Goal: Task Accomplishment & Management: Use online tool/utility

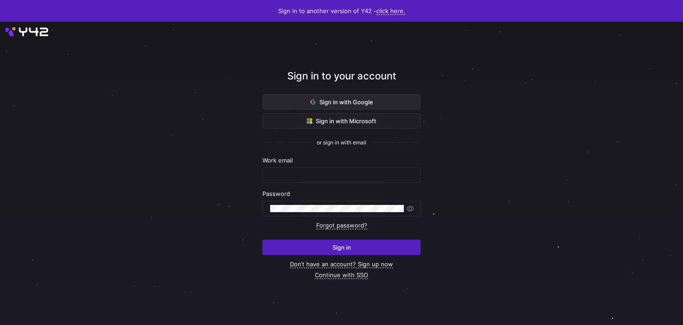
click at [364, 98] on span "Sign in with Google" at bounding box center [341, 101] width 63 height 7
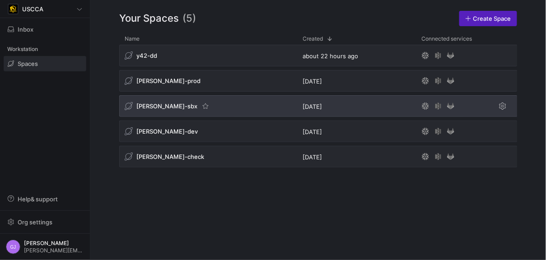
click at [158, 110] on div "[PERSON_NAME]-sbx" at bounding box center [167, 106] width 85 height 9
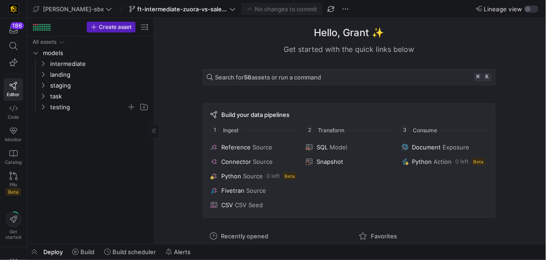
click at [47, 107] on span "testing" at bounding box center [93, 107] width 111 height 10
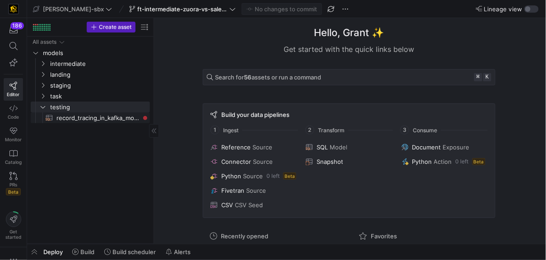
click at [88, 117] on span "record_tracing_in_kafka_models​​​​​​​​​​" at bounding box center [97, 118] width 83 height 10
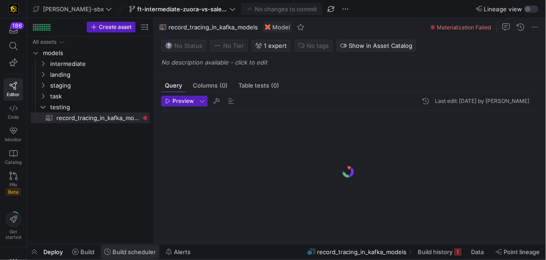
click at [123, 251] on span "Build scheduler" at bounding box center [133, 251] width 43 height 7
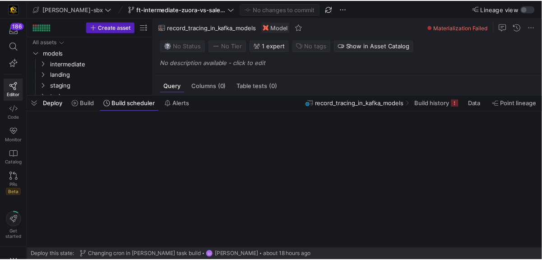
scroll to position [81, 0]
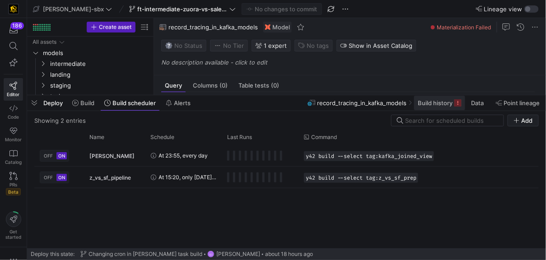
click at [456, 101] on icon at bounding box center [457, 102] width 7 height 7
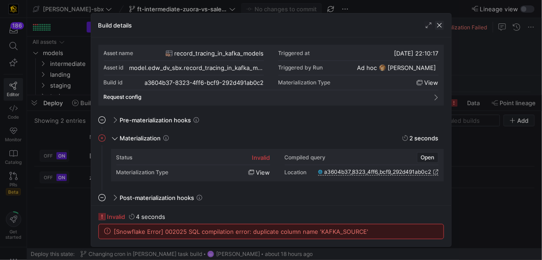
click at [439, 23] on span "button" at bounding box center [439, 25] width 9 height 9
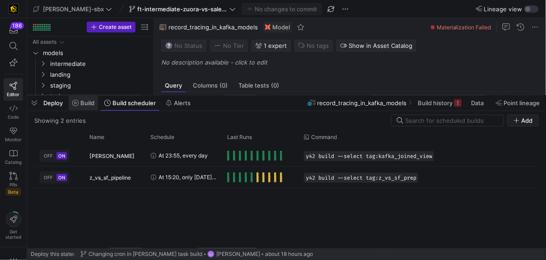
click at [88, 103] on span "Build" at bounding box center [87, 102] width 14 height 7
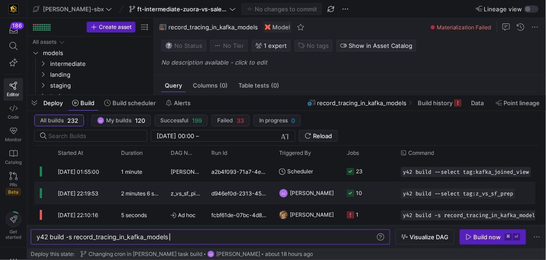
scroll to position [1, 0]
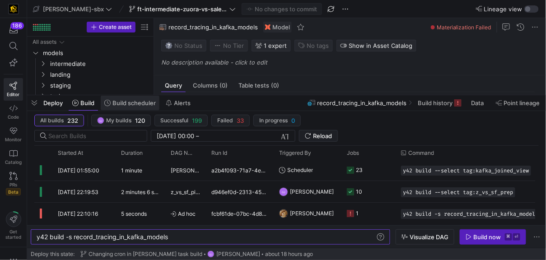
click at [138, 106] on span "Build scheduler" at bounding box center [133, 102] width 43 height 7
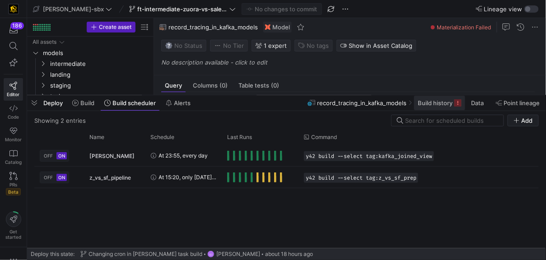
click at [437, 106] on span "Build history" at bounding box center [435, 102] width 35 height 7
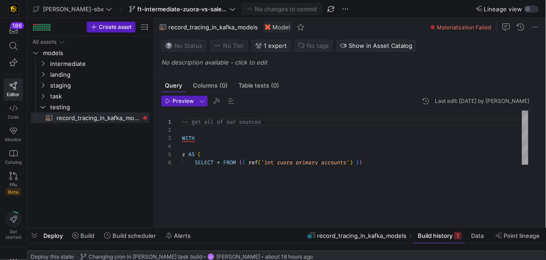
drag, startPoint x: 268, startPoint y: 95, endPoint x: 226, endPoint y: 297, distance: 206.1
click at [226, 260] on html "186 Editor Code Monitor Catalog PRs Beta Get started [PERSON_NAME]-sbx ft-inter…" at bounding box center [273, 130] width 546 height 260
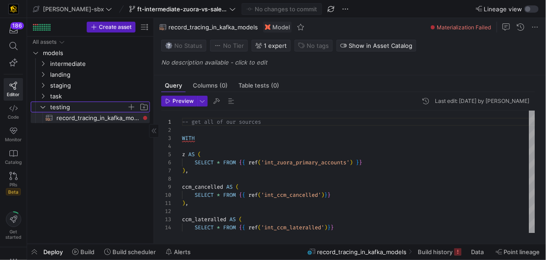
click at [54, 103] on span "testing" at bounding box center [88, 107] width 77 height 10
click at [43, 96] on icon "Press SPACE to select this row." at bounding box center [43, 95] width 6 height 5
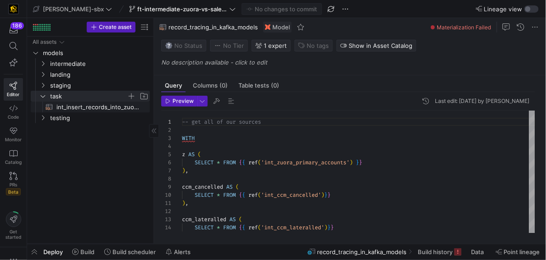
click at [56, 109] on span "int_insert_records_into_zuora_vs_salesforce​​​​​​​​​​" at bounding box center [97, 107] width 83 height 10
type textarea "-- File Name: int_insert_records_into_zuora_vs_salesforce -- Created By: [PERSO…"
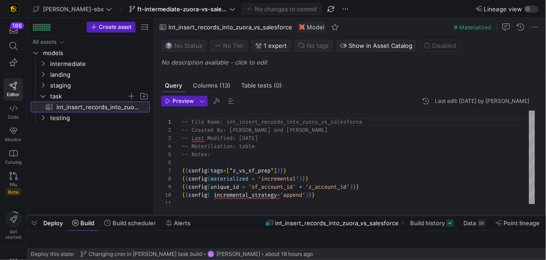
drag, startPoint x: 236, startPoint y: 244, endPoint x: 247, endPoint y: 207, distance: 38.9
click at [246, 214] on div at bounding box center [286, 216] width 519 height 4
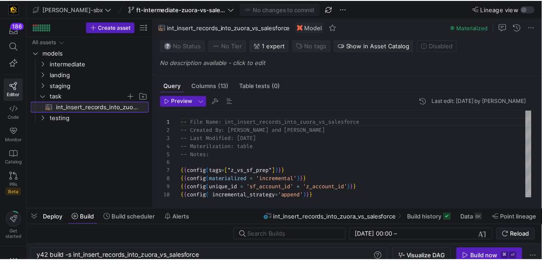
scroll to position [0, 167]
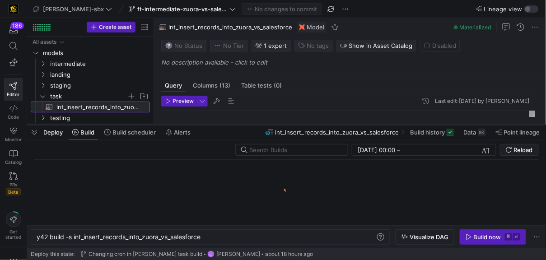
drag, startPoint x: 398, startPoint y: 209, endPoint x: 384, endPoint y: 121, distance: 88.3
click at [384, 123] on div at bounding box center [286, 125] width 519 height 4
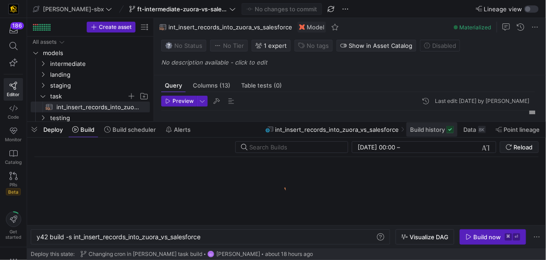
click at [453, 126] on button "Build history" at bounding box center [432, 129] width 52 height 15
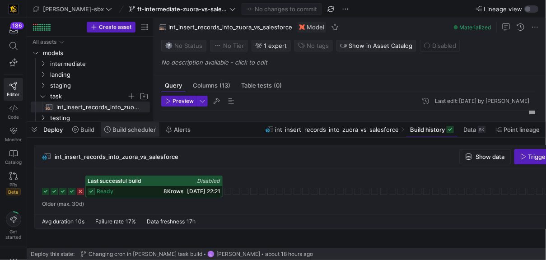
click at [110, 127] on icon at bounding box center [107, 129] width 6 height 6
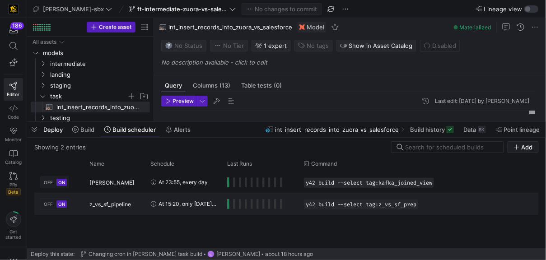
click at [153, 205] on icon "Press SPACE to select this row." at bounding box center [153, 203] width 5 height 5
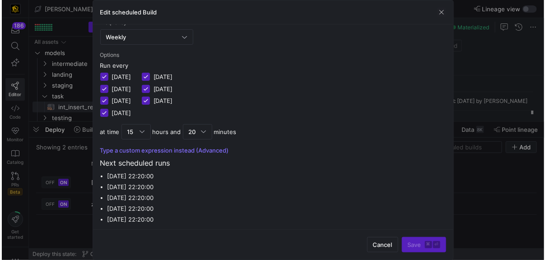
scroll to position [121, 0]
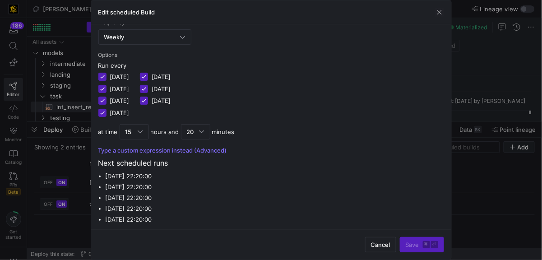
click at [439, 7] on div "Edit scheduled Build" at bounding box center [271, 12] width 360 height 24
click at [439, 11] on span "button" at bounding box center [439, 12] width 9 height 9
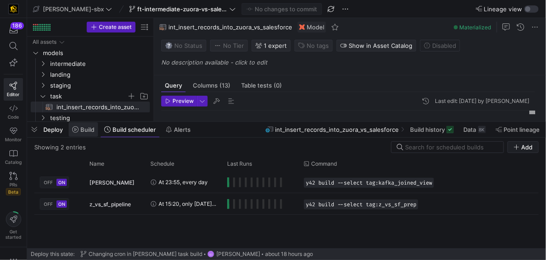
click at [89, 131] on span "Build" at bounding box center [87, 129] width 14 height 7
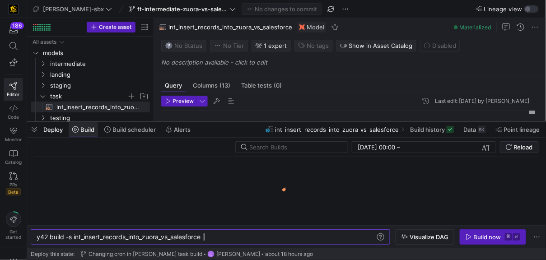
scroll to position [0, 167]
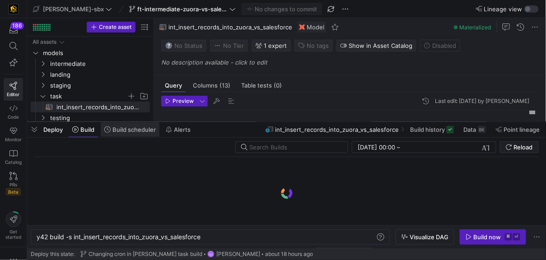
click at [120, 130] on span "Build scheduler" at bounding box center [133, 129] width 43 height 7
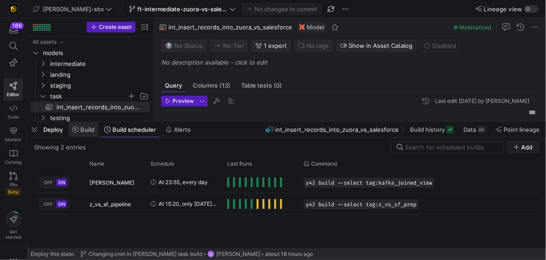
click at [83, 129] on span "Build" at bounding box center [87, 129] width 14 height 7
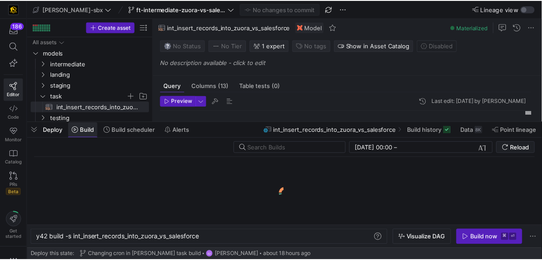
scroll to position [0, 167]
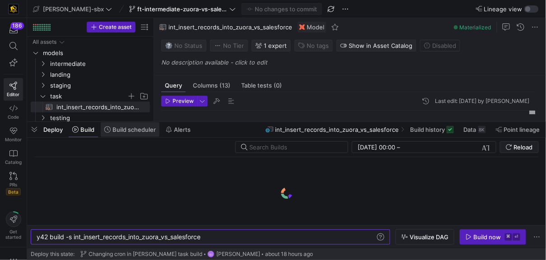
click at [144, 131] on span "Build scheduler" at bounding box center [133, 129] width 43 height 7
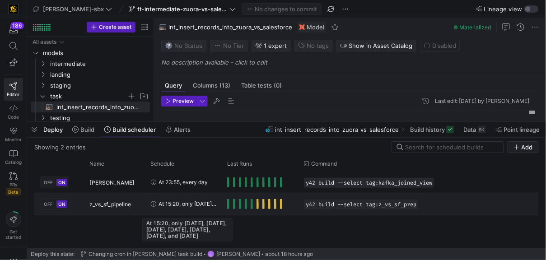
click at [163, 203] on span "At 15:20, only [DATE], [DATE], [DATE], [DATE], [DATE], [DATE], and [DATE]" at bounding box center [187, 203] width 58 height 21
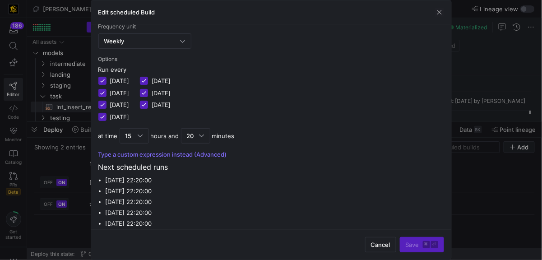
scroll to position [121, 0]
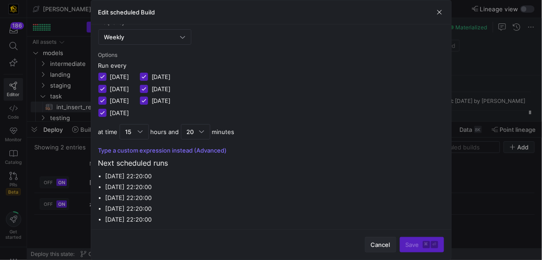
click at [376, 249] on span "button" at bounding box center [381, 244] width 30 height 14
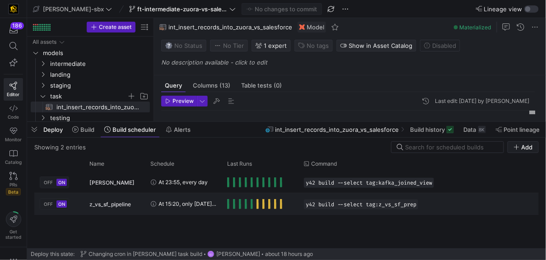
click at [217, 205] on div "At 15:20, only [DATE], [DATE], [DATE], [DATE], [DATE], [DATE], and [DATE]" at bounding box center [183, 203] width 77 height 21
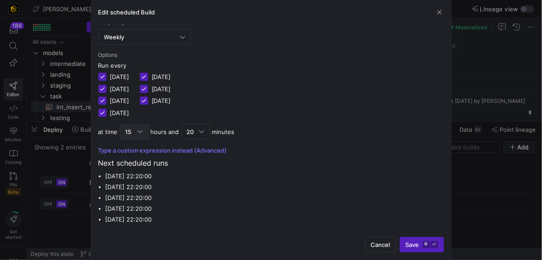
click at [142, 133] on div "15" at bounding box center [135, 132] width 18 height 14
click at [142, 133] on div "Edit scheduled Build Name z_vs_sf_pipeline Selector y42 build --select tag:z_vs…" at bounding box center [271, 130] width 542 height 260
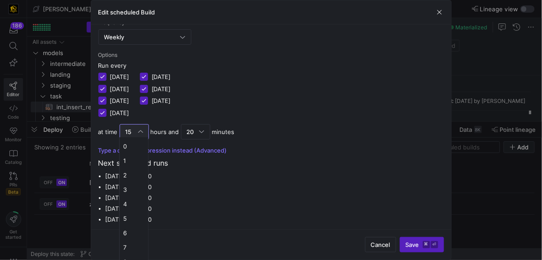
scroll to position [109, 0]
click at [126, 224] on span "13" at bounding box center [133, 225] width 21 height 7
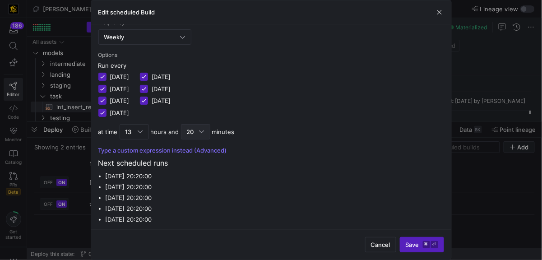
click at [184, 126] on div "20" at bounding box center [195, 131] width 29 height 15
click at [190, 215] on span "25" at bounding box center [194, 218] width 21 height 7
click at [332, 203] on li "[DATE] 20:25:00" at bounding box center [275, 208] width 339 height 11
click at [177, 125] on div "at time 13 hours and 25 minutes" at bounding box center [271, 131] width 346 height 15
click at [187, 130] on span "25" at bounding box center [190, 131] width 7 height 7
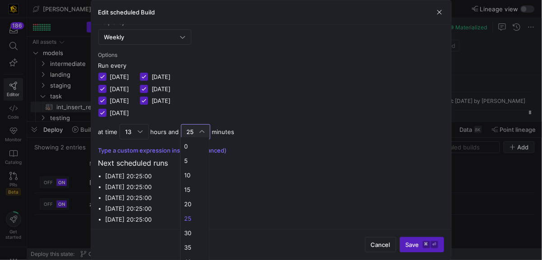
click at [316, 176] on div at bounding box center [271, 130] width 542 height 260
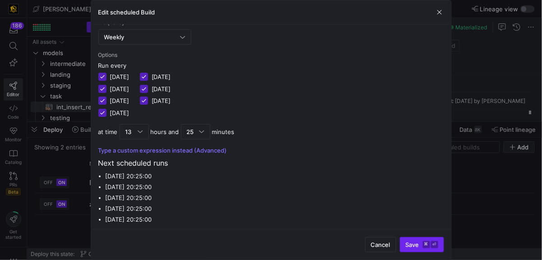
click at [414, 246] on span "Save ⌘ ⏎" at bounding box center [422, 244] width 33 height 7
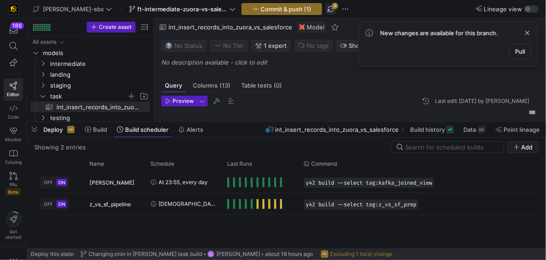
click at [326, 13] on span "button" at bounding box center [331, 9] width 11 height 11
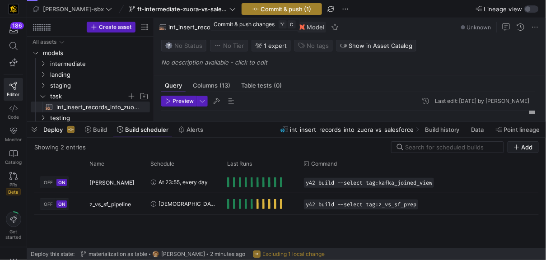
click at [261, 9] on span "Commit & push (1)" at bounding box center [286, 8] width 51 height 7
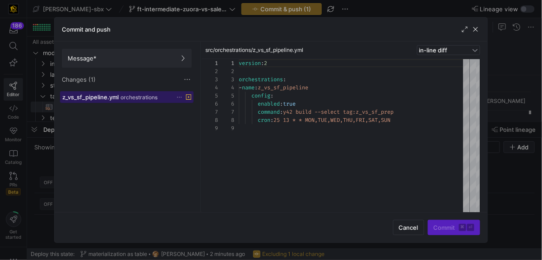
click at [98, 98] on span "z_vs_sf_pipeline.yml" at bounding box center [90, 96] width 56 height 7
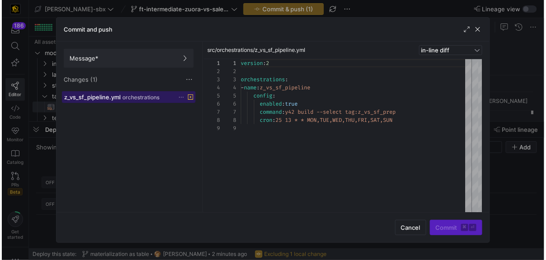
scroll to position [65, 0]
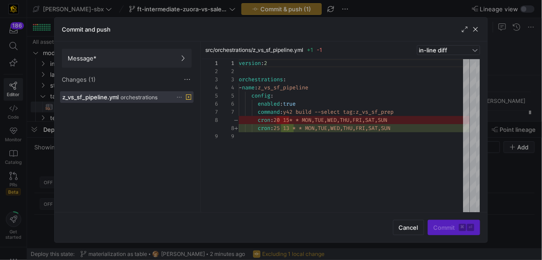
click at [144, 73] on div "Message* Changes (1)" at bounding box center [127, 67] width 144 height 50
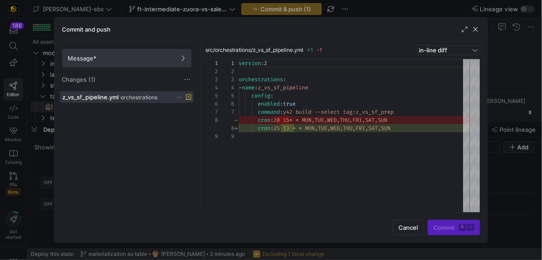
click at [138, 62] on span at bounding box center [126, 58] width 129 height 18
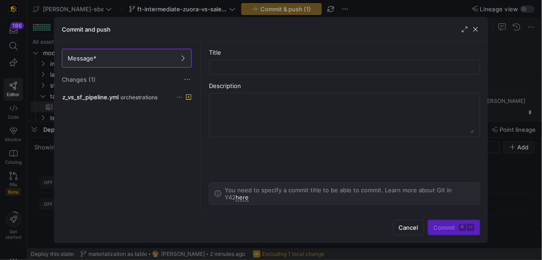
click at [263, 78] on as-split-area "Title Description You need to specify a commit title to be able to commit. Lear…" at bounding box center [345, 127] width 286 height 171
click at [257, 67] on input "text" at bounding box center [345, 67] width 256 height 7
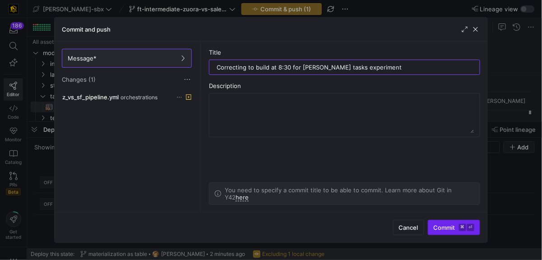
type input "Correcting to build at 8:30 for [PERSON_NAME] tasks experiment"
click at [445, 228] on span "Commit ⌘ ⏎" at bounding box center [454, 227] width 41 height 7
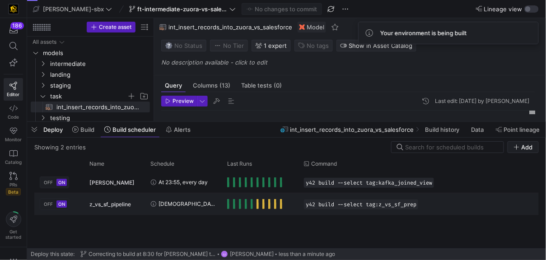
click at [335, 209] on div "y42 build --select tag:z_vs_sf_prep" at bounding box center [422, 203] width 248 height 21
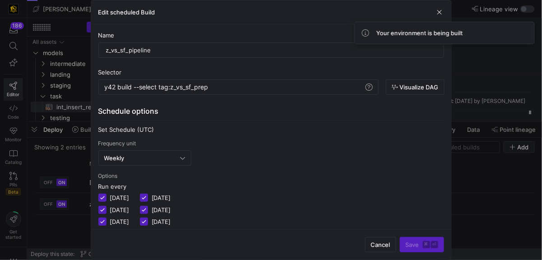
drag, startPoint x: 370, startPoint y: 239, endPoint x: 363, endPoint y: 241, distance: 6.5
click at [370, 239] on span "button" at bounding box center [381, 244] width 30 height 14
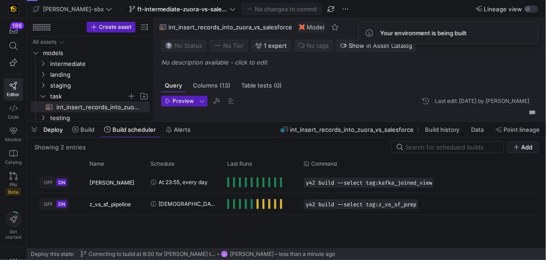
click at [298, 229] on div "OFF ON [PERSON_NAME] At 23:55, every day y42 build --select tag:kafka_joined_vi…" at bounding box center [286, 210] width 504 height 77
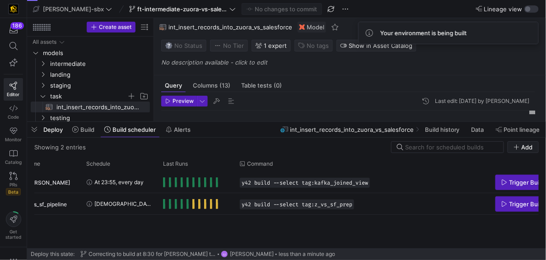
scroll to position [0, 102]
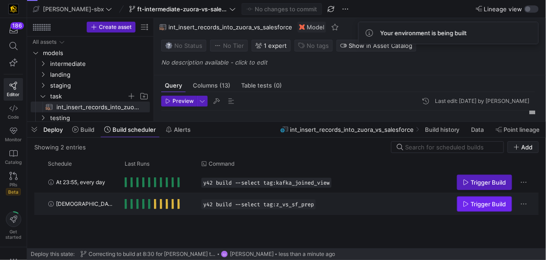
click at [474, 203] on span "Trigger Build" at bounding box center [488, 203] width 35 height 7
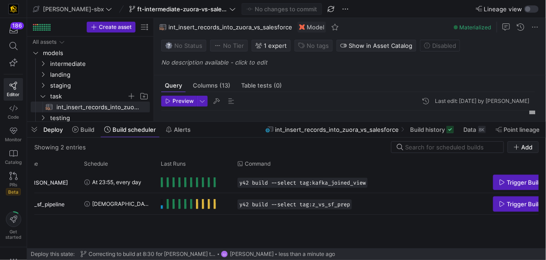
scroll to position [0, 0]
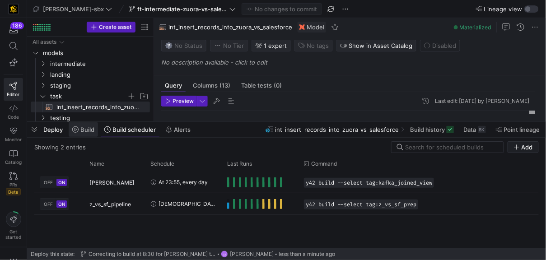
click at [92, 128] on span "Build" at bounding box center [87, 129] width 14 height 7
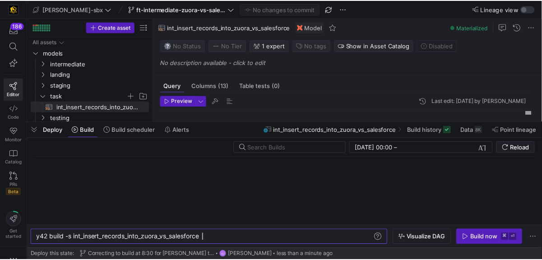
scroll to position [0, 167]
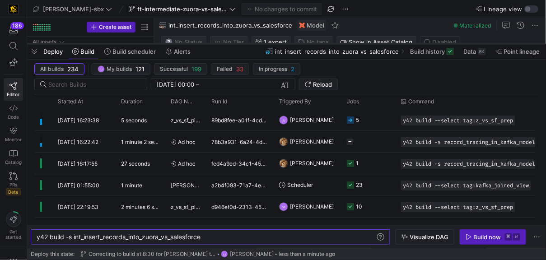
drag, startPoint x: 247, startPoint y: 121, endPoint x: 241, endPoint y: 46, distance: 75.6
click at [241, 46] on div at bounding box center [286, 44] width 519 height 4
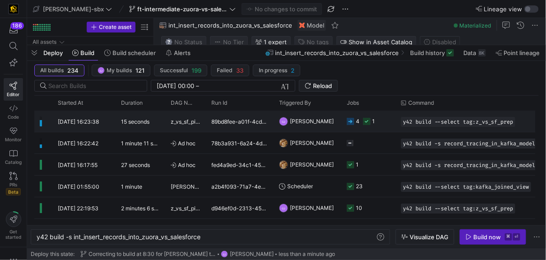
click at [363, 118] on icon "Press SPACE to select this row." at bounding box center [366, 121] width 7 height 7
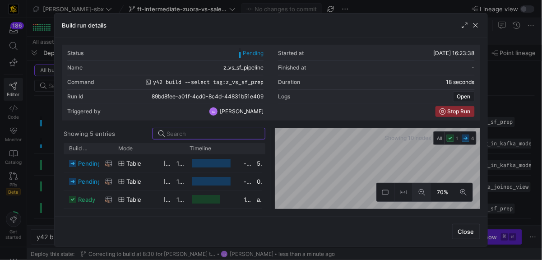
click at [427, 199] on button at bounding box center [422, 192] width 18 height 18
click at [316, 126] on div "Status Pending Started at [DATE] 16:23:38 Name z_vs_sf_pipeline Finished at - C…" at bounding box center [271, 127] width 419 height 164
click at [469, 193] on button at bounding box center [464, 192] width 18 height 18
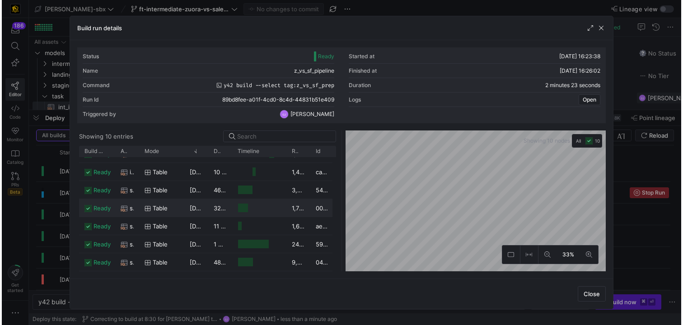
scroll to position [0, 0]
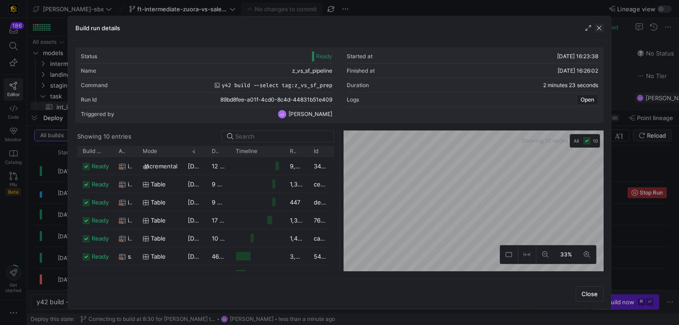
click at [545, 25] on span "button" at bounding box center [599, 27] width 9 height 9
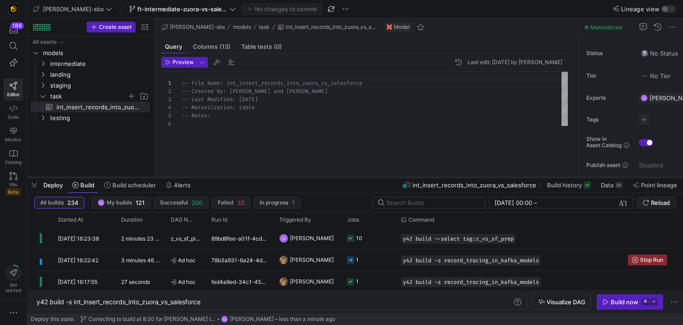
drag, startPoint x: 347, startPoint y: 109, endPoint x: 322, endPoint y: 178, distance: 73.8
click at [340, 179] on div at bounding box center [355, 178] width 656 height 4
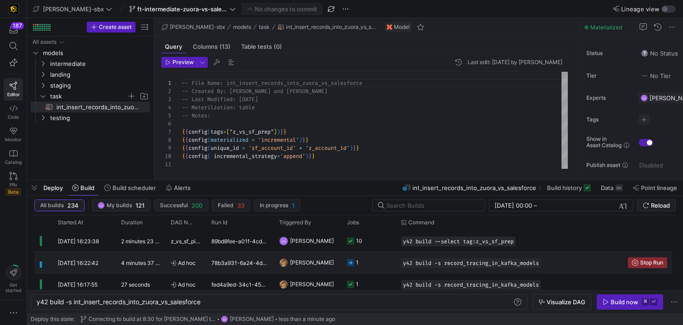
click at [247, 260] on div "78b3a931-6a24-4dc5-9557-7e628a319fc3" at bounding box center [240, 262] width 68 height 21
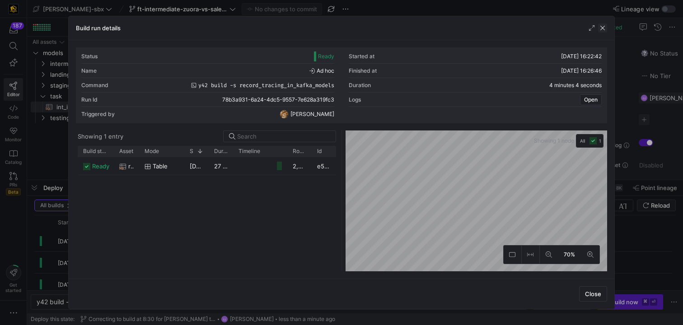
click at [545, 28] on span "button" at bounding box center [602, 27] width 9 height 9
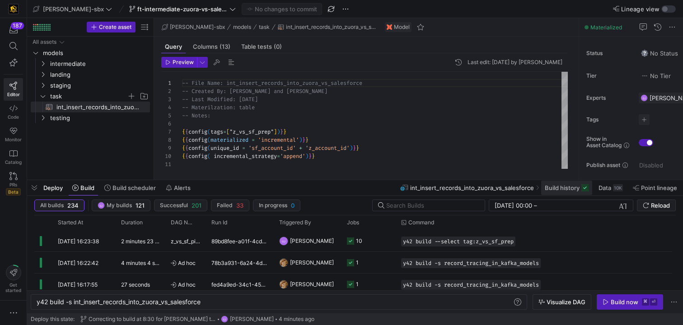
click at [545, 191] on span "Build history" at bounding box center [562, 187] width 35 height 7
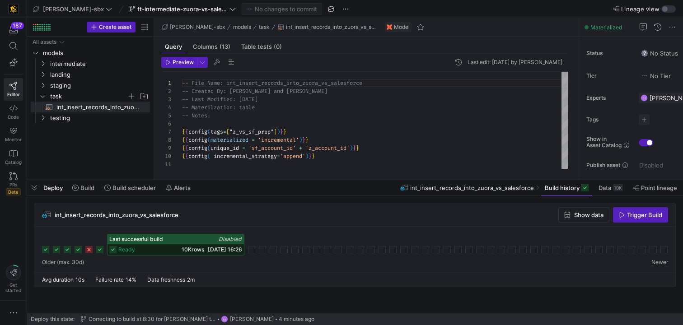
click at [208, 249] on span "[DATE] 16:26" at bounding box center [225, 249] width 34 height 7
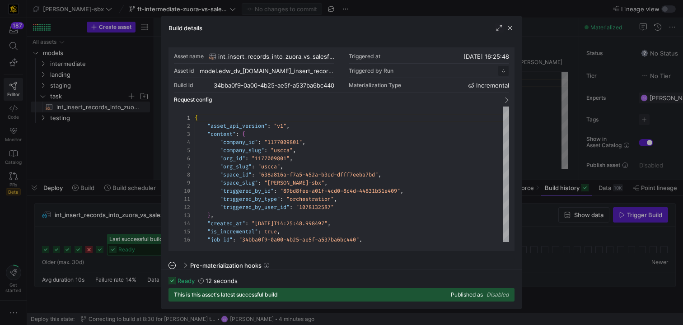
scroll to position [81, 0]
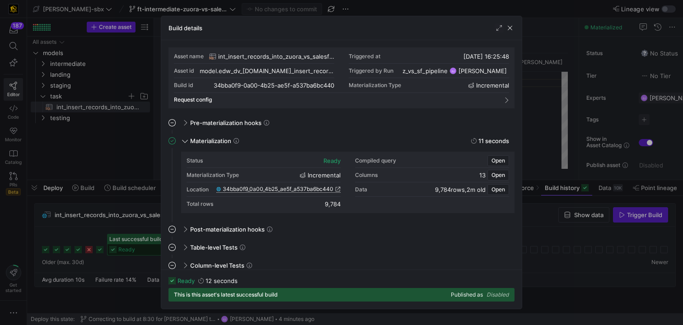
click at [294, 190] on span "34bba0f9_0a00_4b25_ae5f_a537ba6bc440" at bounding box center [278, 189] width 111 height 6
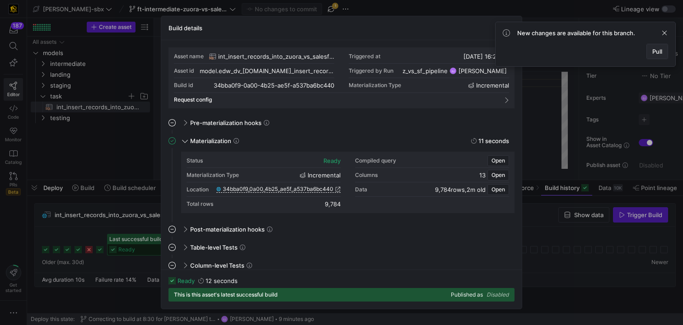
click at [545, 49] on span "Pull" at bounding box center [657, 51] width 10 height 7
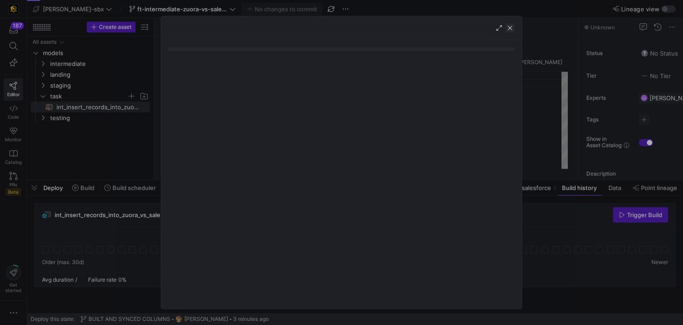
click at [512, 31] on span "button" at bounding box center [509, 27] width 9 height 9
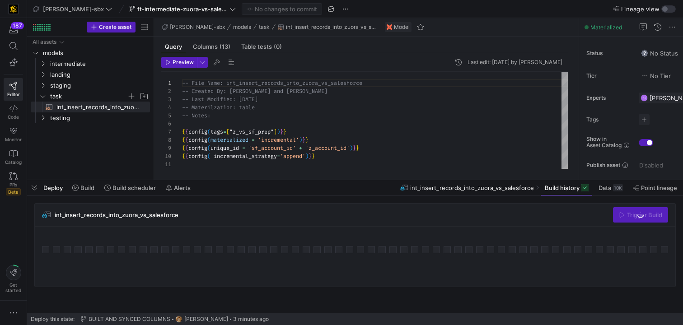
scroll to position [0, 0]
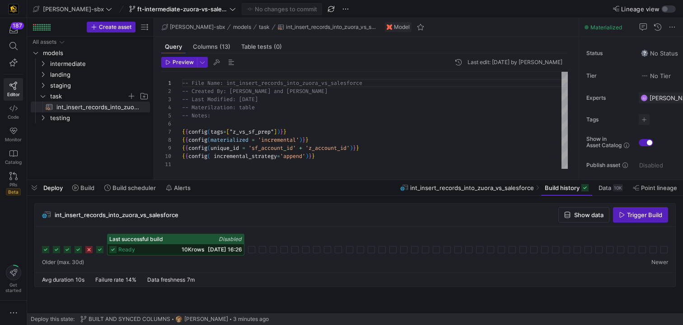
click at [149, 250] on div "ready 10K rows [DATE] 16:26" at bounding box center [175, 249] width 136 height 11
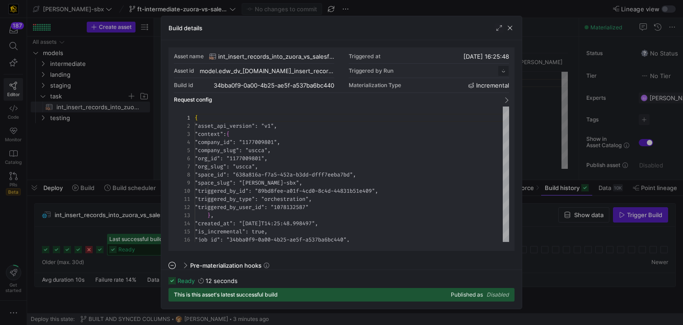
scroll to position [81, 0]
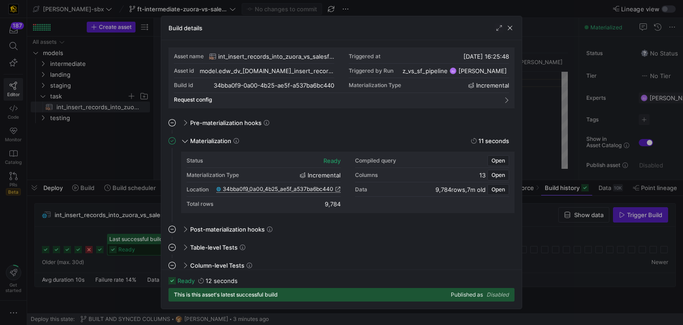
click at [303, 191] on span "34bba0f9_0a00_4b25_ae5f_a537ba6bc440" at bounding box center [278, 189] width 111 height 6
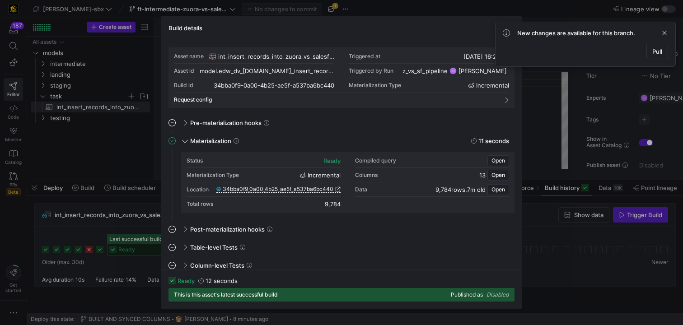
click at [545, 53] on div "New changes are available for this branch. Pull" at bounding box center [585, 44] width 181 height 45
click at [545, 52] on span at bounding box center [657, 51] width 21 height 14
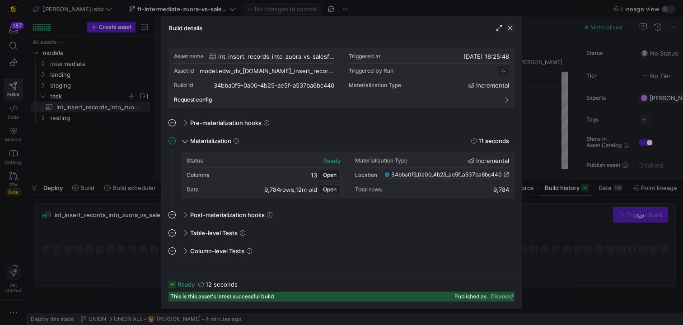
click at [507, 31] on span "button" at bounding box center [509, 27] width 9 height 9
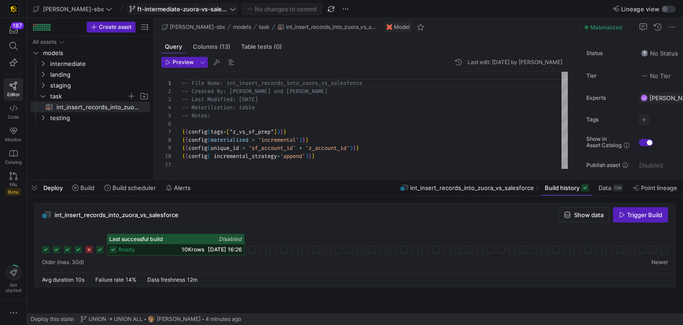
click at [180, 11] on span "ft-intermediate-zuora-vs-salesforce-08052025" at bounding box center [182, 8] width 90 height 7
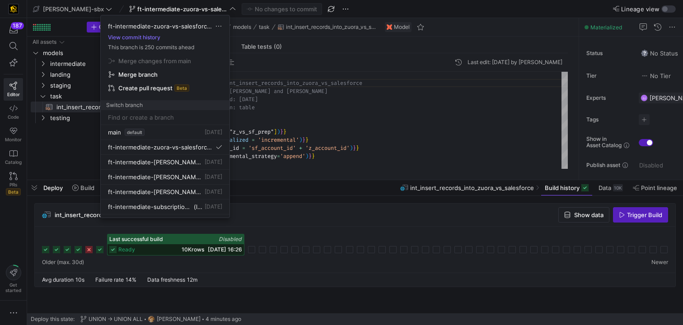
click at [174, 12] on div at bounding box center [341, 162] width 683 height 325
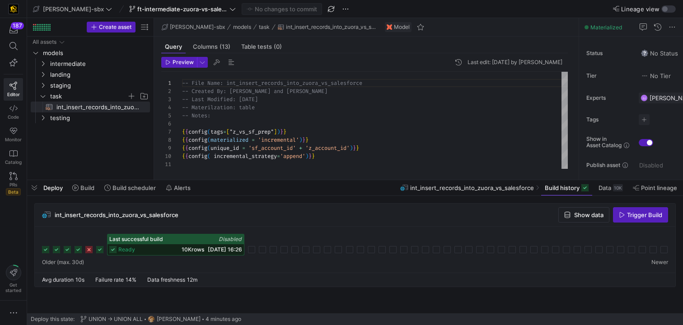
click at [42, 190] on div "Deploy Build Build scheduler Alerts" at bounding box center [111, 187] width 168 height 15
click at [37, 188] on span "button" at bounding box center [34, 187] width 14 height 15
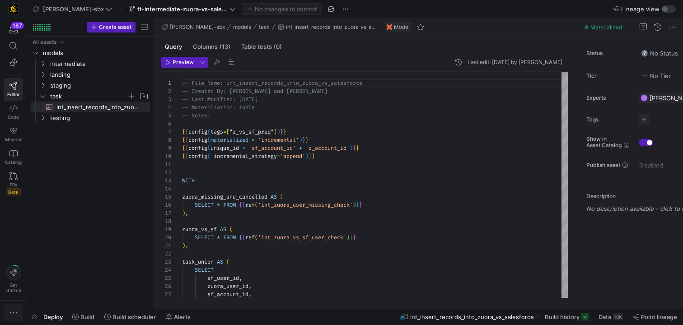
click at [14, 260] on icon "button" at bounding box center [13, 312] width 9 height 9
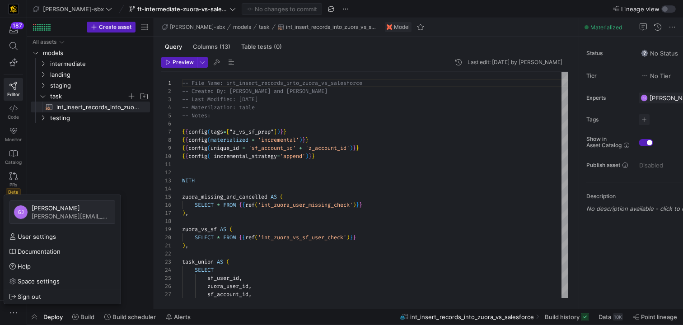
click at [14, 260] on div at bounding box center [341, 162] width 683 height 325
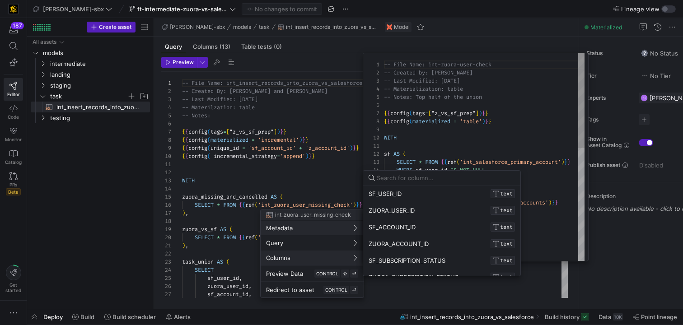
scroll to position [81, 0]
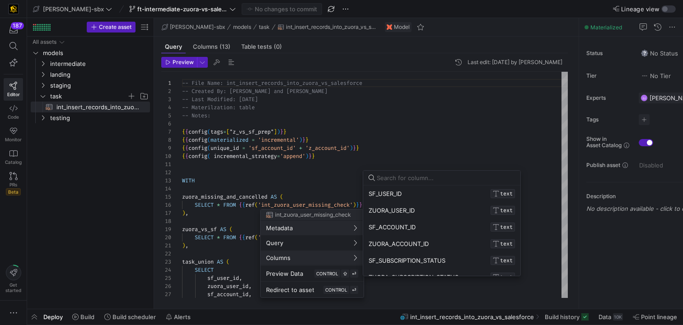
click at [157, 260] on div at bounding box center [341, 162] width 683 height 325
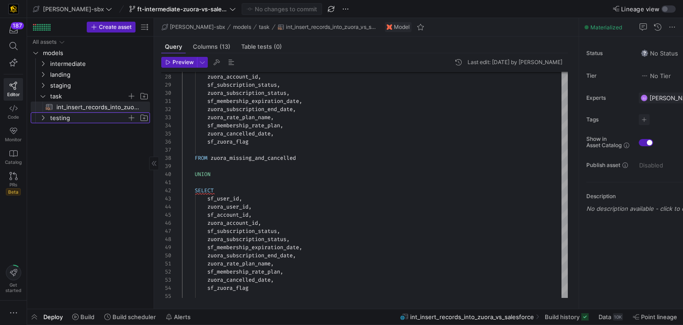
click at [82, 116] on span "testing" at bounding box center [88, 118] width 77 height 10
click at [79, 127] on span "record_tracing_in_kafka_models​​​​​​​​​​" at bounding box center [97, 129] width 83 height 10
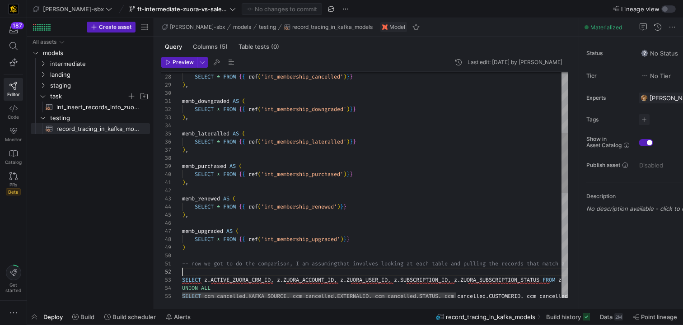
scroll to position [8, 0]
click at [313, 260] on div "memb_cancelled AS ( SELECT * FROM { { ref ( 'int_membership_cancelled' ) } } ) …" at bounding box center [448, 267] width 533 height 842
click at [349, 243] on div "memb_cancelled AS ( SELECT * FROM { { ref ( 'int_membership_cancelled' ) } } ) …" at bounding box center [448, 267] width 533 height 842
click at [361, 239] on div "memb_cancelled AS ( SELECT * FROM { { ref ( 'int_membership_cancelled' ) } } ) …" at bounding box center [448, 267] width 533 height 842
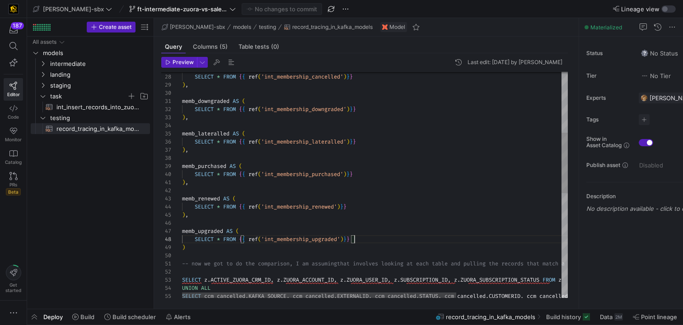
click at [363, 223] on div "memb_cancelled AS ( SELECT * FROM { { ref ( 'int_membership_cancelled' ) } } ) …" at bounding box center [448, 267] width 533 height 842
click at [364, 206] on div "memb_cancelled AS ( SELECT * FROM { { ref ( 'int_membership_cancelled' ) } } ) …" at bounding box center [448, 267] width 533 height 842
click at [363, 177] on div "memb_cancelled AS ( SELECT * FROM { { ref ( 'int_membership_cancelled' ) } } ) …" at bounding box center [448, 267] width 533 height 842
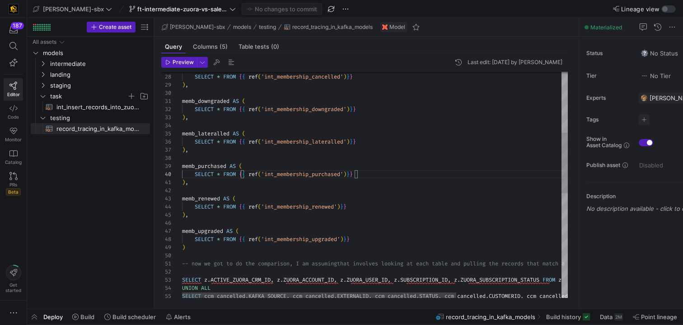
click at [368, 156] on div "memb_cancelled AS ( SELECT * FROM { { ref ( 'int_membership_cancelled' ) } } ) …" at bounding box center [448, 267] width 533 height 842
click at [368, 137] on div "memb_cancelled AS ( SELECT * FROM { { ref ( 'int_membership_cancelled' ) } } ) …" at bounding box center [448, 267] width 533 height 842
click at [363, 115] on div "memb_cancelled AS ( SELECT * FROM { { ref ( 'int_membership_cancelled' ) } } ) …" at bounding box center [448, 267] width 533 height 842
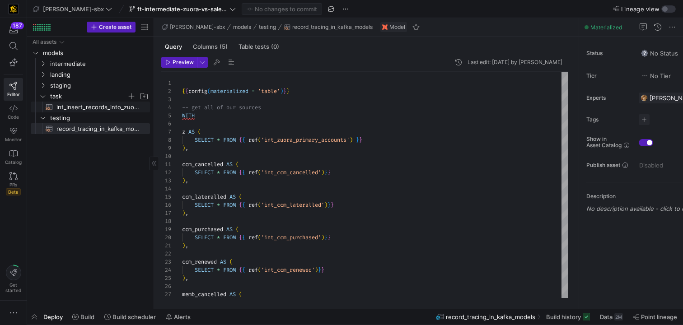
click at [89, 107] on span "int_insert_records_into_zuora_vs_salesforce​​​​​​​​​​" at bounding box center [97, 107] width 83 height 10
type textarea "-- File Name: int_insert_records_into_zuora_vs_salesforce -- Created By: [PERSO…"
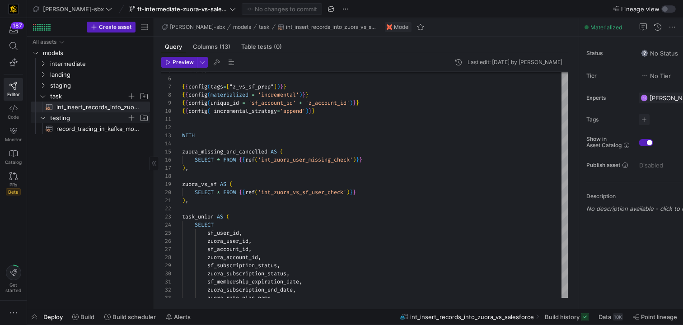
click at [44, 120] on icon "Press SPACE to select this row." at bounding box center [43, 117] width 6 height 5
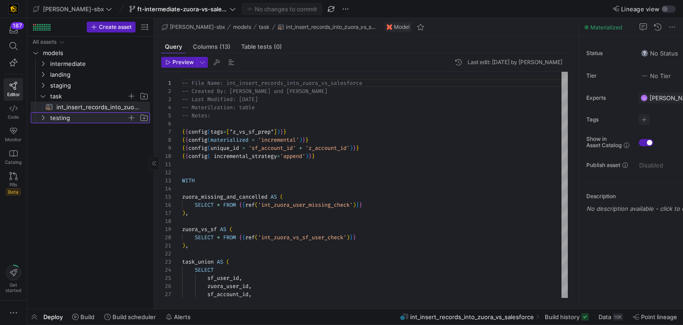
click at [70, 113] on span "testing" at bounding box center [88, 118] width 77 height 10
click at [89, 107] on span "int_insert_records_into_zuora_vs_salesforce​​​​​​​​​​" at bounding box center [97, 107] width 83 height 10
click at [51, 122] on span "testing" at bounding box center [88, 118] width 77 height 10
click at [78, 260] on span at bounding box center [83, 317] width 29 height 14
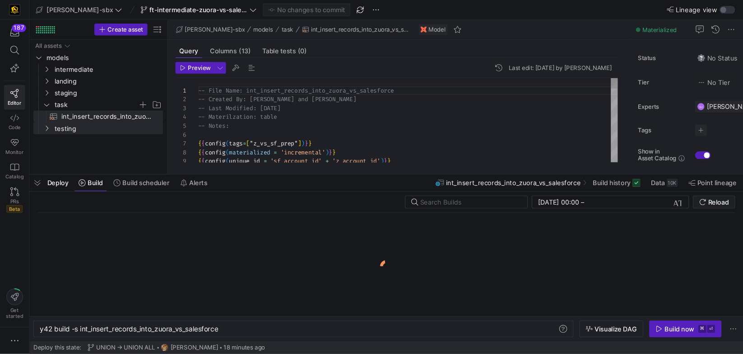
scroll to position [0, 167]
click at [124, 166] on span "Build scheduler" at bounding box center [133, 167] width 43 height 7
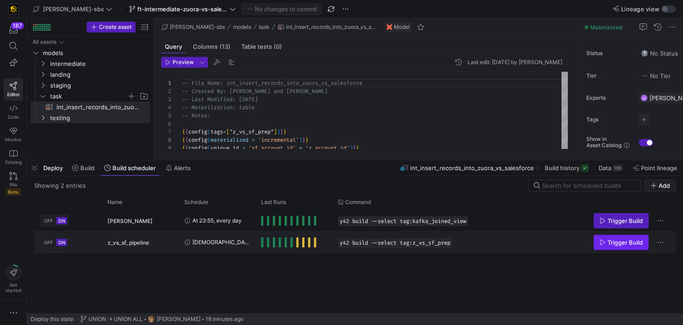
click at [545, 245] on span "Trigger Build" at bounding box center [624, 242] width 35 height 7
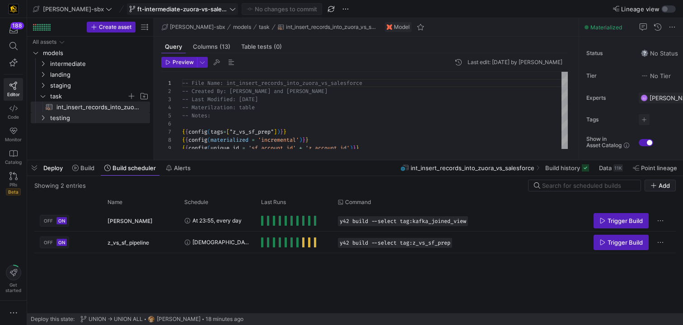
click at [196, 10] on span "ft-intermediate-zuora-vs-salesforce-08052025" at bounding box center [182, 8] width 90 height 7
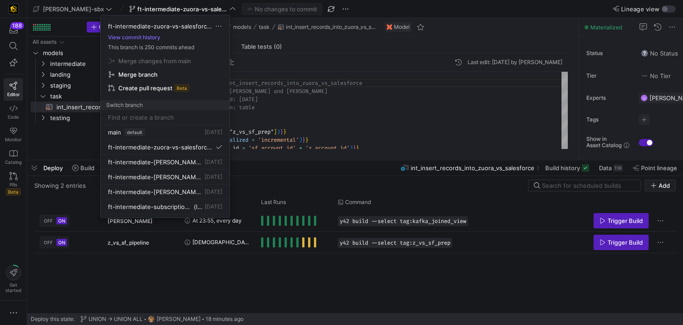
click at [158, 65] on span "Merge branch" at bounding box center [164, 60] width 113 height 7
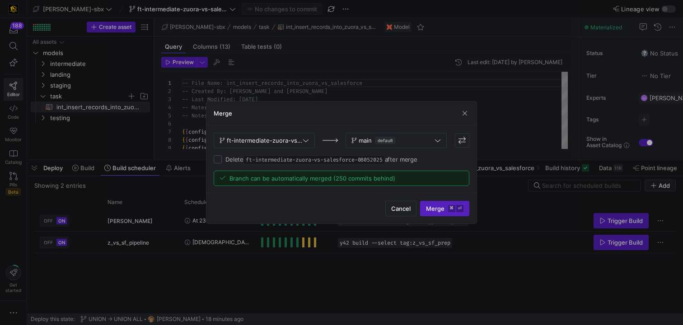
click at [466, 118] on div "Merge" at bounding box center [341, 114] width 270 height 24
click at [466, 115] on span "button" at bounding box center [464, 113] width 9 height 9
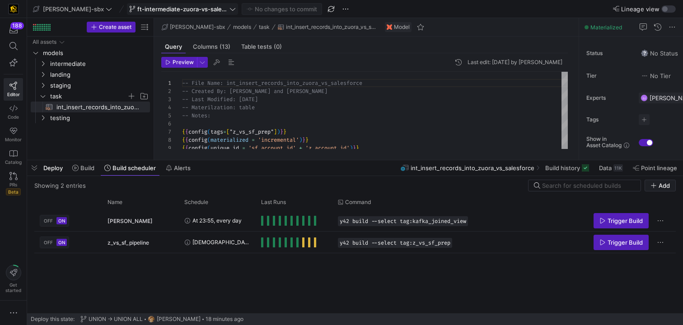
click at [181, 4] on span at bounding box center [182, 9] width 110 height 11
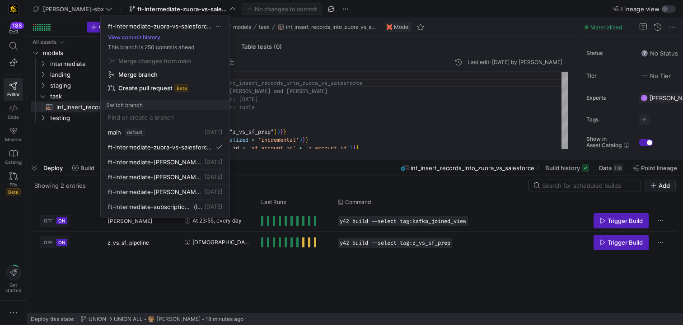
click at [140, 65] on span "Merge branch" at bounding box center [154, 60] width 73 height 7
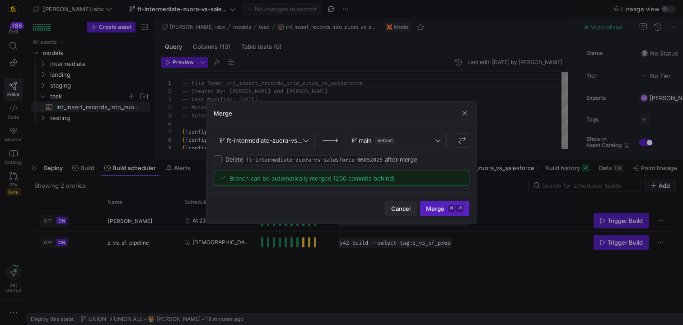
click at [393, 208] on span "Cancel" at bounding box center [400, 208] width 19 height 7
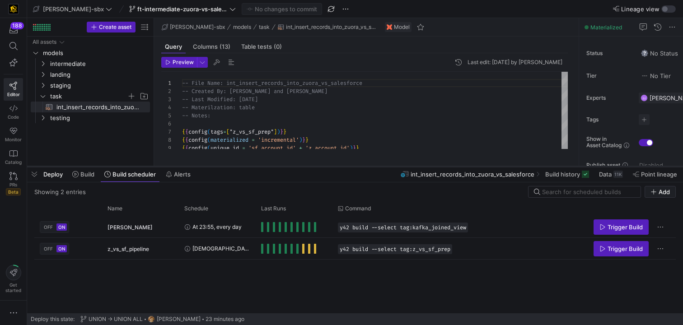
drag, startPoint x: 372, startPoint y: 160, endPoint x: 372, endPoint y: 166, distance: 5.9
click at [372, 166] on div at bounding box center [355, 167] width 656 height 4
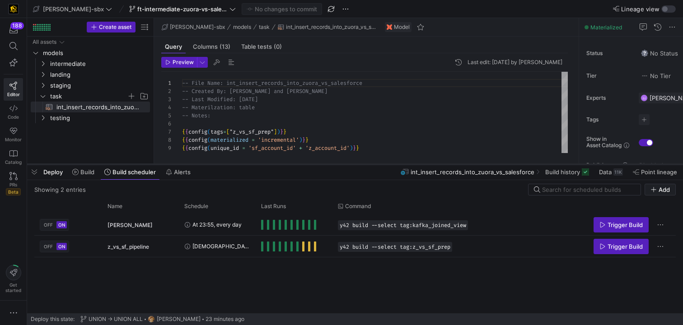
click at [372, 164] on div at bounding box center [355, 165] width 656 height 4
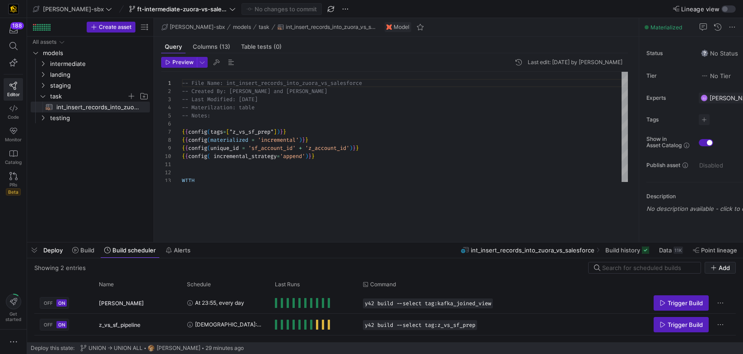
drag, startPoint x: 434, startPoint y: 193, endPoint x: 436, endPoint y: 244, distance: 51.1
click at [437, 243] on div at bounding box center [385, 243] width 716 height 4
click at [166, 10] on span "ft-intermediate-zuora-vs-salesforce-08052025" at bounding box center [182, 8] width 90 height 7
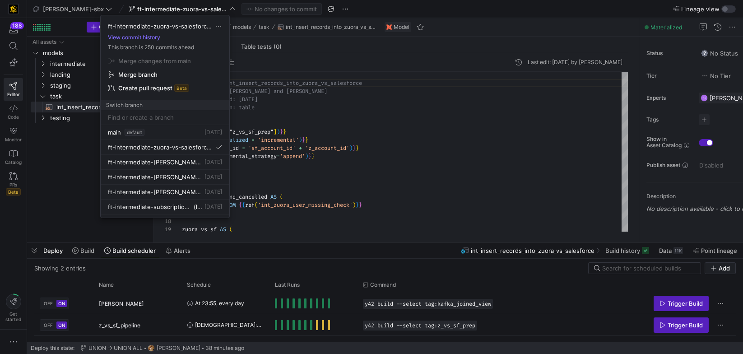
click at [424, 9] on div at bounding box center [371, 177] width 743 height 354
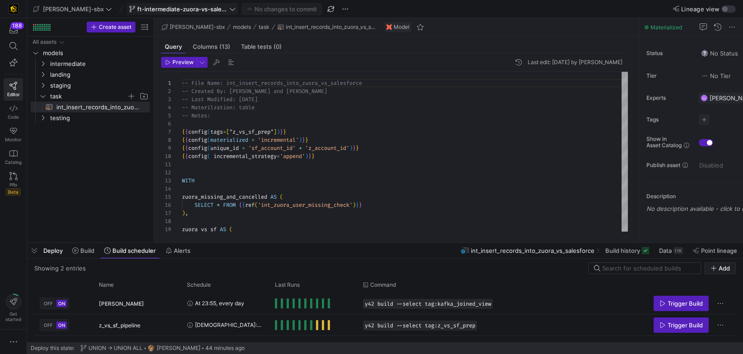
click at [155, 9] on span "ft-intermediate-zuora-vs-salesforce-08052025" at bounding box center [182, 8] width 90 height 7
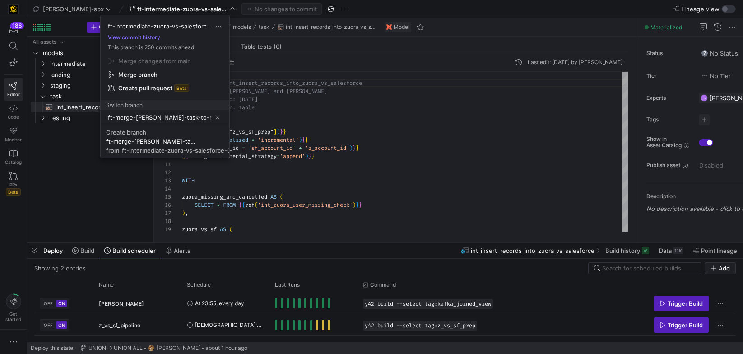
type input "ft-merge-[PERSON_NAME]-task-to-main-"
type input "ft-merge-[PERSON_NAME]-task-to-main-08212025"
click at [159, 146] on span "Create branch ft-merge-[PERSON_NAME]-task-to-main-08212025 from 'ft-intermediat…" at bounding box center [165, 141] width 118 height 25
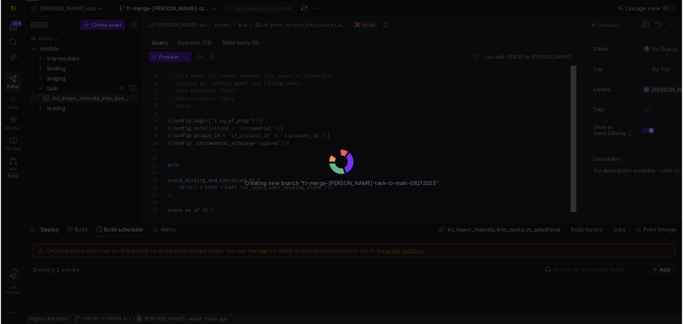
scroll to position [81, 0]
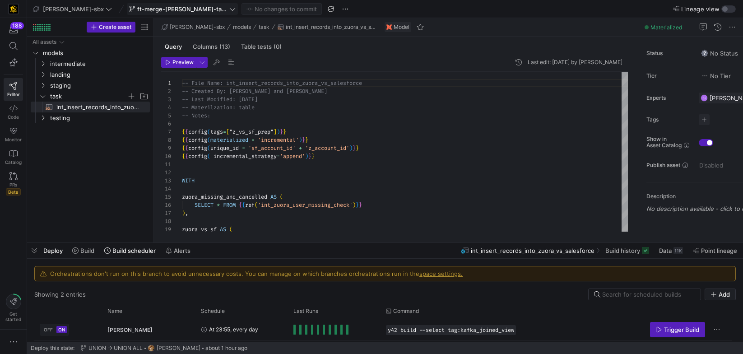
click at [177, 6] on span "ft-merge-[PERSON_NAME]-task-to-main-08212025" at bounding box center [182, 8] width 90 height 7
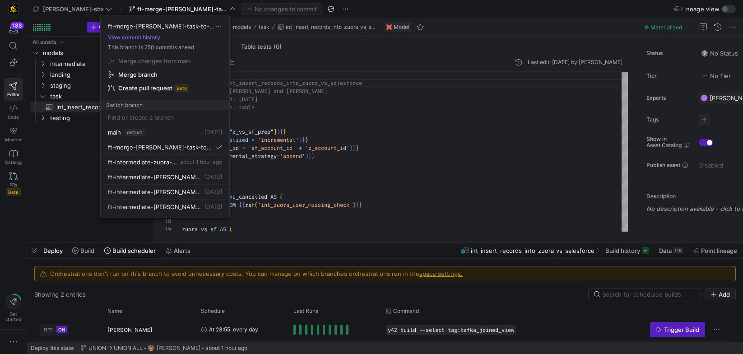
click at [365, 220] on div at bounding box center [371, 177] width 743 height 354
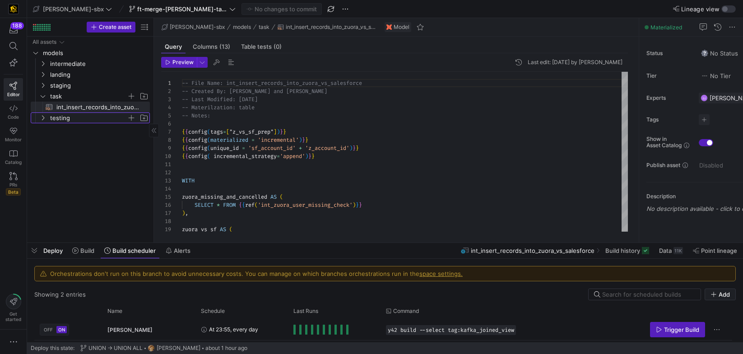
click at [70, 117] on span "testing" at bounding box center [88, 118] width 77 height 10
click at [61, 107] on span "int_insert_records_into_zuora_vs_salesforce​​​​​​​​​​" at bounding box center [97, 107] width 83 height 10
click at [545, 246] on span at bounding box center [671, 250] width 31 height 14
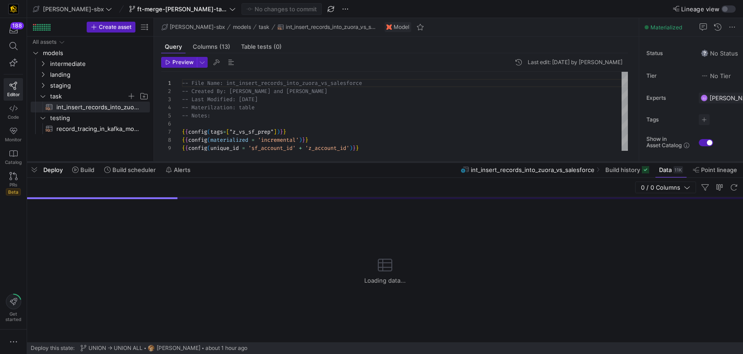
drag, startPoint x: 419, startPoint y: 242, endPoint x: 412, endPoint y: 160, distance: 82.5
click at [412, 161] on div at bounding box center [385, 162] width 716 height 4
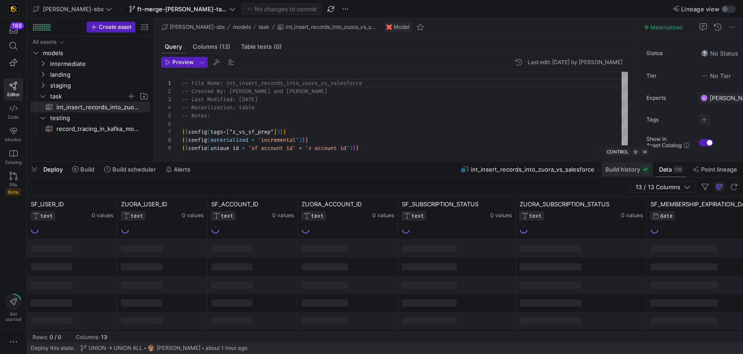
click at [545, 166] on span "Build history" at bounding box center [622, 169] width 35 height 7
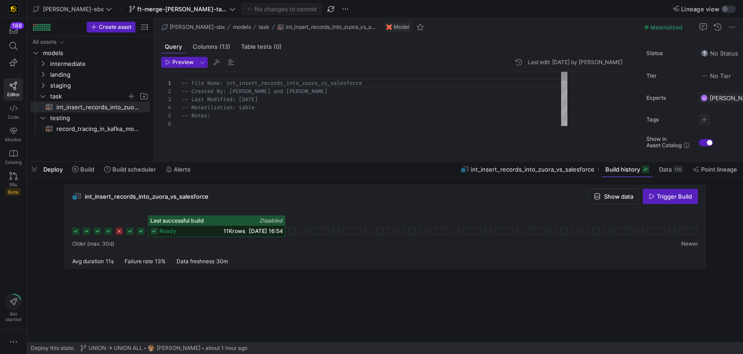
scroll to position [81, 0]
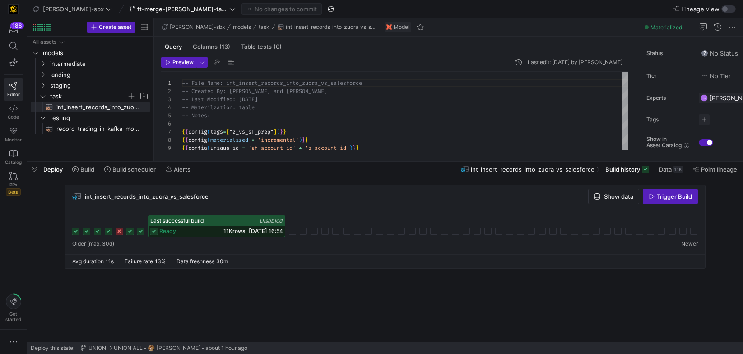
click at [139, 231] on rect at bounding box center [140, 231] width 7 height 7
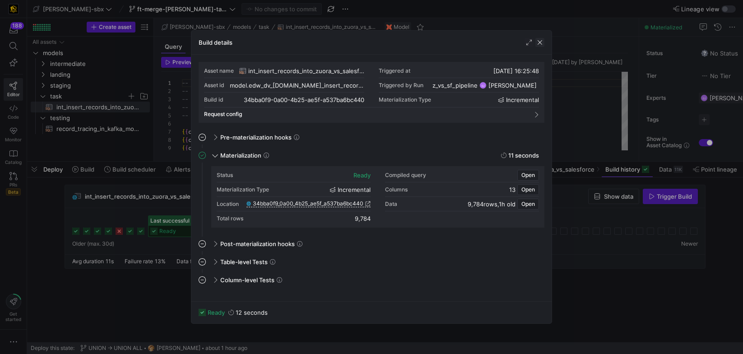
click at [541, 44] on span "button" at bounding box center [539, 42] width 9 height 9
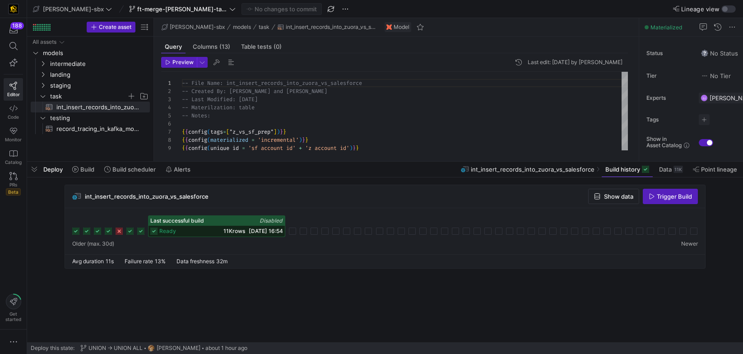
click at [229, 233] on span "11K rows" at bounding box center [235, 231] width 22 height 7
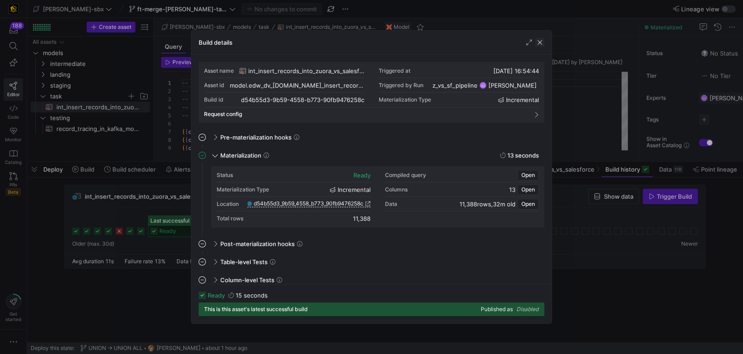
click at [542, 40] on span "button" at bounding box center [539, 42] width 9 height 9
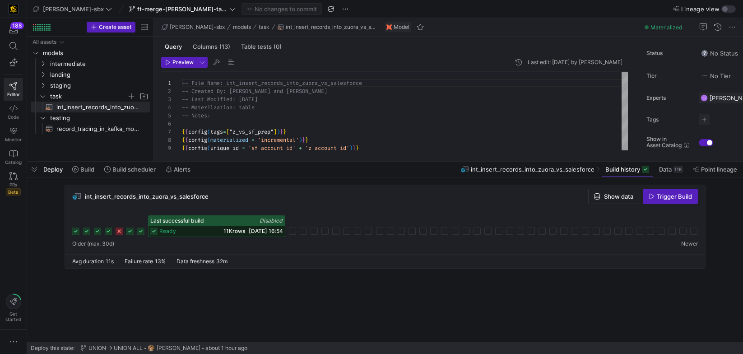
click at [141, 231] on rect at bounding box center [140, 231] width 7 height 7
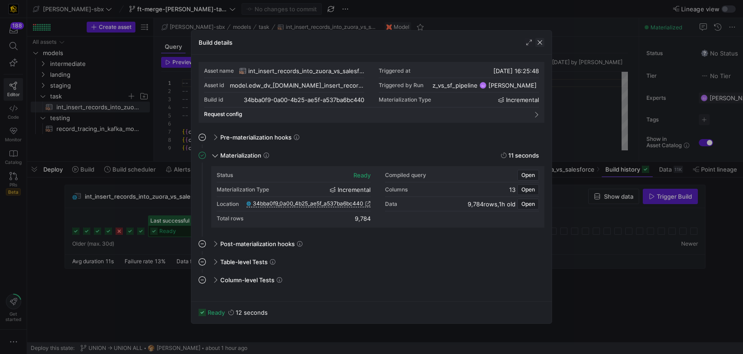
click at [542, 43] on span "button" at bounding box center [539, 42] width 9 height 9
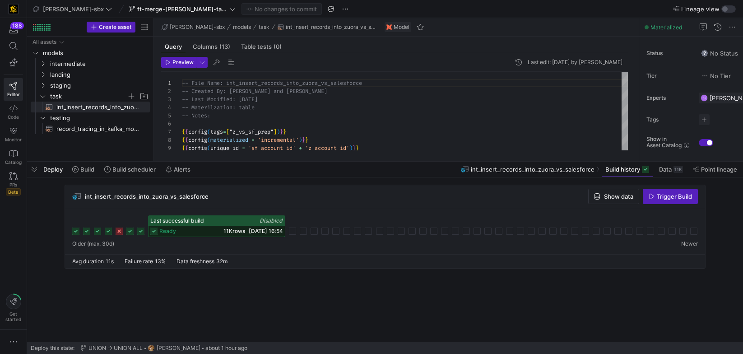
click at [214, 226] on div "ready 11K rows [DATE] 16:54" at bounding box center [217, 231] width 136 height 11
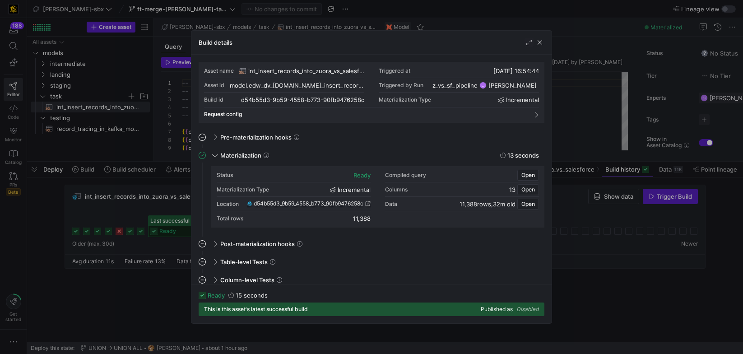
click at [275, 201] on span "d54b55d3_9b59_4558_b773_90fb9476258c" at bounding box center [309, 203] width 110 height 6
click at [543, 41] on span "button" at bounding box center [539, 42] width 9 height 9
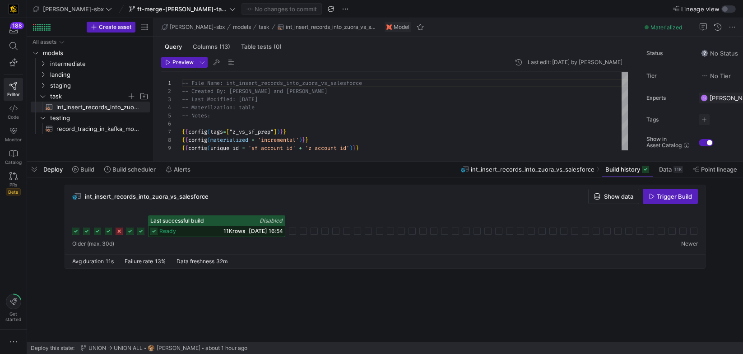
drag, startPoint x: 438, startPoint y: 163, endPoint x: 430, endPoint y: 206, distance: 43.2
click at [431, 211] on div "Deploy Build Build scheduler Alerts int_insert_records_into_zuora_vs_salesforce…" at bounding box center [385, 252] width 716 height 181
click at [425, 158] on mat-tab-group "Query Columns (13) Table tests (0) Preview Last edit: [DATE] by [PERSON_NAME] 1…" at bounding box center [394, 99] width 481 height 125
click at [427, 163] on div "Deploy Build Build scheduler Alerts int_insert_records_into_zuora_vs_salesforce…" at bounding box center [385, 169] width 716 height 15
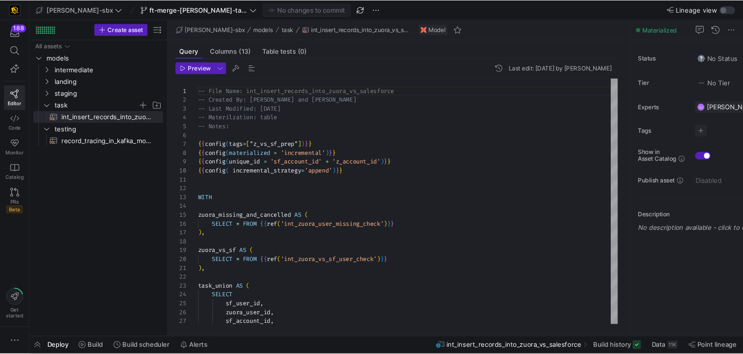
scroll to position [81, 0]
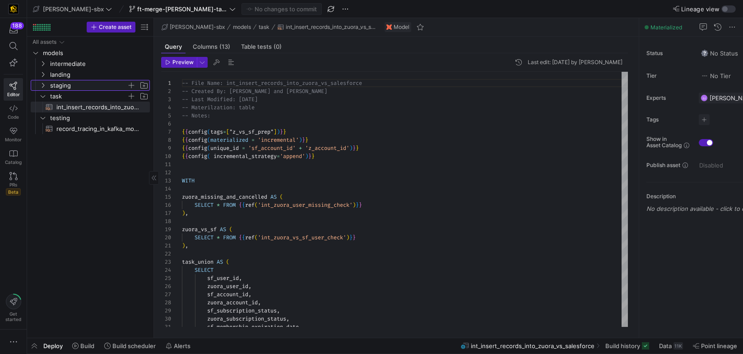
click at [61, 81] on span "staging" at bounding box center [88, 85] width 77 height 10
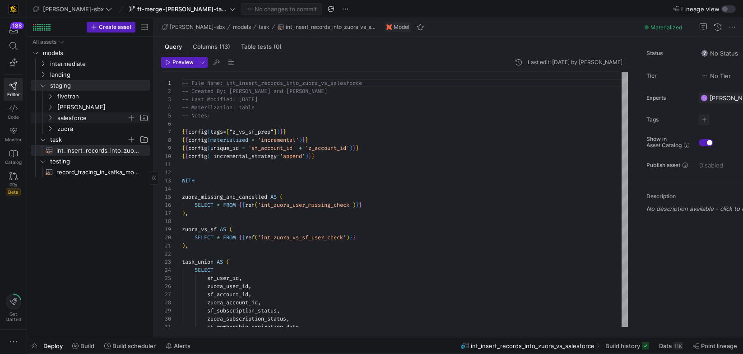
click at [71, 117] on span "salesforce" at bounding box center [92, 118] width 70 height 10
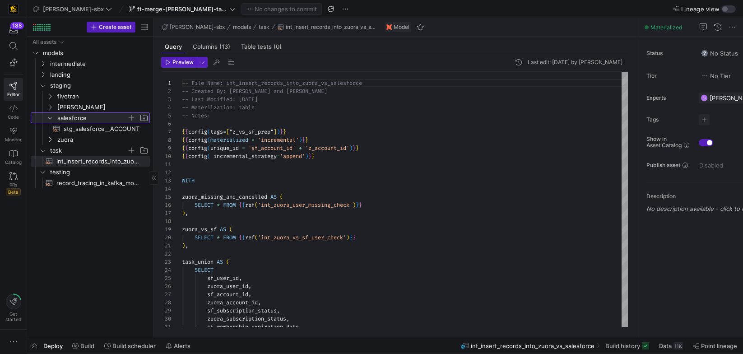
click at [70, 120] on span "salesforce" at bounding box center [92, 118] width 70 height 10
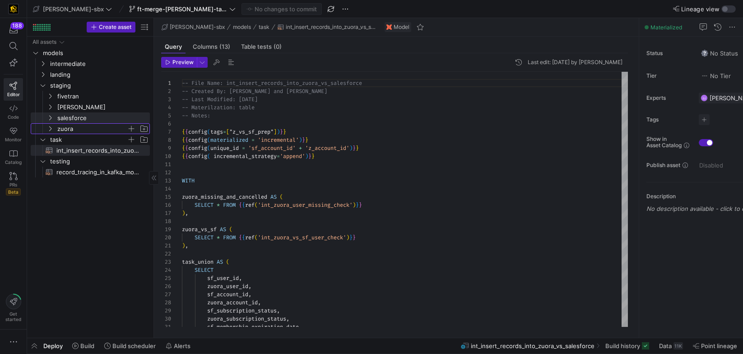
click at [86, 130] on span "zuora" at bounding box center [92, 129] width 70 height 10
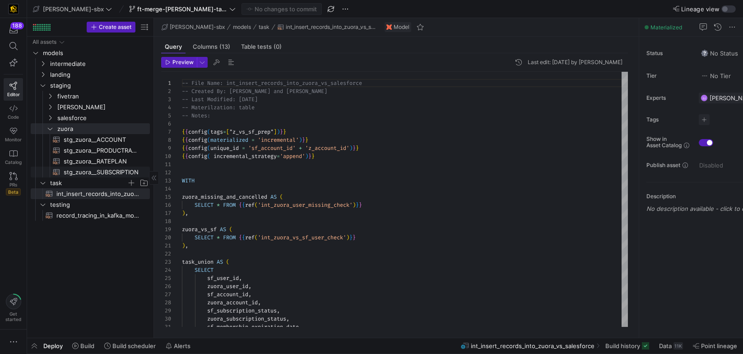
click at [101, 168] on span "stg_zuora__SUBSCRIPTION​​​​​​​​​​" at bounding box center [102, 172] width 76 height 10
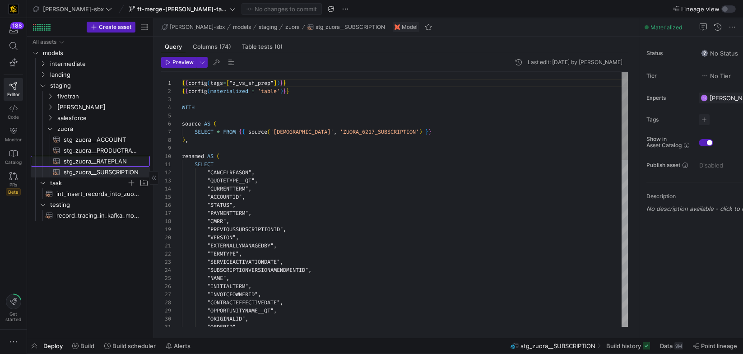
click at [99, 164] on span "stg_zuora__RATEPLAN​​​​​​​​​​" at bounding box center [102, 161] width 76 height 10
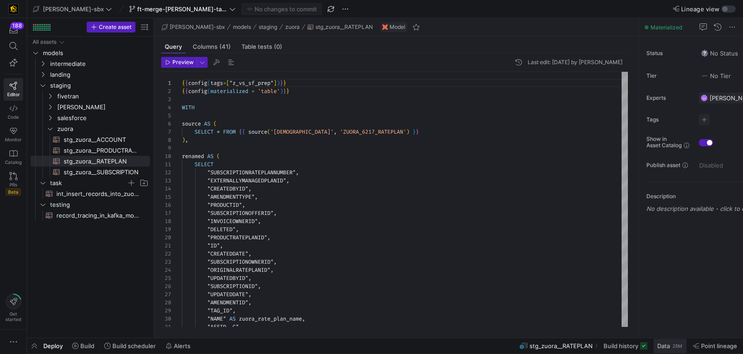
click at [545, 260] on span "Data" at bounding box center [663, 345] width 13 height 7
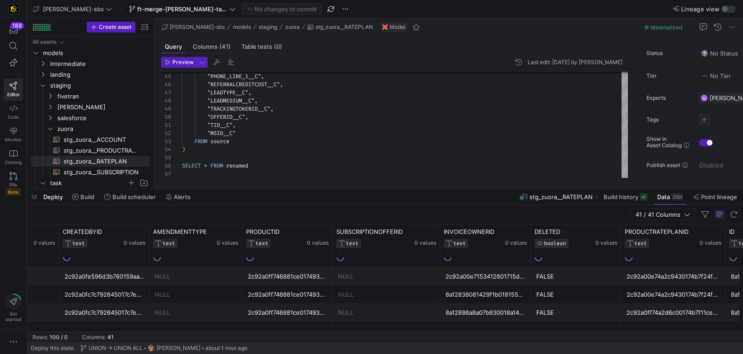
scroll to position [0, 270]
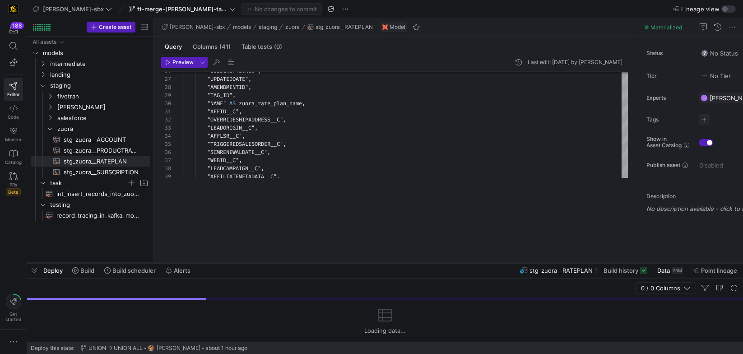
drag, startPoint x: 334, startPoint y: 187, endPoint x: 326, endPoint y: 265, distance: 78.5
click at [326, 260] on div at bounding box center [385, 263] width 716 height 4
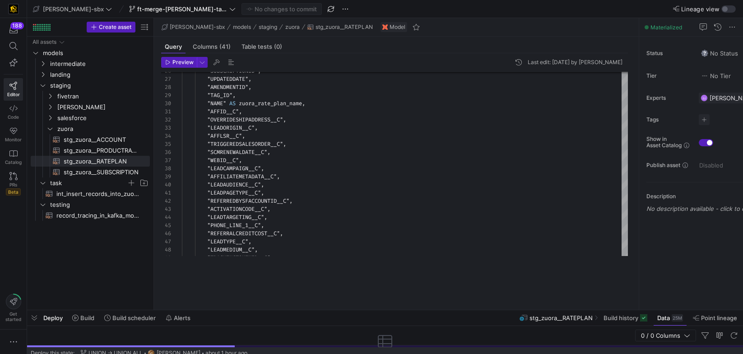
drag, startPoint x: 326, startPoint y: 265, endPoint x: 309, endPoint y: 352, distance: 88.5
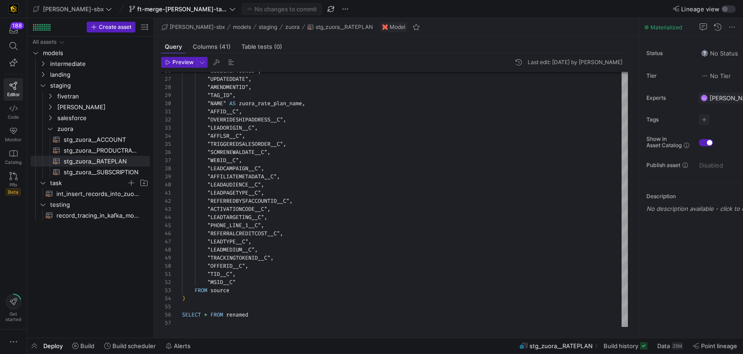
scroll to position [81, 0]
click at [161, 11] on span "ft-merge-[PERSON_NAME]-task-to-main-08212025" at bounding box center [182, 8] width 90 height 7
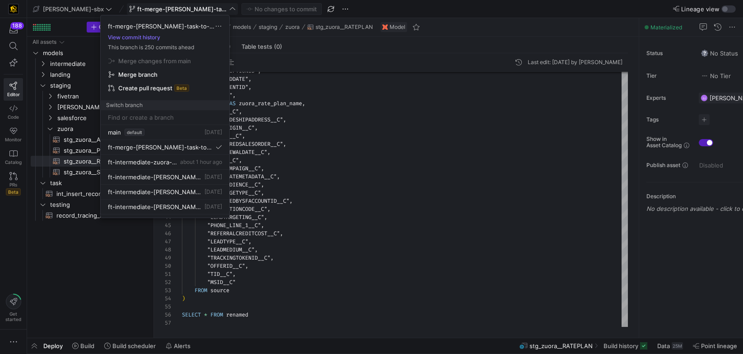
click at [161, 11] on div at bounding box center [371, 177] width 743 height 354
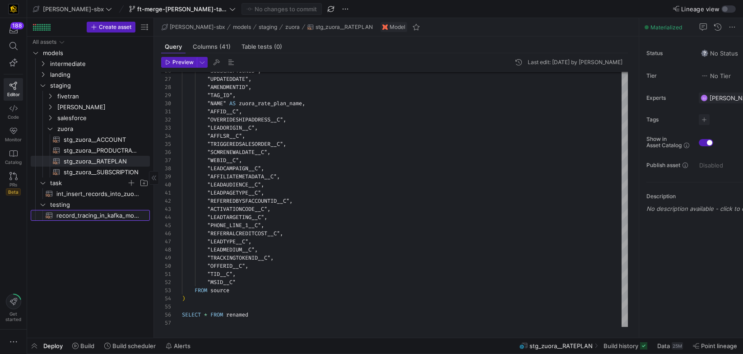
click at [82, 216] on span "record_tracing_in_kafka_models​​​​​​​​​​" at bounding box center [97, 215] width 83 height 10
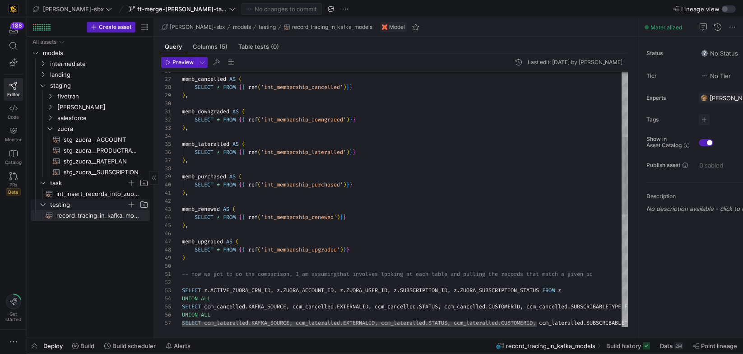
click at [62, 203] on span "testing" at bounding box center [88, 205] width 77 height 10
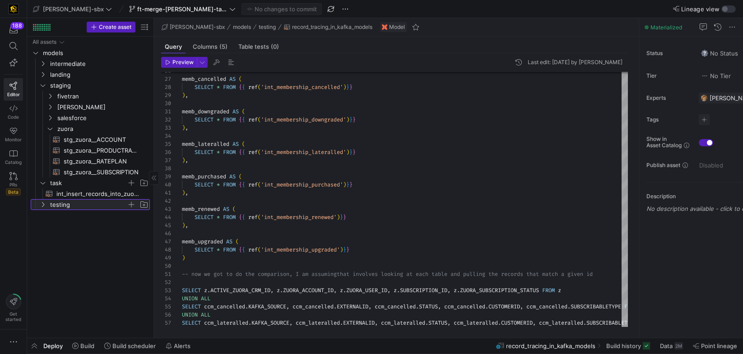
click at [62, 207] on span "testing" at bounding box center [88, 205] width 77 height 10
click at [66, 216] on span "record_tracing_in_kafka_models​​​​​​​​​​" at bounding box center [97, 215] width 83 height 10
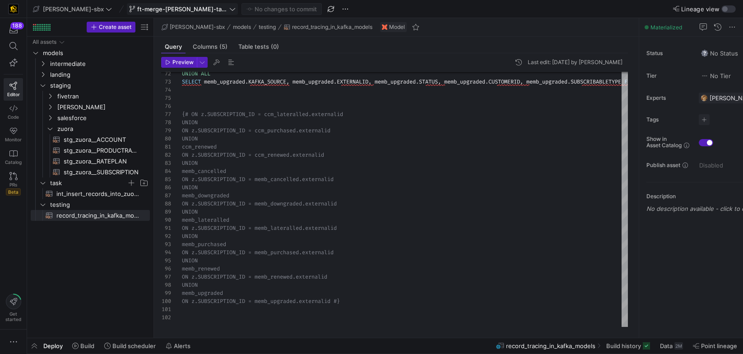
click at [150, 5] on span at bounding box center [182, 9] width 110 height 11
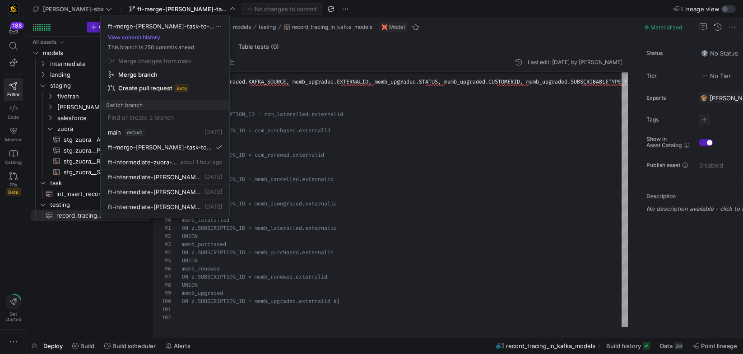
click at [179, 13] on div at bounding box center [371, 177] width 743 height 354
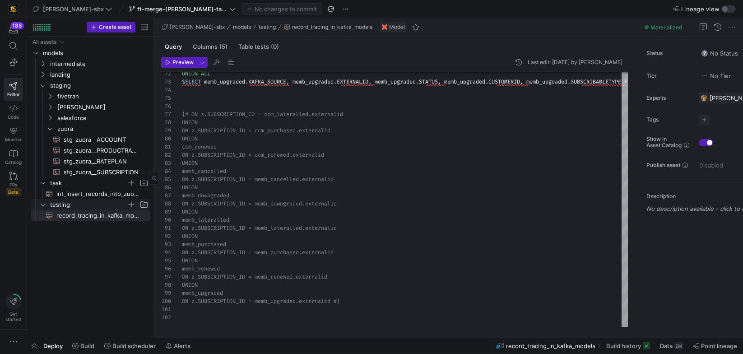
click at [64, 208] on span "testing" at bounding box center [88, 205] width 77 height 10
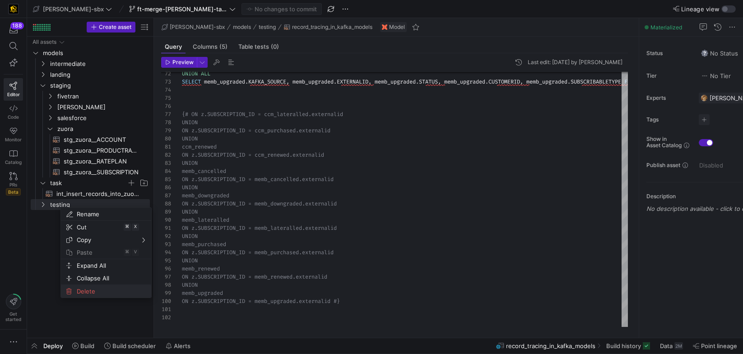
click at [80, 260] on span "Delete" at bounding box center [98, 291] width 51 height 13
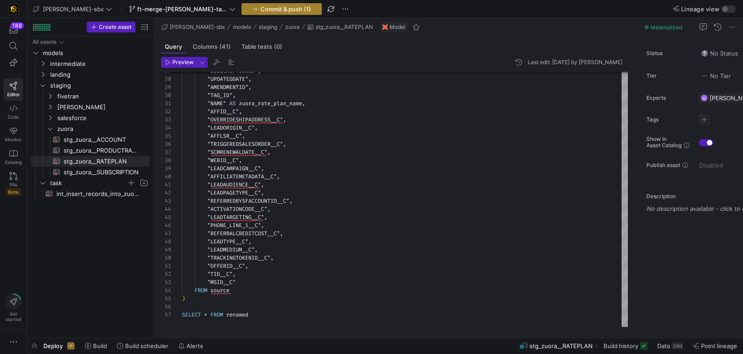
click at [252, 11] on icon "button" at bounding box center [255, 9] width 6 height 6
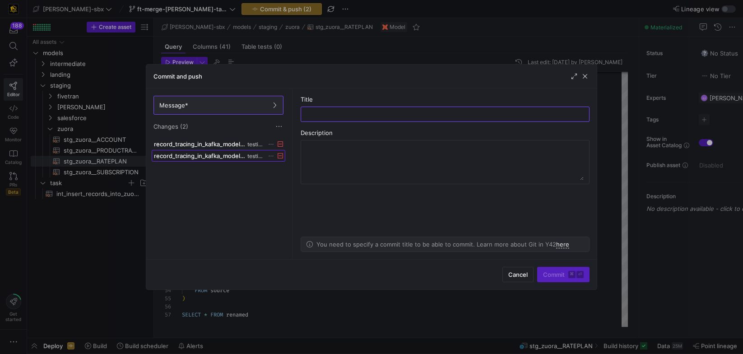
click at [227, 151] on span at bounding box center [218, 155] width 133 height 11
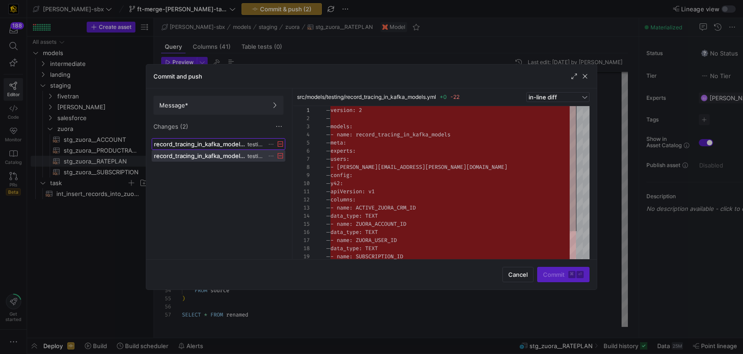
click at [225, 146] on span "record_tracing_in_kafka_models.sql" at bounding box center [200, 143] width 92 height 7
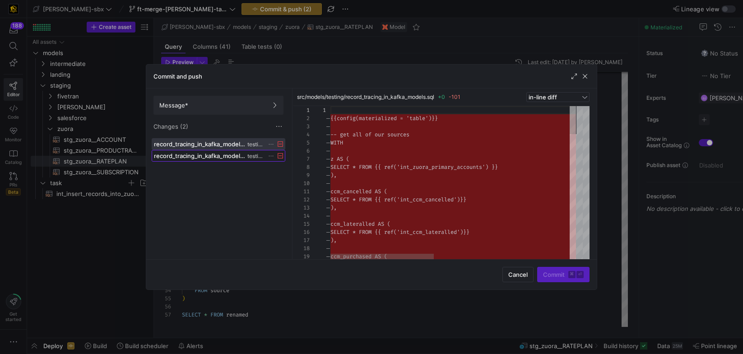
click at [225, 156] on span "record_tracing_in_kafka_models.yml" at bounding box center [200, 155] width 92 height 7
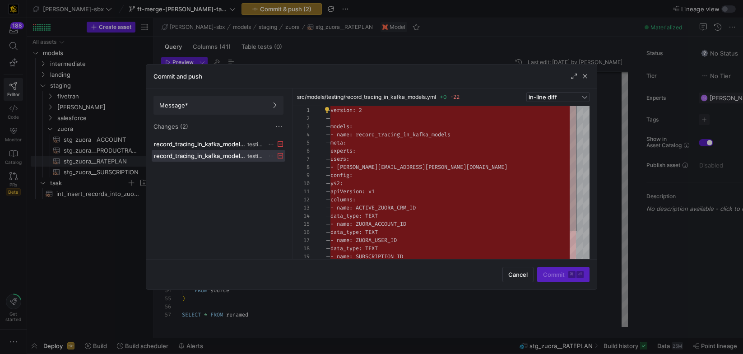
click at [545, 81] on div "Commit and push" at bounding box center [371, 77] width 451 height 24
click at [545, 78] on span "button" at bounding box center [585, 76] width 9 height 9
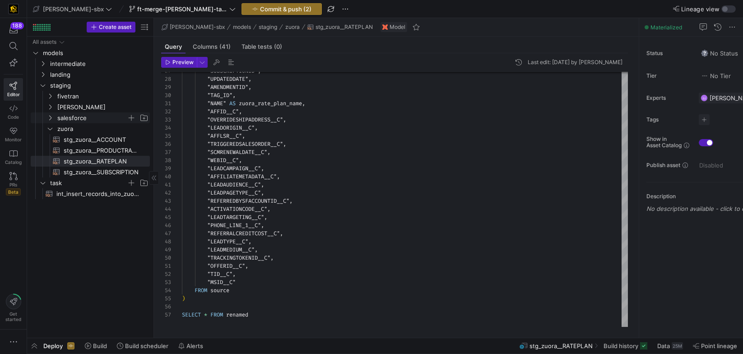
click at [75, 122] on span "salesforce" at bounding box center [92, 118] width 70 height 10
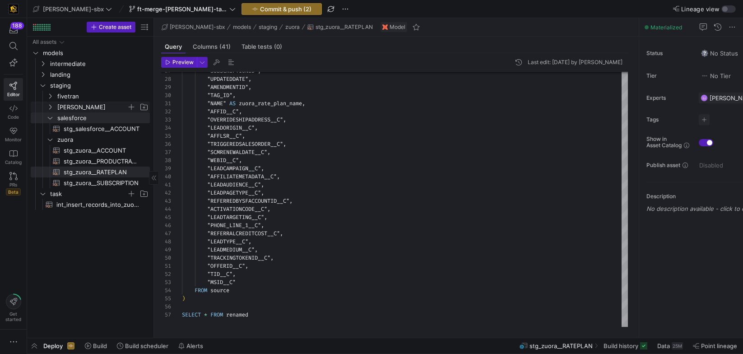
click at [69, 108] on span "[PERSON_NAME]" at bounding box center [92, 107] width 70 height 10
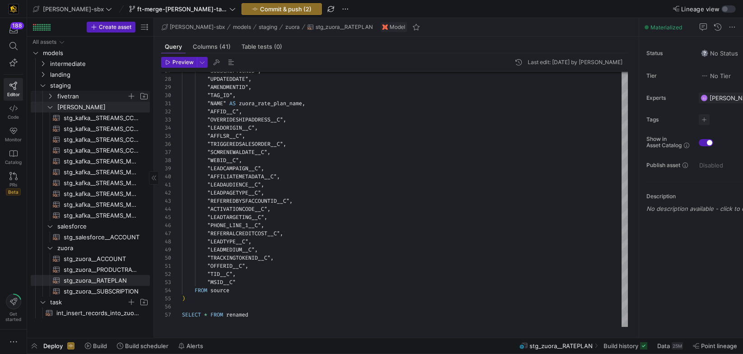
click at [75, 98] on span "fivetran" at bounding box center [92, 96] width 70 height 10
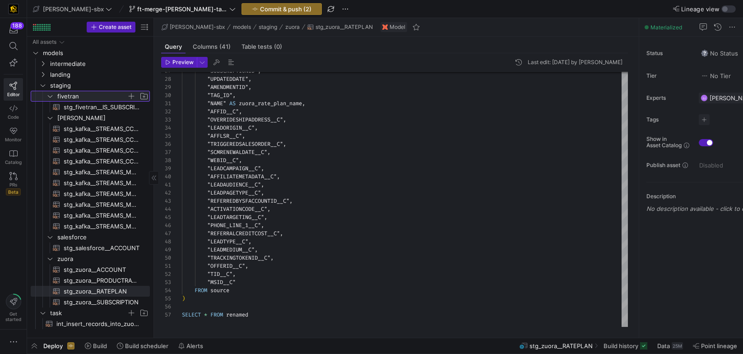
click at [71, 93] on span "fivetran" at bounding box center [92, 96] width 70 height 10
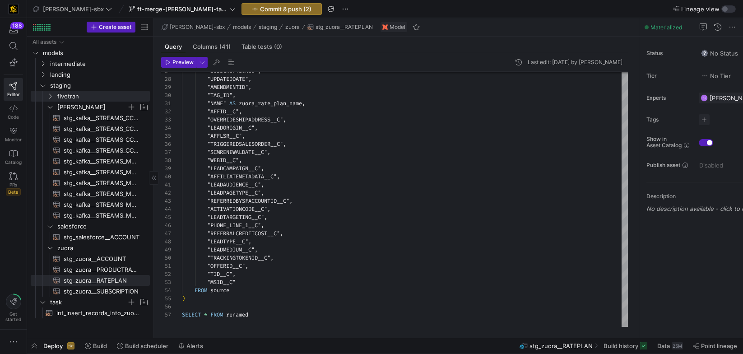
click at [69, 105] on span "[PERSON_NAME]" at bounding box center [92, 107] width 70 height 10
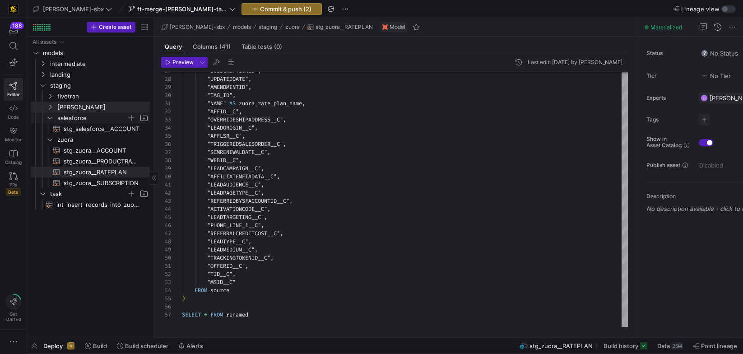
click at [66, 119] on span "salesforce" at bounding box center [92, 118] width 70 height 10
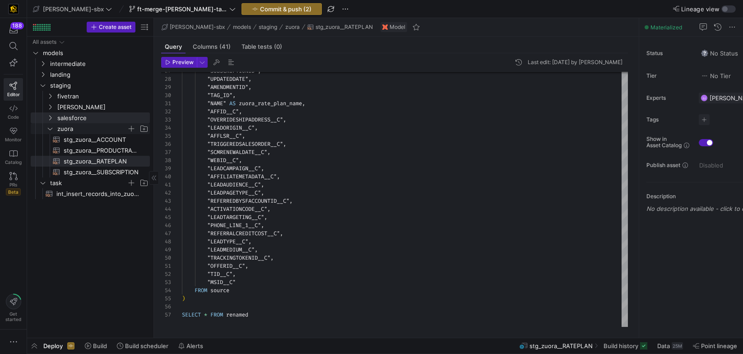
click at [62, 129] on span "zuora" at bounding box center [92, 129] width 70 height 10
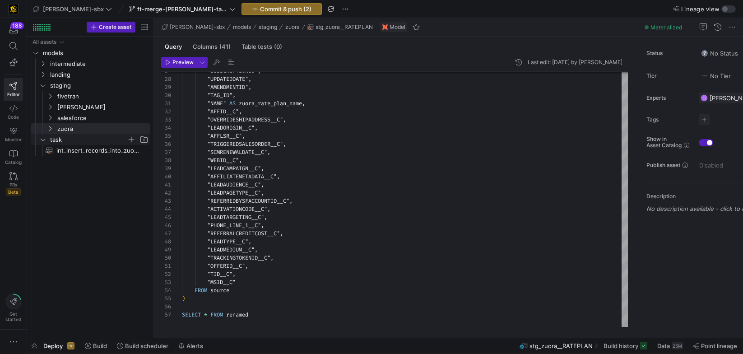
click at [62, 140] on span "task" at bounding box center [88, 140] width 77 height 10
click at [67, 73] on span "landing" at bounding box center [88, 75] width 77 height 10
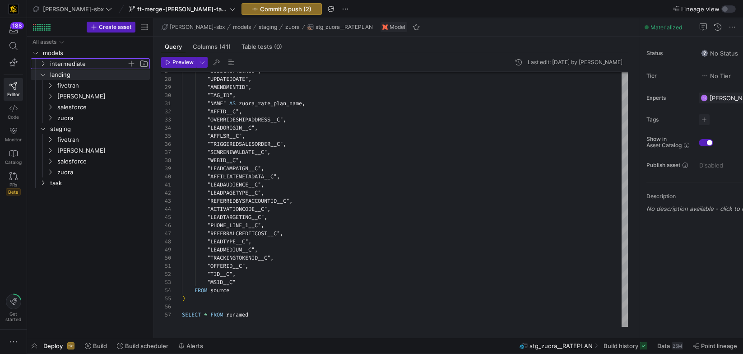
click at [66, 62] on span "intermediate" at bounding box center [88, 64] width 77 height 10
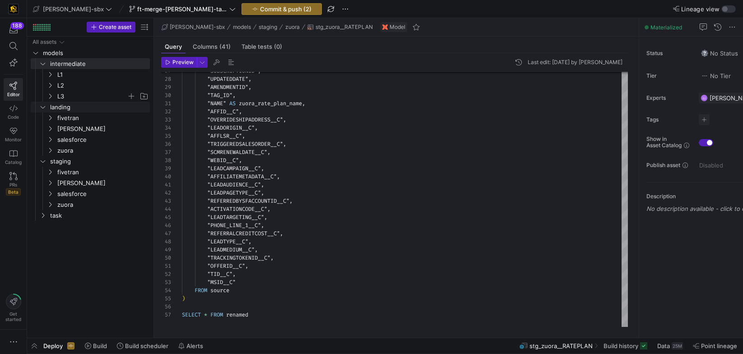
click at [71, 101] on span "L3" at bounding box center [92, 96] width 70 height 10
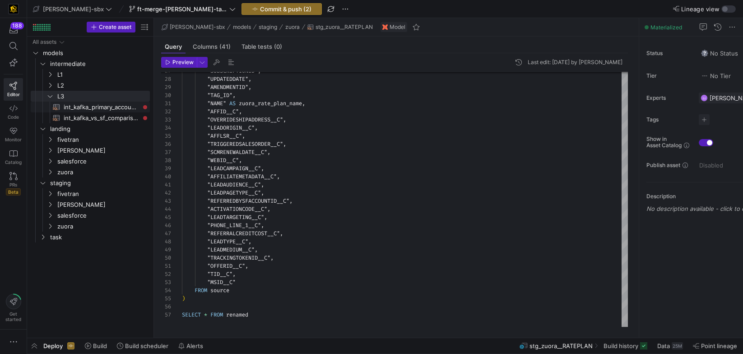
click at [83, 108] on span "int_kafka_primary_accounts​​​​​​​​​​" at bounding box center [102, 107] width 76 height 10
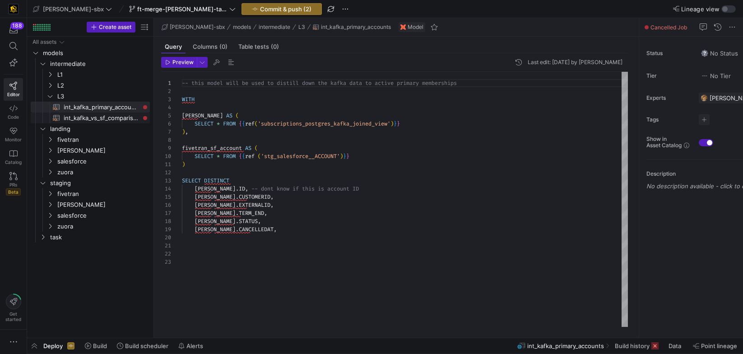
click at [92, 121] on span "int_kafka_vs_sf_comparison​​​​​​​​​​" at bounding box center [102, 118] width 76 height 10
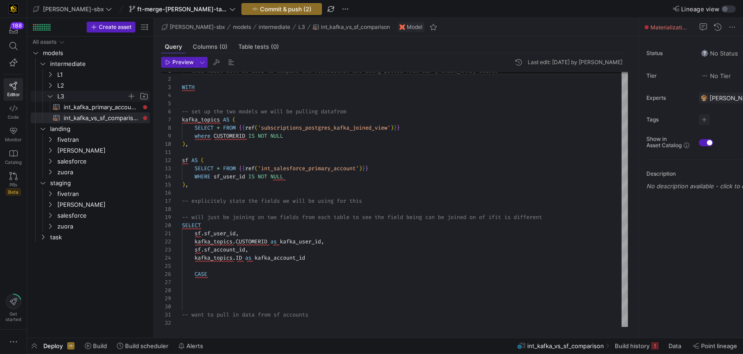
click at [66, 96] on span "L3" at bounding box center [92, 96] width 70 height 10
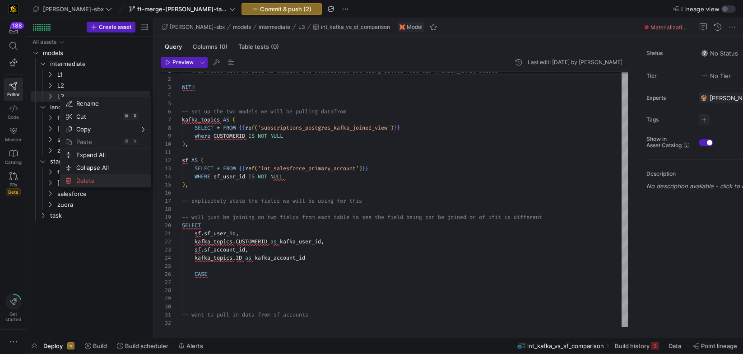
click at [90, 179] on span "Delete" at bounding box center [98, 180] width 51 height 13
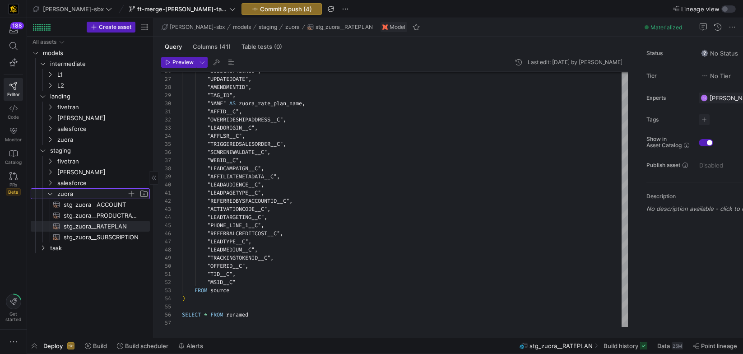
click at [53, 198] on span "zuora" at bounding box center [98, 194] width 104 height 10
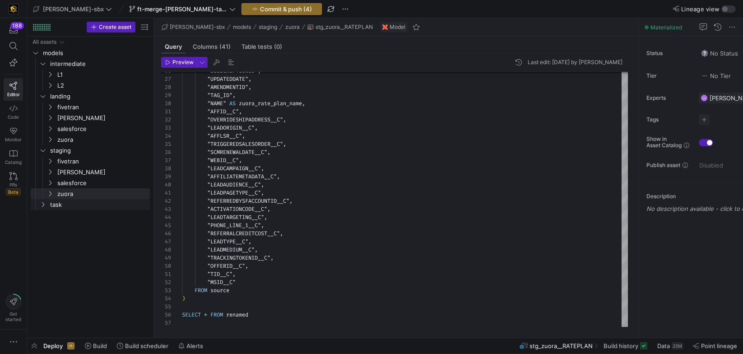
click at [42, 205] on icon "Press SPACE to select this row." at bounding box center [43, 204] width 6 height 5
click at [61, 211] on span "int_insert_records_into_zuora_vs_salesforce​​​​​​​​​​" at bounding box center [97, 215] width 83 height 10
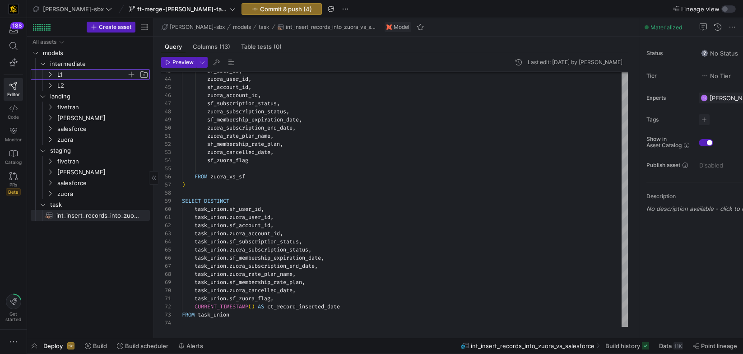
click at [51, 75] on icon "Press SPACE to select this row." at bounding box center [50, 74] width 2 height 5
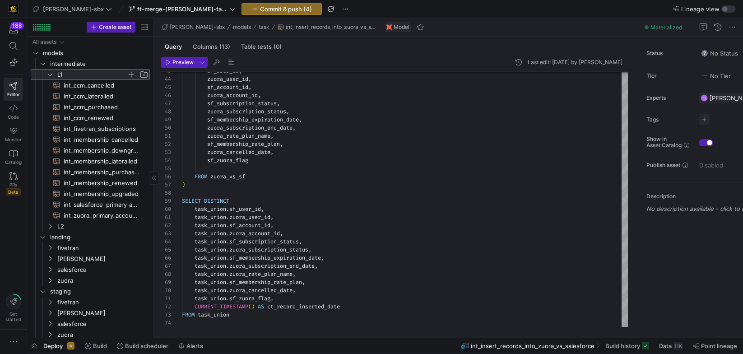
click at [64, 73] on span "L1" at bounding box center [92, 75] width 70 height 10
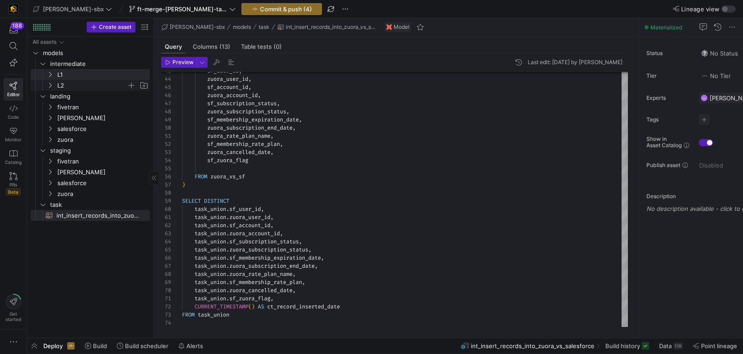
click at [65, 84] on span "L2" at bounding box center [92, 85] width 70 height 10
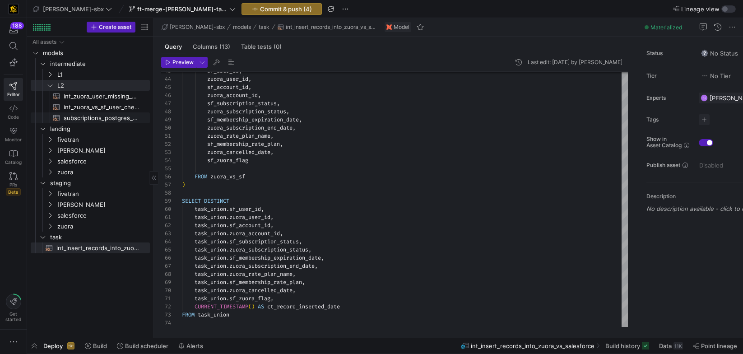
click at [93, 120] on span "subscriptions_postgres_kafka_joined_view​​​​​​​​​​" at bounding box center [102, 118] width 76 height 10
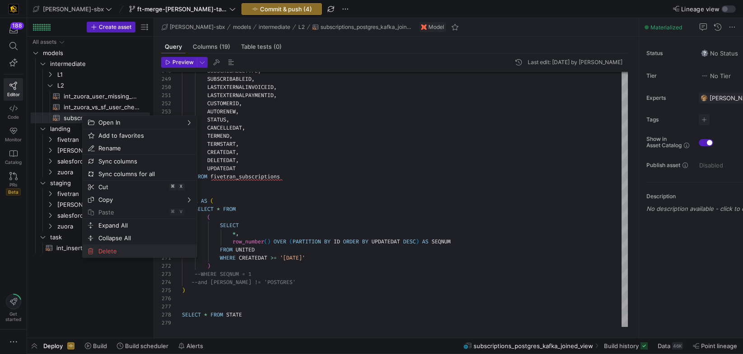
click at [119, 255] on span "Delete" at bounding box center [132, 251] width 75 height 13
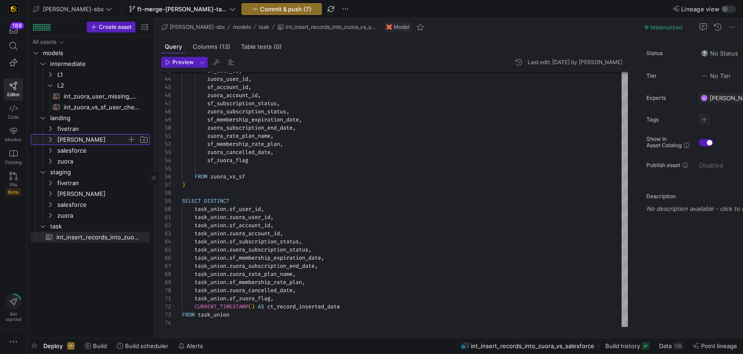
click at [79, 136] on span "[PERSON_NAME]" at bounding box center [92, 140] width 70 height 10
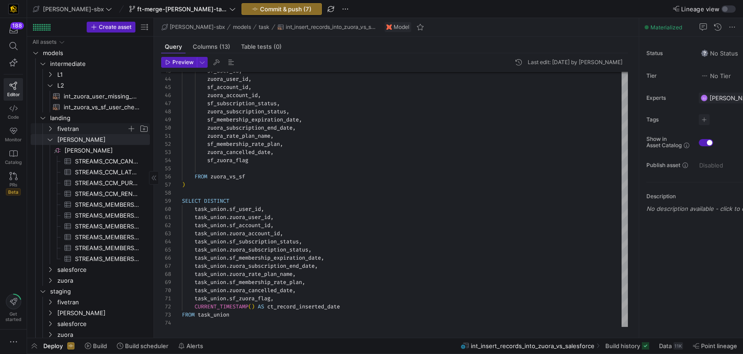
click at [78, 130] on span "fivetran" at bounding box center [92, 129] width 70 height 10
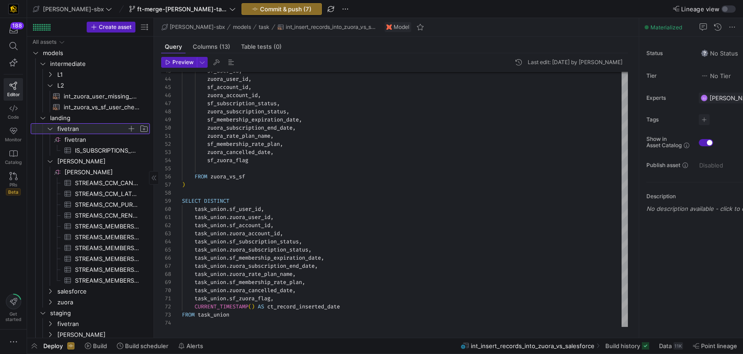
click at [79, 130] on span "fivetran" at bounding box center [92, 129] width 70 height 10
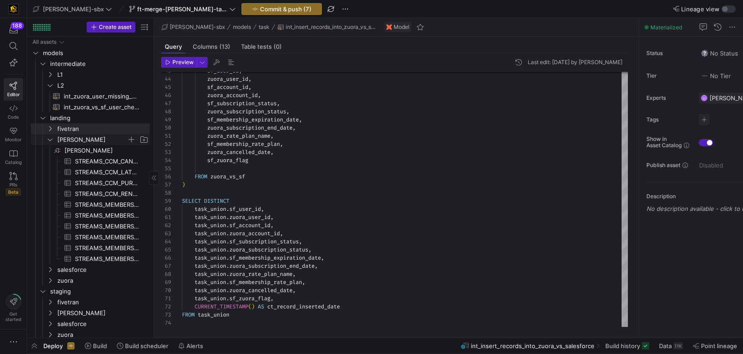
click at [75, 140] on span "[PERSON_NAME]" at bounding box center [92, 140] width 70 height 10
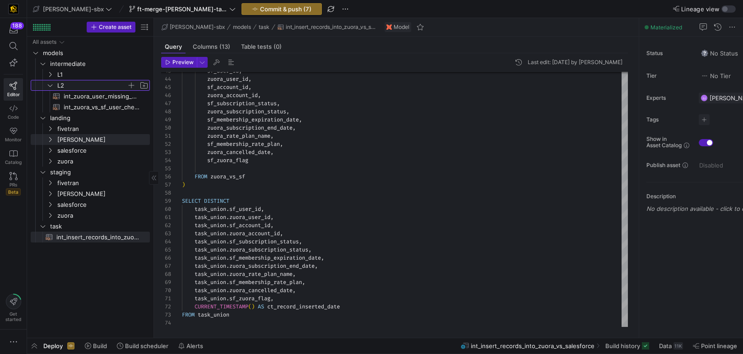
click at [75, 86] on span "L2" at bounding box center [92, 85] width 70 height 10
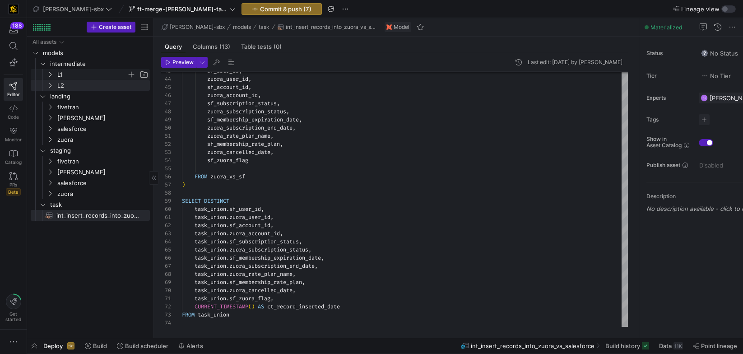
click at [71, 73] on span "L1" at bounding box center [92, 75] width 70 height 10
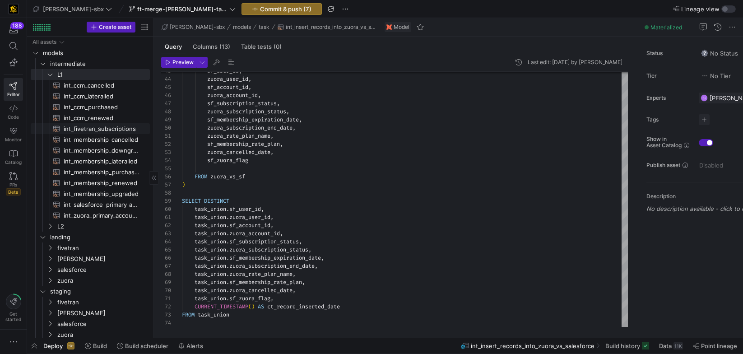
click at [110, 130] on span "int_fivetran_subscriptions​​​​​​​​​​" at bounding box center [102, 129] width 76 height 10
type textarea "{{config (tags=["kafka_joined_view"])}} WITH subs AS ( SELECT 'POSTGRES' as KAF…"
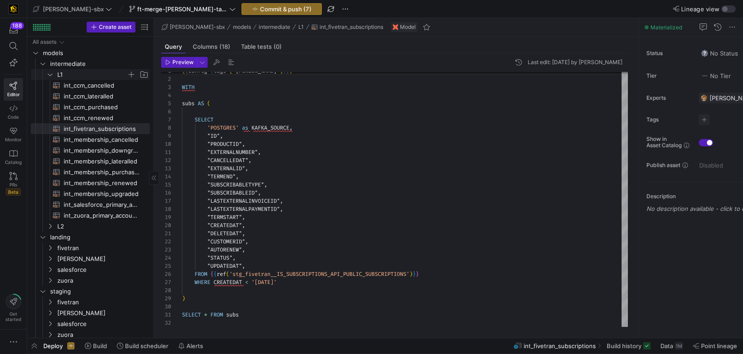
click at [68, 73] on span "L1" at bounding box center [92, 75] width 70 height 10
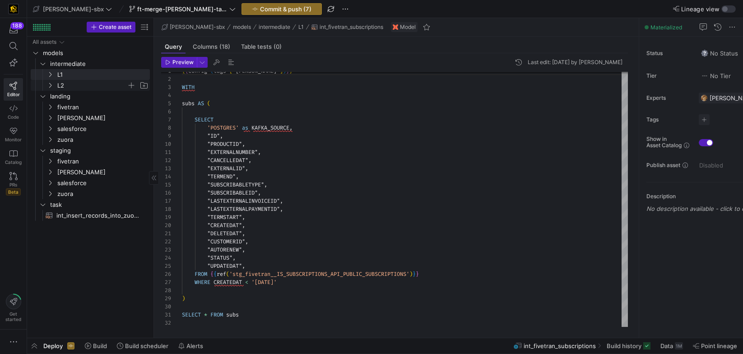
click at [63, 85] on span "L2" at bounding box center [92, 85] width 70 height 10
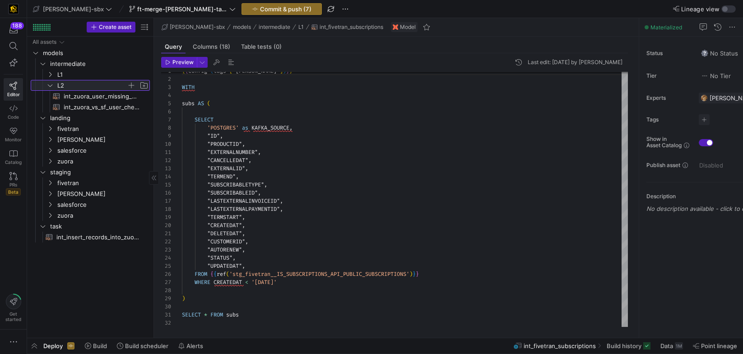
click at [63, 85] on span "L2" at bounding box center [92, 85] width 70 height 10
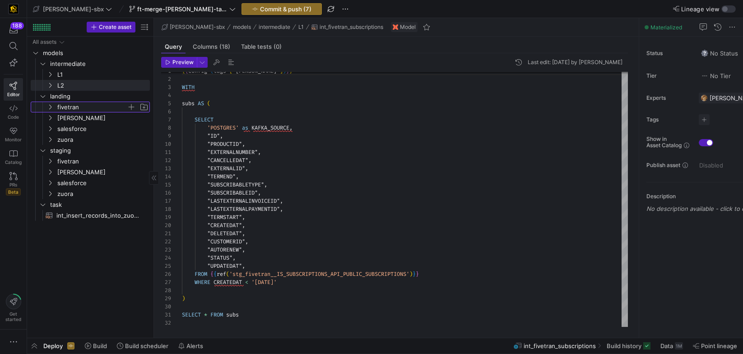
click at [69, 107] on span "fivetran" at bounding box center [92, 107] width 70 height 10
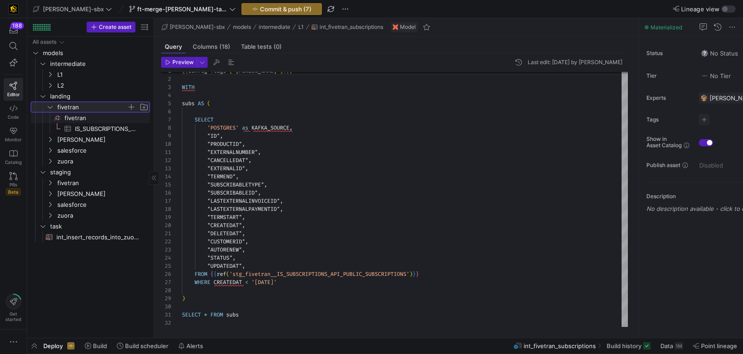
click at [72, 110] on span "fivetran" at bounding box center [92, 107] width 70 height 10
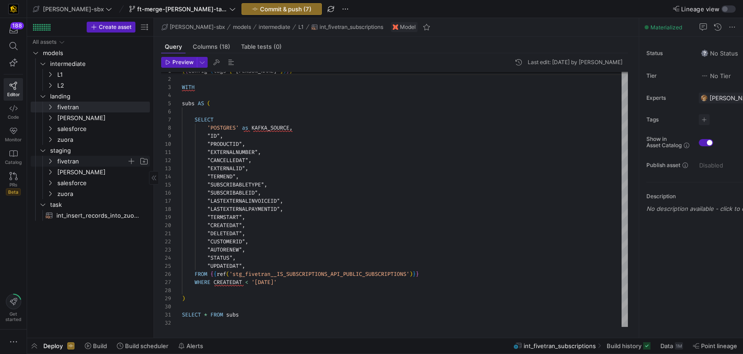
click at [75, 164] on span "fivetran" at bounding box center [92, 161] width 70 height 10
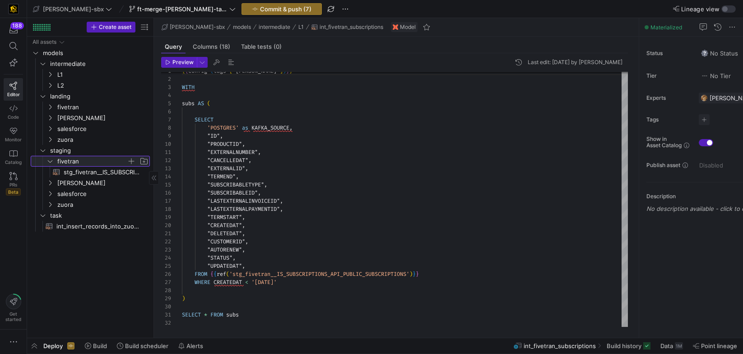
click at [75, 164] on span "fivetran" at bounding box center [92, 161] width 70 height 10
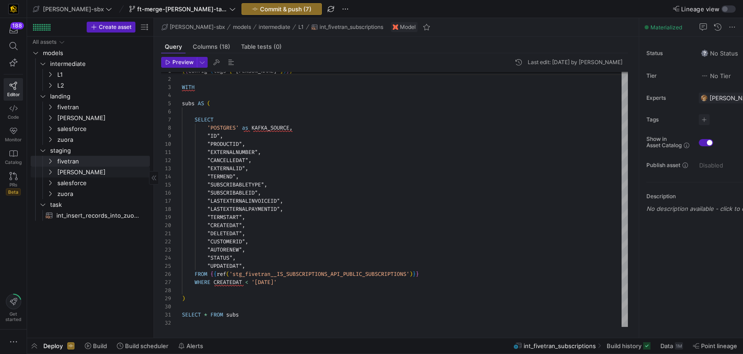
click at [80, 177] on link "salesforce" at bounding box center [90, 182] width 119 height 11
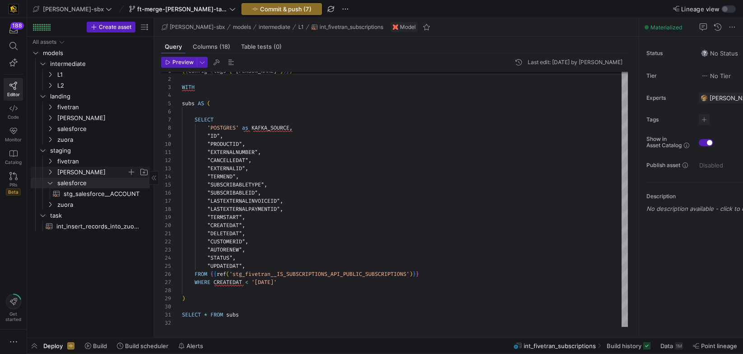
click at [78, 174] on span "[PERSON_NAME]" at bounding box center [92, 172] width 70 height 10
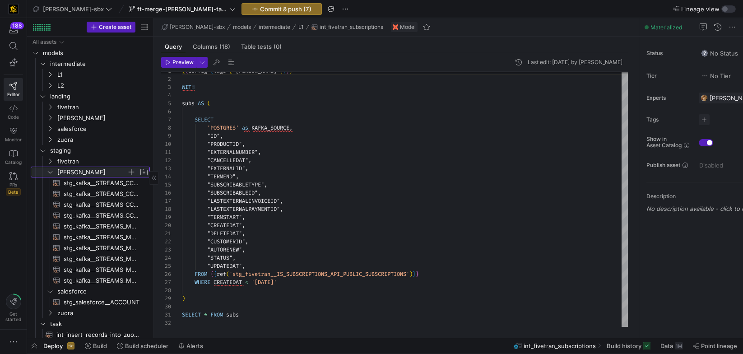
click at [79, 175] on span "[PERSON_NAME]" at bounding box center [92, 172] width 70 height 10
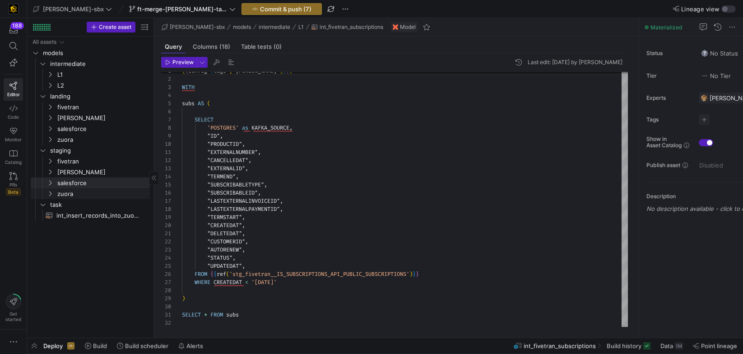
click at [80, 195] on span "zuora" at bounding box center [102, 194] width 91 height 10
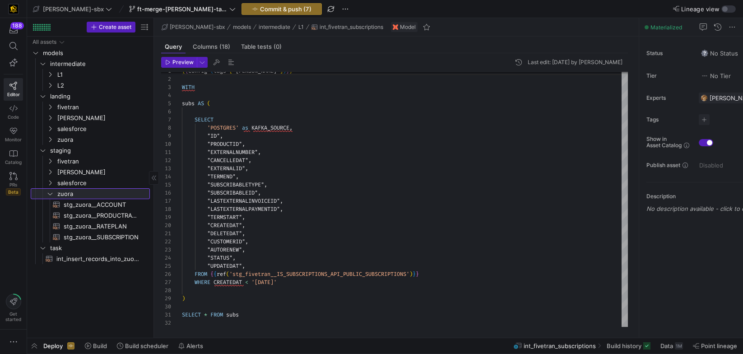
click at [80, 195] on span "zuora" at bounding box center [102, 194] width 91 height 10
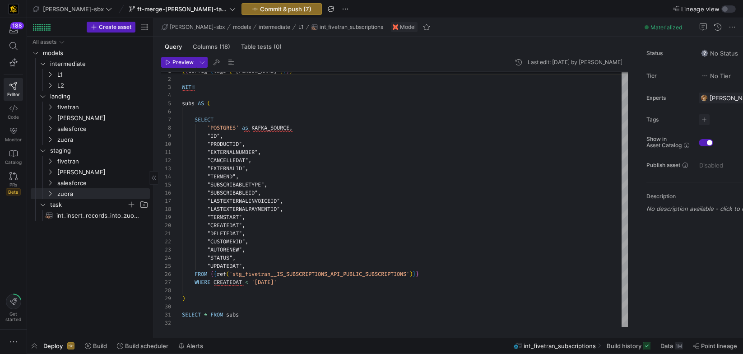
click at [79, 206] on span "task" at bounding box center [88, 205] width 77 height 10
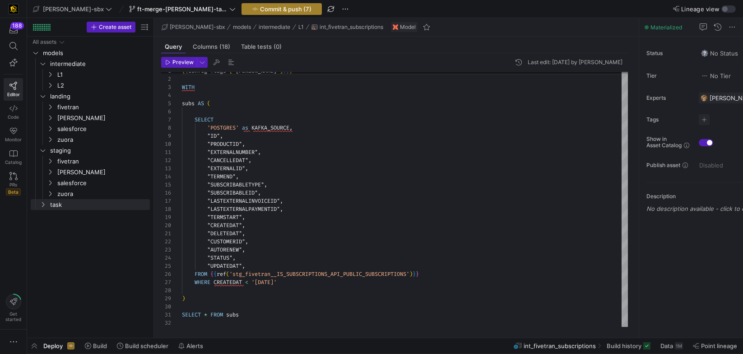
click at [264, 6] on span "Commit & push (7)" at bounding box center [285, 8] width 51 height 7
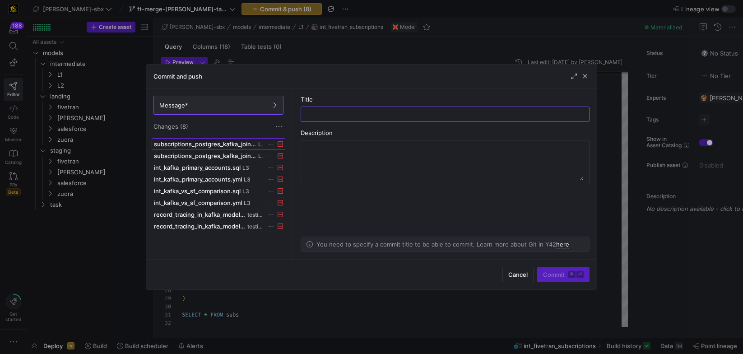
click at [221, 148] on span at bounding box center [218, 144] width 133 height 11
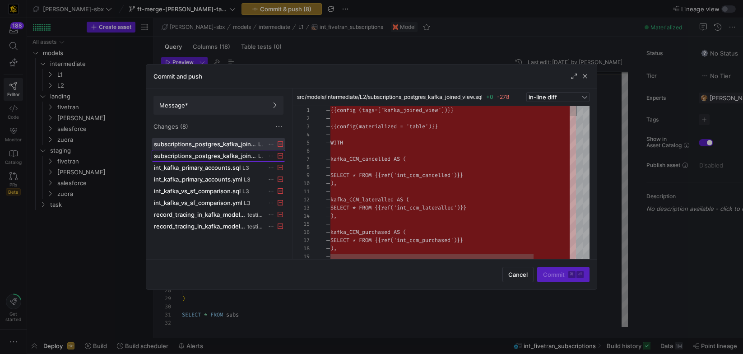
click at [219, 154] on span "subscriptions_postgres_kafka_joined_view.yml" at bounding box center [205, 155] width 102 height 7
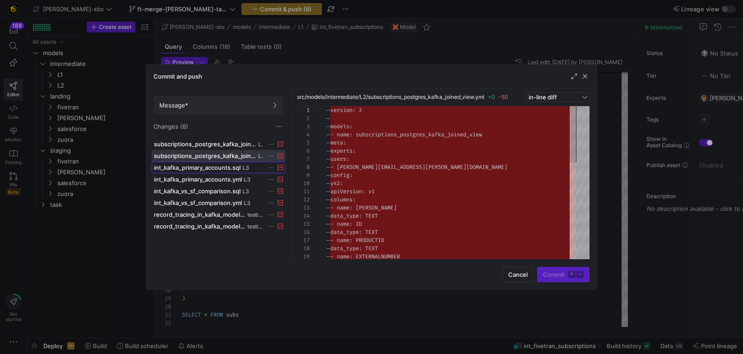
click at [225, 167] on span "int_kafka_primary_accounts.sql" at bounding box center [197, 167] width 87 height 7
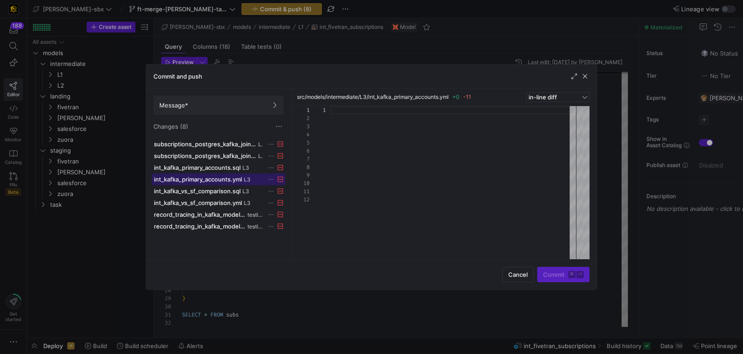
click at [228, 180] on span "int_kafka_primary_accounts.yml" at bounding box center [198, 179] width 88 height 7
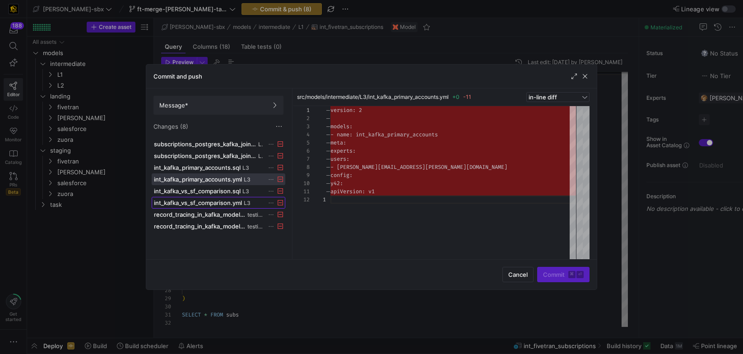
click at [237, 197] on button "int_kafka_vs_sf_comparison.yml L3" at bounding box center [219, 203] width 134 height 12
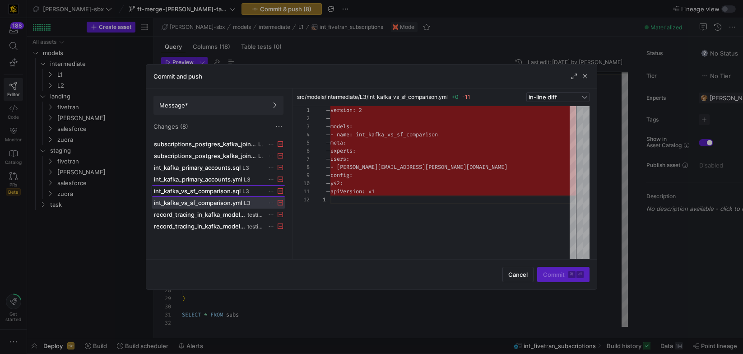
click at [236, 190] on span "int_kafka_vs_sf_comparison.sql" at bounding box center [197, 190] width 87 height 7
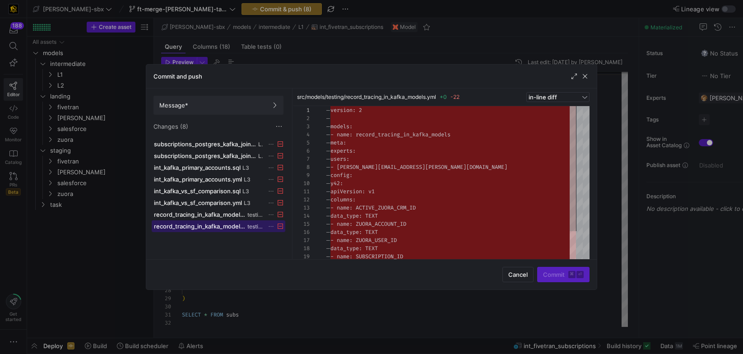
click at [236, 225] on span "record_tracing_in_kafka_models.yml" at bounding box center [200, 226] width 92 height 7
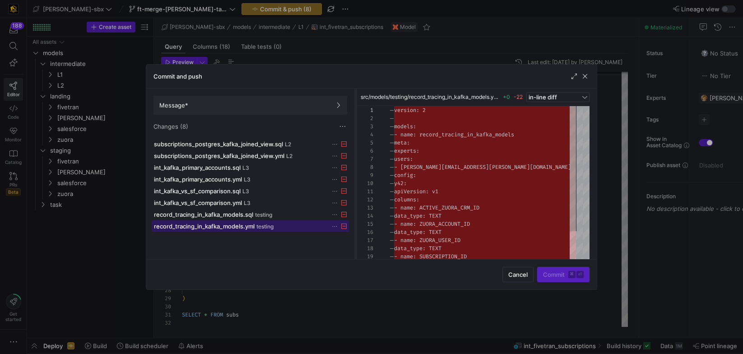
drag, startPoint x: 292, startPoint y: 222, endPoint x: 355, endPoint y: 233, distance: 64.5
click at [355, 233] on div at bounding box center [356, 173] width 4 height 171
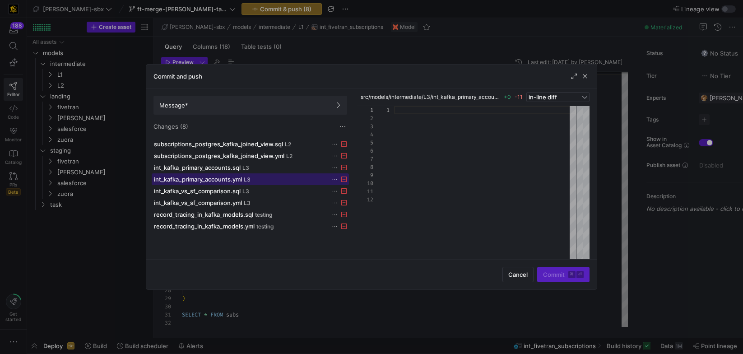
click at [270, 181] on div "int_kafka_primary_accounts.yml L3" at bounding box center [240, 179] width 173 height 7
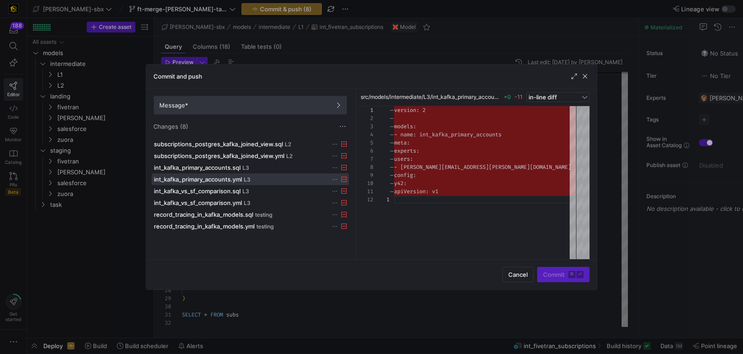
click at [255, 107] on span "Message*" at bounding box center [250, 105] width 182 height 7
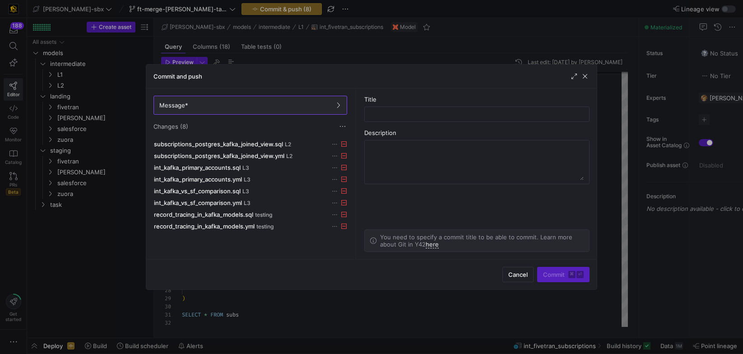
click at [368, 122] on as-split-area "Title Description You need to specify a commit title to be able to commit. Lear…" at bounding box center [477, 173] width 240 height 171
click at [377, 116] on input "text" at bounding box center [477, 114] width 210 height 7
type input "M"
click at [393, 149] on textarea at bounding box center [477, 162] width 214 height 36
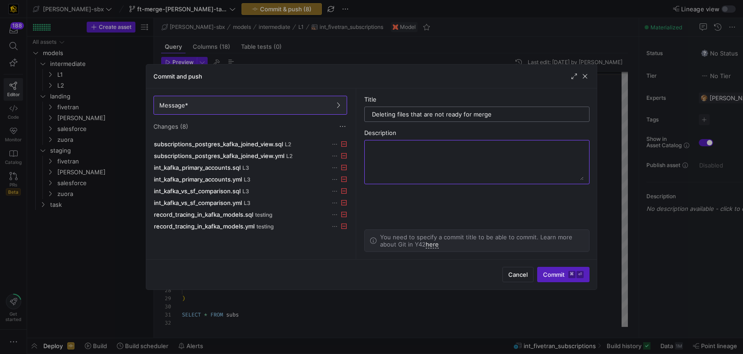
click at [493, 116] on input "Deleting files that are not ready for merge" at bounding box center [477, 114] width 210 height 7
type input "Deleting files that are not ready for merge to main."
click at [493, 182] on div at bounding box center [477, 161] width 214 height 43
type textarea "WHAT: Removing files that"
drag, startPoint x: 397, startPoint y: 115, endPoint x: 365, endPoint y: 115, distance: 32.5
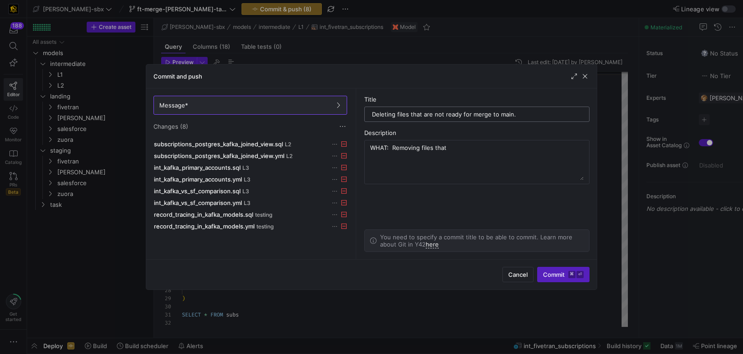
click at [365, 115] on div "Deleting files that are not ready for merge to main." at bounding box center [476, 114] width 225 height 15
type input "Discarding files that are not ready for merge to main."
click at [455, 157] on textarea "WHAT: Removing files that" at bounding box center [477, 162] width 214 height 36
click at [545, 149] on textarea "WHAT: Removing Kafka Level 3 and test files that do not need to be merged into …" at bounding box center [477, 162] width 214 height 36
click at [554, 149] on textarea "WHAT: Removing Kafka Level 3 and test files that do not need to be merged into …" at bounding box center [477, 162] width 214 height 36
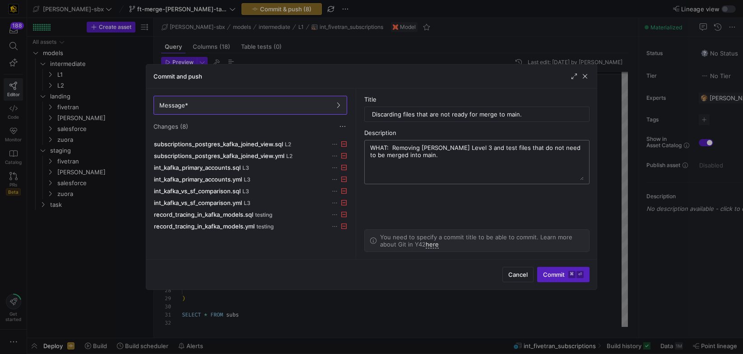
click at [394, 156] on textarea "WHAT: Removing Kafka Level 3 and test files that do not need to be merged into …" at bounding box center [477, 162] width 214 height 36
click at [438, 158] on textarea "WHAT: Removing Kafka Level 3 and test files that do not need to be merged into …" at bounding box center [477, 162] width 214 height 36
click at [534, 161] on textarea "WHAT: Removing Kafka Level 3 and test files that do not need to be merged into …" at bounding box center [477, 162] width 214 height 36
click at [526, 163] on textarea "WHAT: Removing Kafka Level 3 and test files that do not need to be merged into …" at bounding box center [477, 162] width 214 height 36
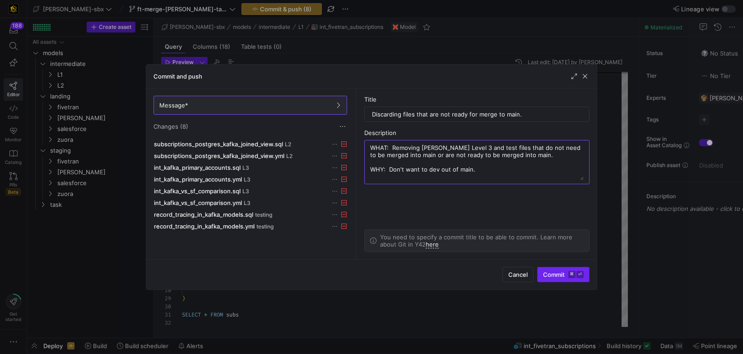
type textarea "WHAT: Removing Kafka Level 3 and test files that do not need to be merged into …"
click at [554, 273] on span "Commit ⌘ ⏎" at bounding box center [563, 274] width 41 height 7
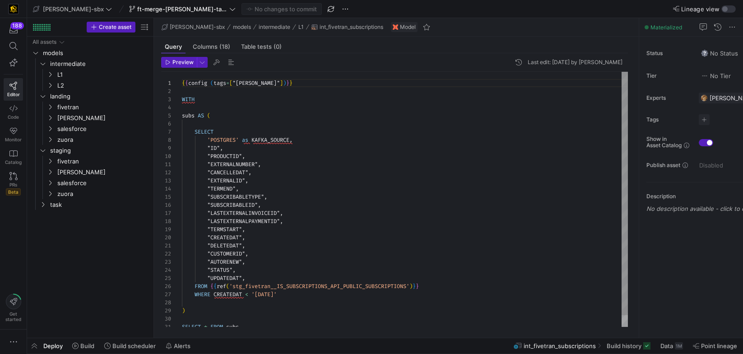
click at [220, 123] on div "{ { config ( tags = [ "kafka_joined_view" ] ) } } WITH subs AS ( SELECT 'POSTGR…" at bounding box center [405, 205] width 446 height 267
type textarea ""DELETEDAT", "CUSTOMERID", "AUTORENEW", "STATUS", "UPDATEDAT", FROM {{ref('stg_…"
click at [272, 261] on div "{ { config ( tags = [ "kafka_joined_view" ] ) } } WITH subs AS ( SELECT 'POSTGR…" at bounding box center [405, 205] width 446 height 267
click at [251, 277] on div "{ { config ( tags = [ "kafka_joined_view" ] ) } } WITH subs AS ( SELECT 'POSTGR…" at bounding box center [405, 205] width 446 height 267
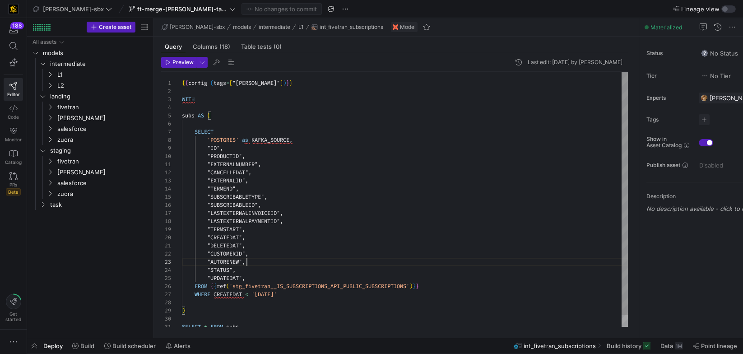
scroll to position [33, 65]
click at [141, 348] on span "Build scheduler" at bounding box center [133, 345] width 43 height 7
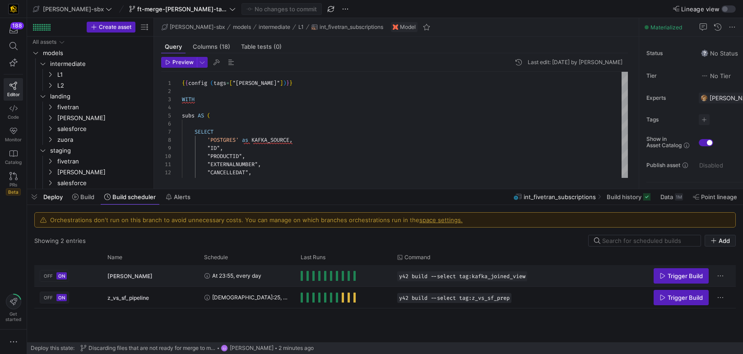
click at [384, 278] on y42-orchestration-run-status-cell-renderer "Press SPACE to select this row." at bounding box center [344, 275] width 86 height 20
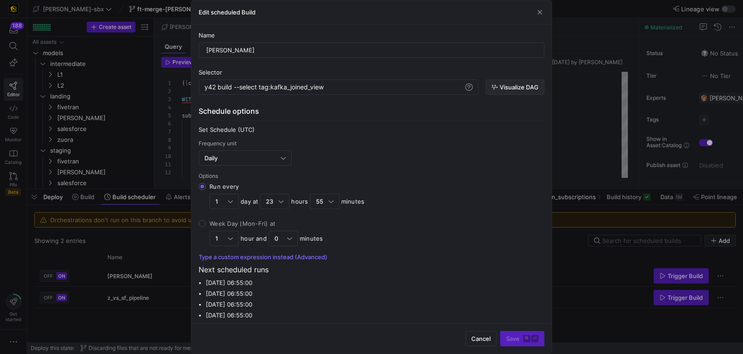
click at [508, 85] on span "Visualize DAG" at bounding box center [519, 87] width 39 height 7
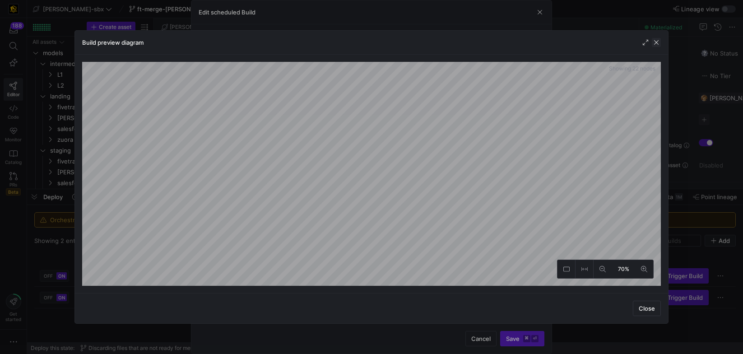
click at [654, 43] on span "button" at bounding box center [656, 42] width 9 height 9
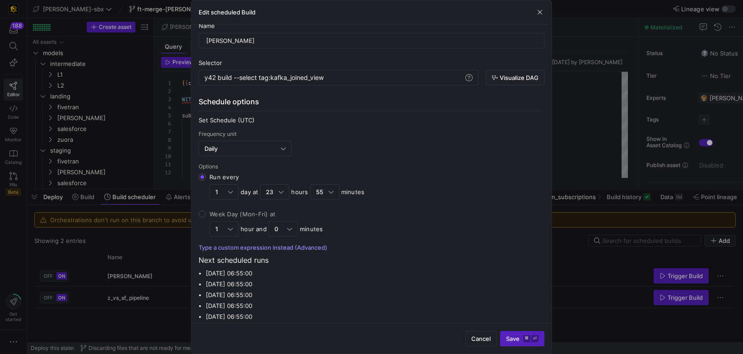
scroll to position [15, 0]
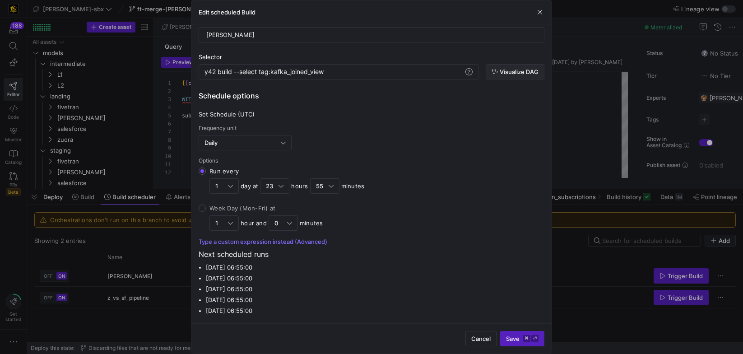
click at [514, 68] on span "Visualize DAG" at bounding box center [519, 71] width 39 height 7
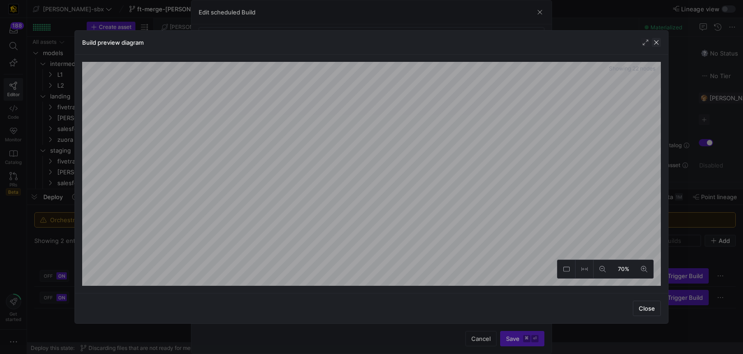
click at [657, 44] on span "button" at bounding box center [656, 42] width 9 height 9
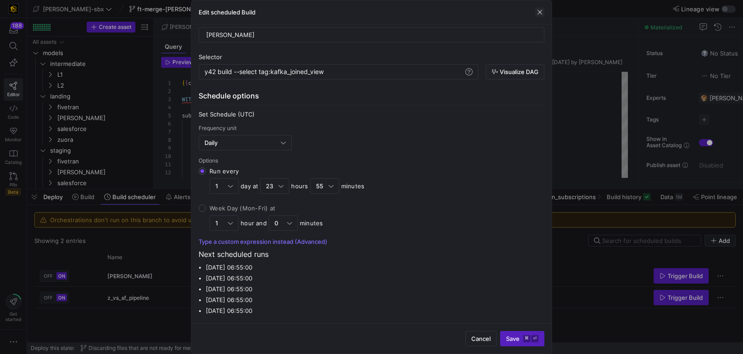
click at [536, 12] on span "button" at bounding box center [539, 12] width 9 height 9
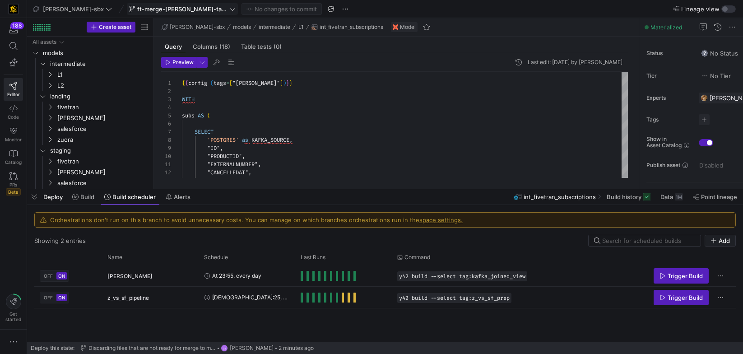
click at [137, 12] on span "ft-merge-[PERSON_NAME]-task-to-main-08212025" at bounding box center [182, 8] width 90 height 7
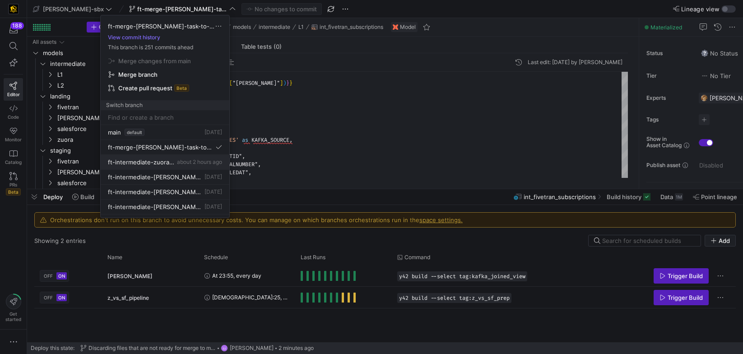
click at [159, 163] on span "ft-intermediate-zuora-vs-salesforce-08052025" at bounding box center [141, 161] width 67 height 7
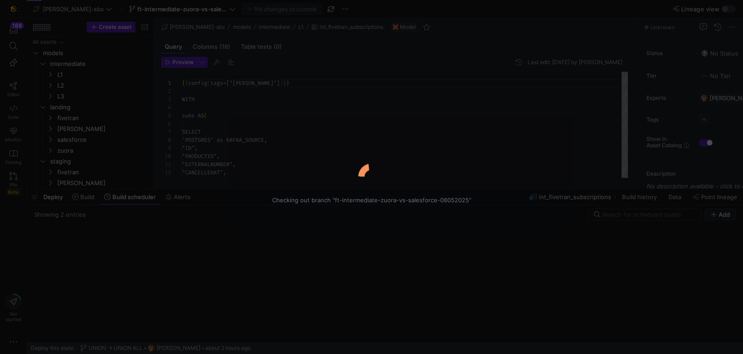
scroll to position [81, 0]
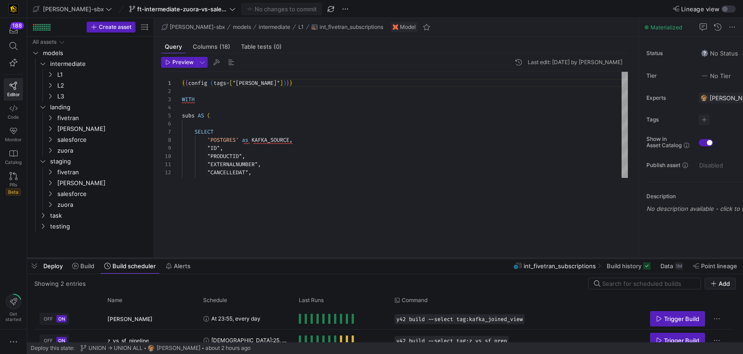
drag, startPoint x: 277, startPoint y: 188, endPoint x: 267, endPoint y: 257, distance: 69.7
click at [267, 257] on div at bounding box center [385, 258] width 716 height 4
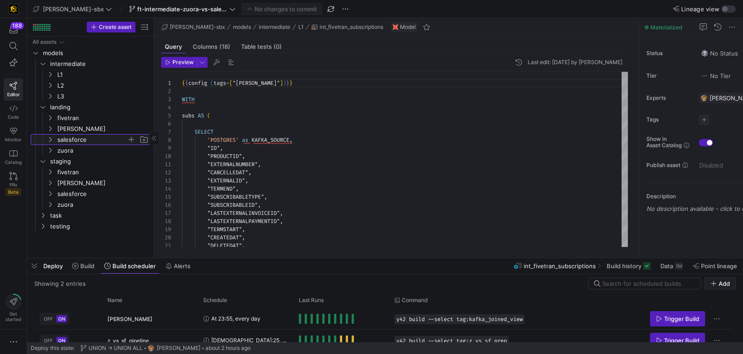
click at [72, 135] on span "salesforce" at bounding box center [92, 140] width 70 height 10
click at [76, 139] on span "salesforce" at bounding box center [92, 140] width 70 height 10
click at [67, 88] on span "L2" at bounding box center [92, 85] width 70 height 10
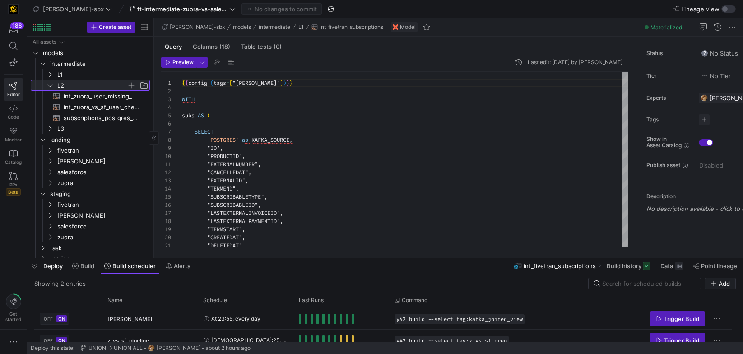
click at [67, 88] on span "L2" at bounding box center [92, 85] width 70 height 10
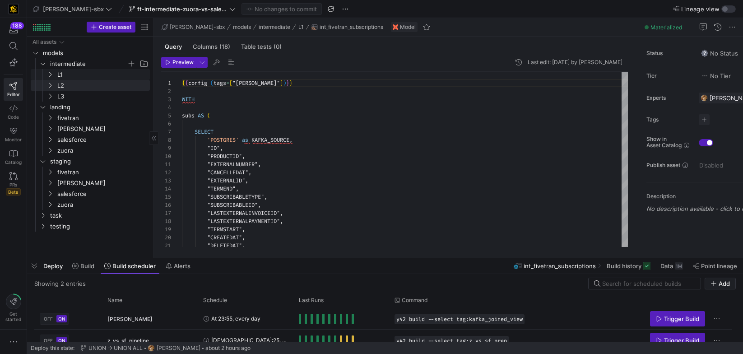
click at [69, 68] on span "intermediate" at bounding box center [88, 64] width 77 height 10
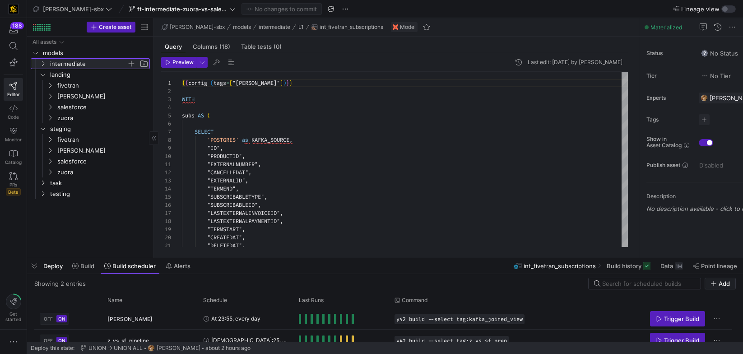
click at [68, 61] on span "intermediate" at bounding box center [88, 64] width 77 height 10
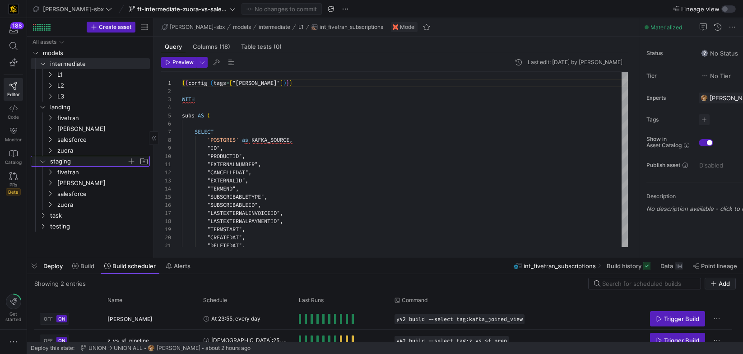
click at [70, 161] on span "staging" at bounding box center [88, 161] width 77 height 10
click at [69, 172] on span "task" at bounding box center [99, 172] width 98 height 10
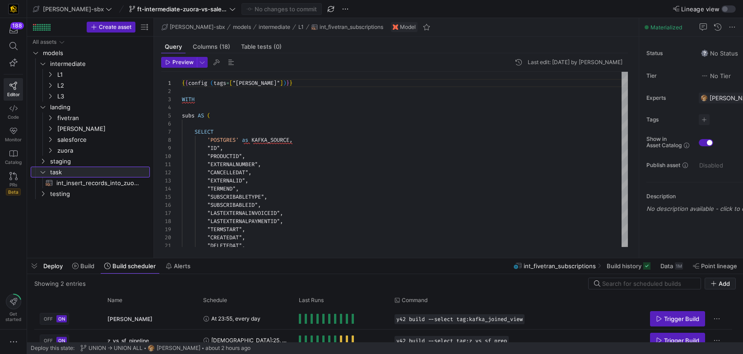
click at [69, 172] on span "task" at bounding box center [99, 172] width 98 height 10
click at [66, 171] on span "task" at bounding box center [88, 172] width 77 height 10
click at [68, 161] on span "staging" at bounding box center [88, 161] width 77 height 10
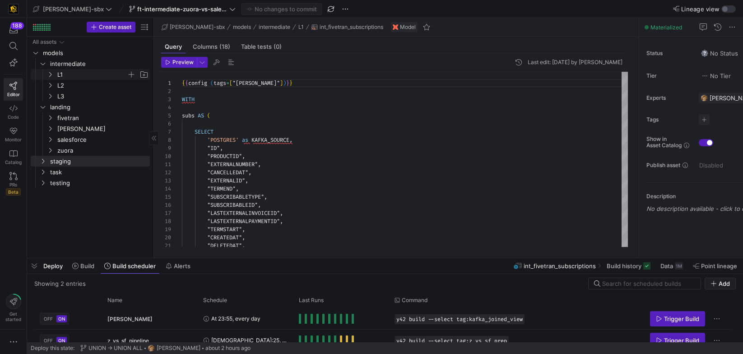
click at [71, 74] on span "L1" at bounding box center [92, 75] width 70 height 10
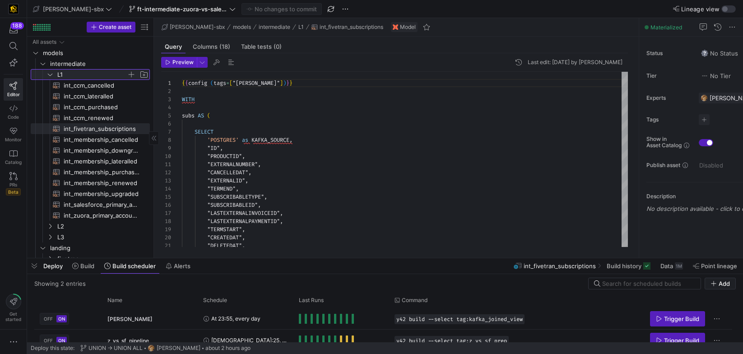
click at [71, 74] on span "L1" at bounding box center [92, 75] width 70 height 10
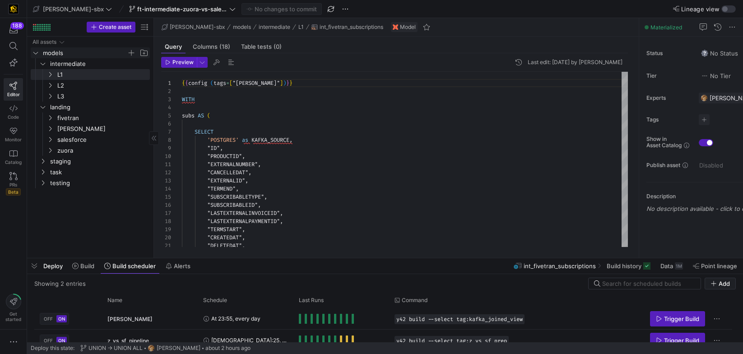
click at [85, 51] on span "models" at bounding box center [85, 53] width 84 height 10
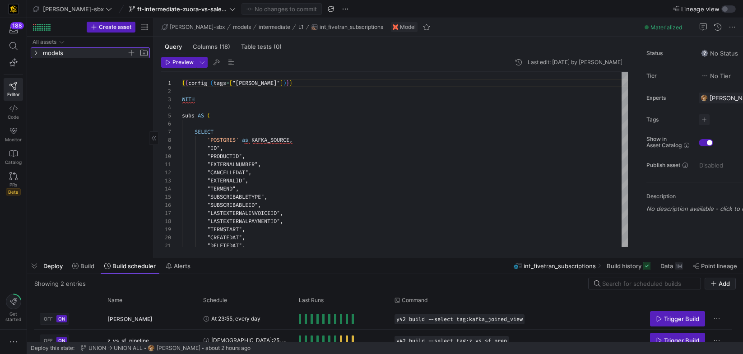
click at [100, 54] on span "models" at bounding box center [85, 53] width 84 height 10
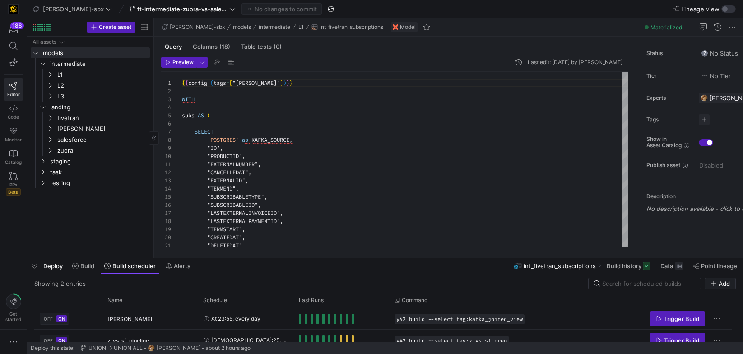
click at [82, 231] on div "All assets models intermediate L1 L2 L3 landing fivetran kafka salesforce zuora…" at bounding box center [90, 146] width 119 height 218
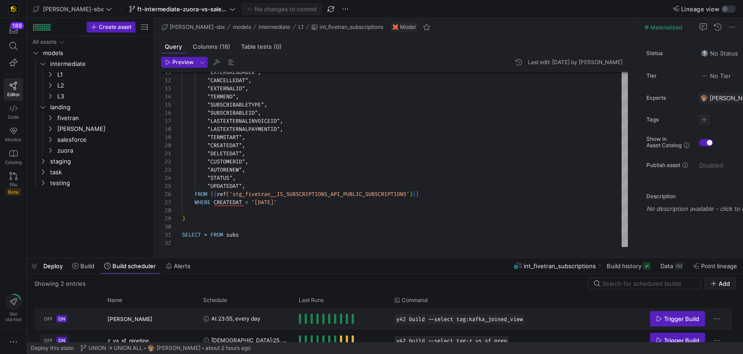
click at [153, 319] on span "[PERSON_NAME]" at bounding box center [129, 318] width 45 height 21
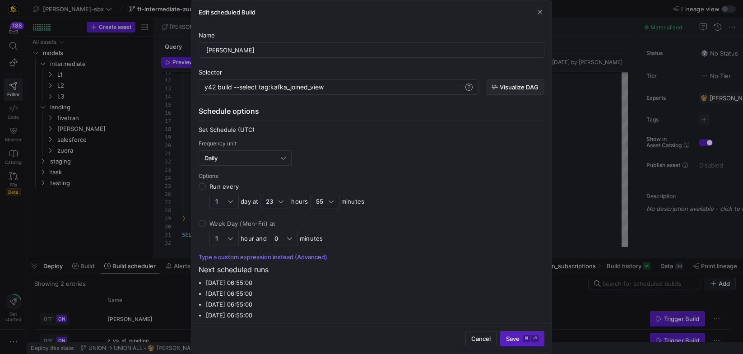
click at [514, 84] on span "Visualize DAG" at bounding box center [519, 87] width 39 height 7
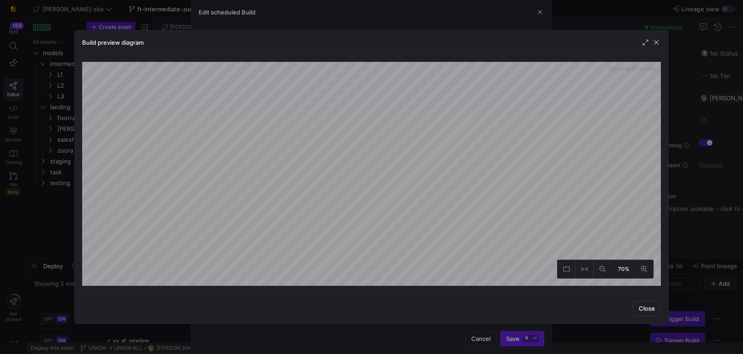
click at [655, 47] on div "Build preview diagram" at bounding box center [372, 43] width 594 height 24
click at [649, 306] on span "Close" at bounding box center [647, 308] width 16 height 7
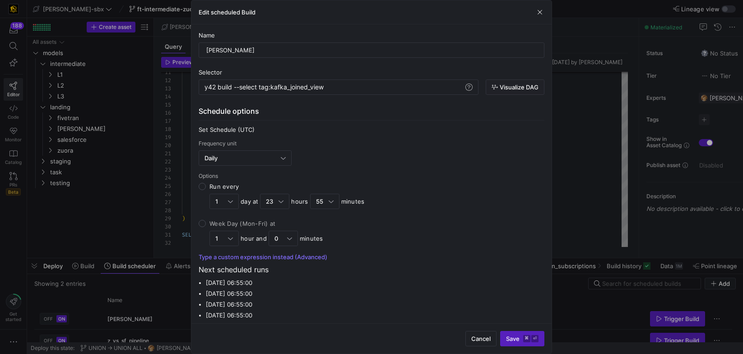
click at [539, 19] on div "Edit scheduled Build" at bounding box center [371, 12] width 360 height 24
click at [540, 16] on span "button" at bounding box center [539, 12] width 9 height 9
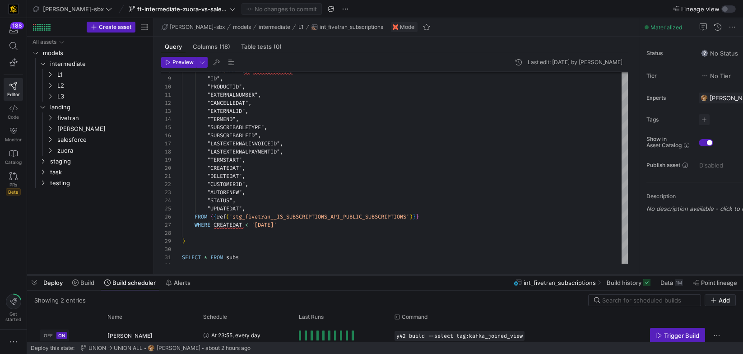
drag, startPoint x: 341, startPoint y: 258, endPoint x: 339, endPoint y: 275, distance: 16.9
click at [339, 275] on div at bounding box center [385, 275] width 716 height 4
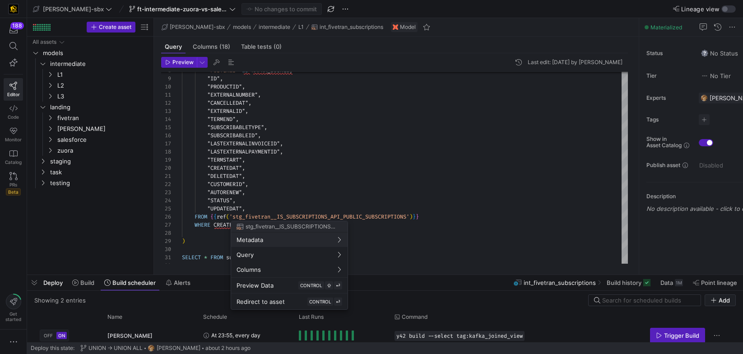
click at [334, 182] on div at bounding box center [371, 177] width 743 height 354
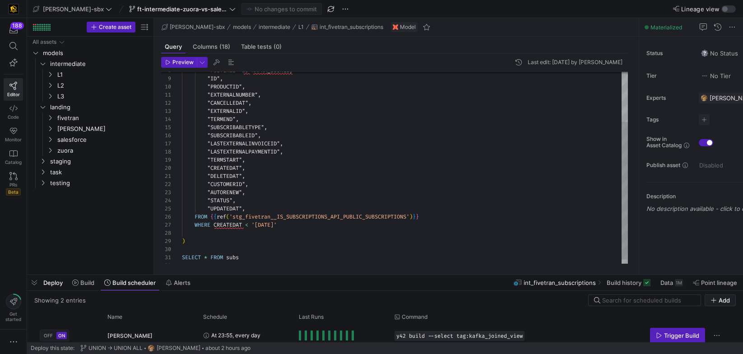
click at [256, 176] on div ""EXTERNALNUMBER" , "CANCELLEDAT" , "EXTERNALID" , "TERMEND" , "SUBSCRIBABLETYPE…" at bounding box center [405, 135] width 446 height 267
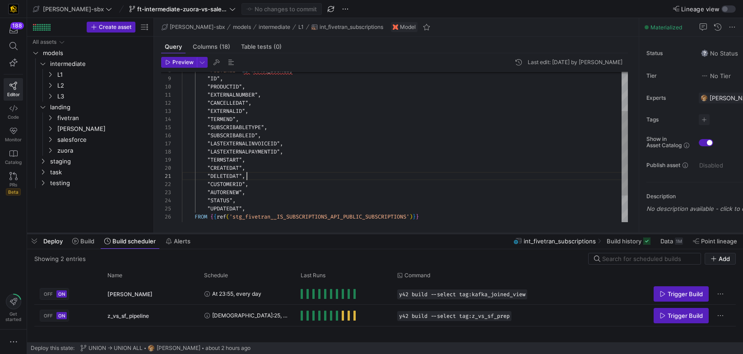
drag, startPoint x: 353, startPoint y: 275, endPoint x: 376, endPoint y: 234, distance: 47.5
click at [376, 234] on div at bounding box center [385, 234] width 716 height 4
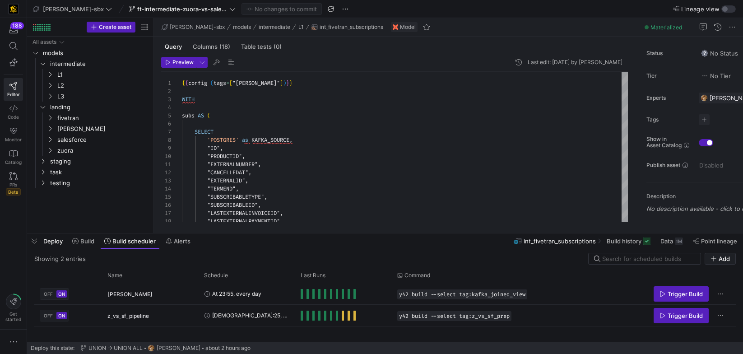
click at [342, 238] on div "Deploy Build Build scheduler Alerts int_fivetran_subscriptions Build history Da…" at bounding box center [385, 240] width 716 height 15
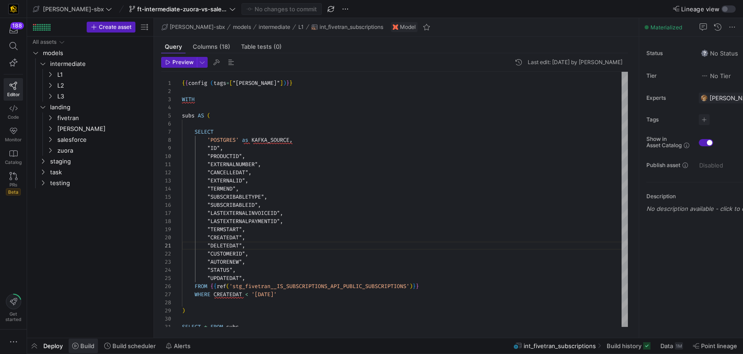
click at [93, 346] on span "Build" at bounding box center [87, 345] width 14 height 7
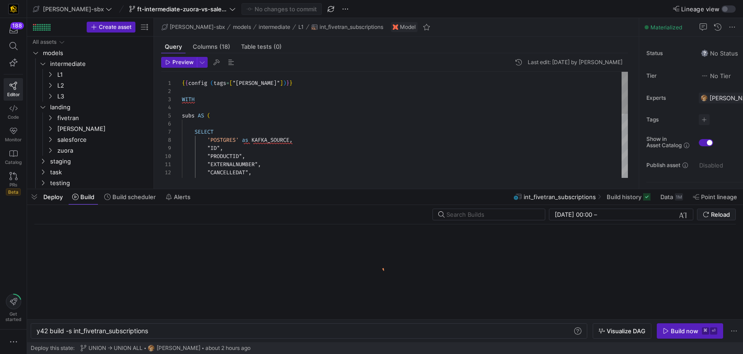
scroll to position [0, 113]
drag, startPoint x: 260, startPoint y: 191, endPoint x: 268, endPoint y: 205, distance: 15.6
click at [265, 212] on div "Deploy Build Build scheduler Alerts int_fivetran_subscriptions Build history Da…" at bounding box center [385, 265] width 716 height 153
click at [274, 192] on div "Deploy Build Build scheduler Alerts int_fivetran_subscriptions Build history Da…" at bounding box center [385, 196] width 716 height 15
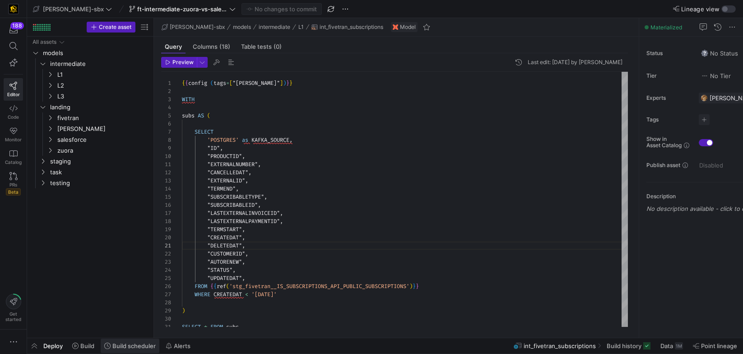
click at [138, 342] on span "Build scheduler" at bounding box center [133, 345] width 43 height 7
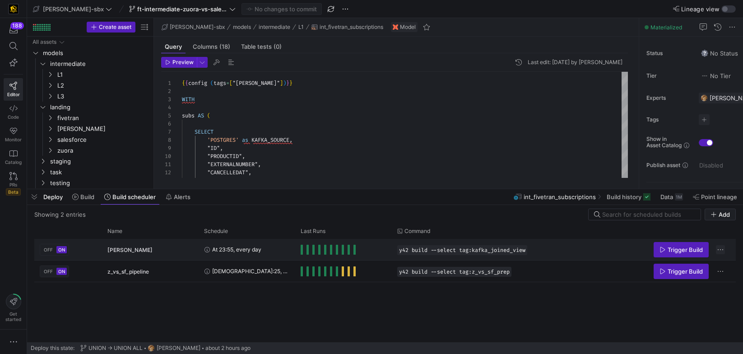
click at [721, 248] on span "Press SPACE to select this row." at bounding box center [720, 249] width 9 height 9
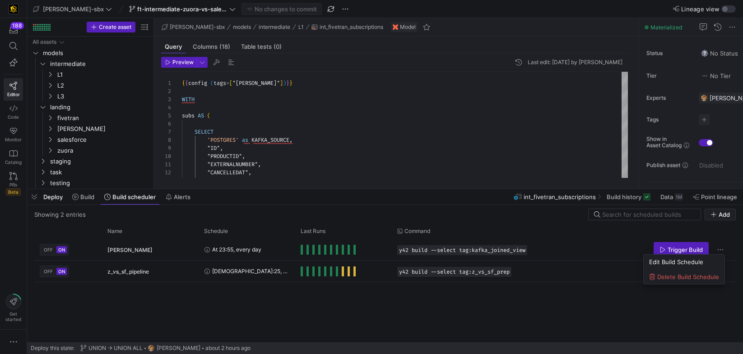
click at [720, 247] on div at bounding box center [371, 177] width 743 height 354
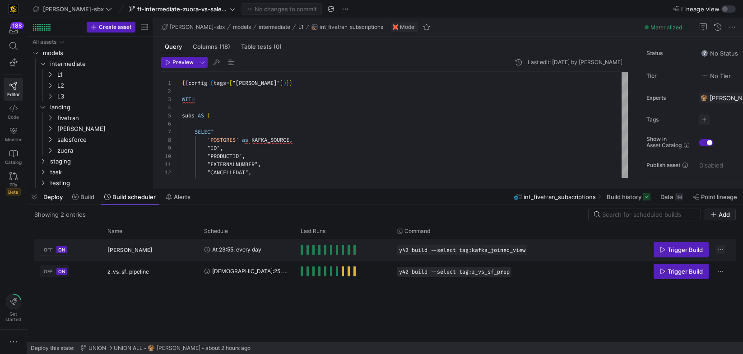
click at [719, 249] on span "Press SPACE to select this row." at bounding box center [720, 249] width 9 height 9
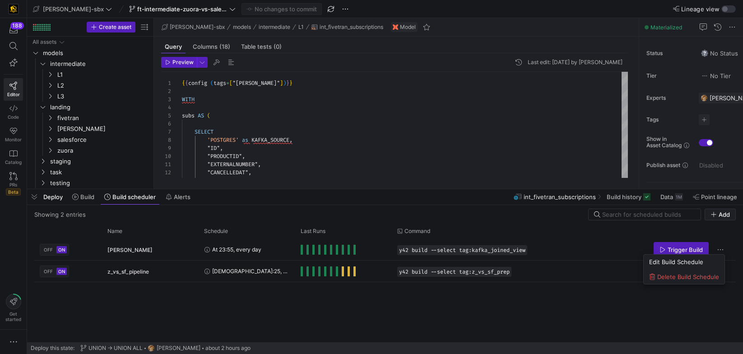
click at [686, 233] on div at bounding box center [371, 177] width 743 height 354
click at [242, 189] on div at bounding box center [385, 189] width 716 height 4
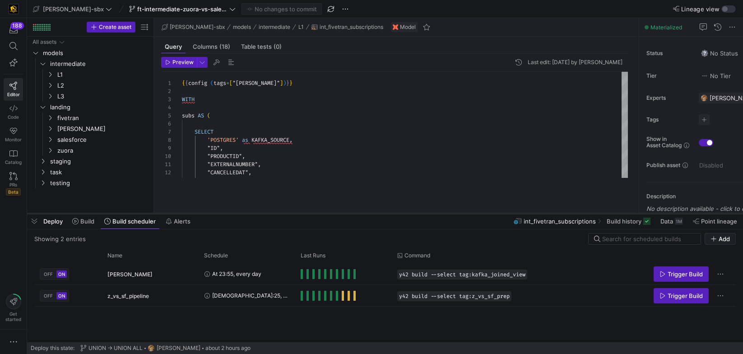
drag, startPoint x: 242, startPoint y: 189, endPoint x: 229, endPoint y: 236, distance: 49.2
click at [229, 215] on div at bounding box center [385, 214] width 716 height 4
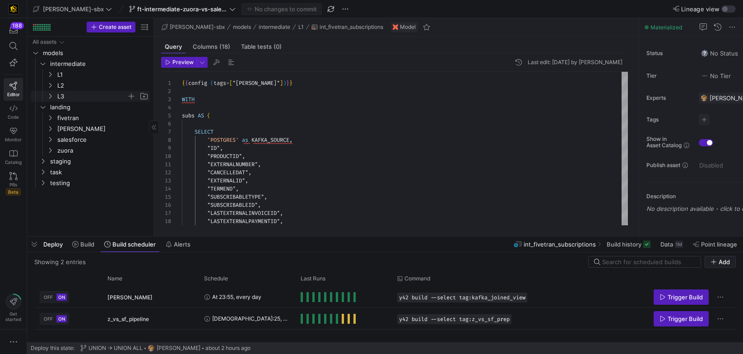
click at [74, 91] on span "L3" at bounding box center [92, 96] width 70 height 10
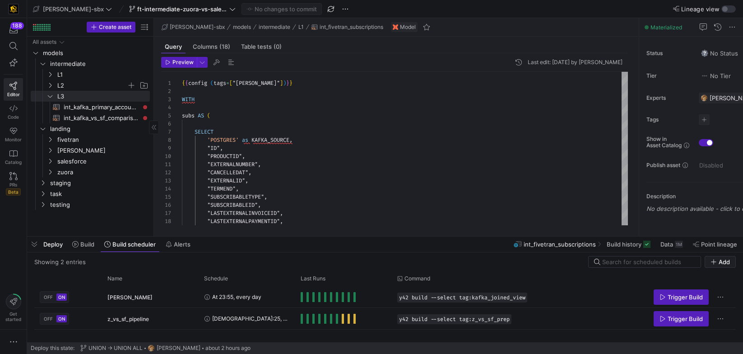
click at [74, 87] on span "L2" at bounding box center [92, 85] width 70 height 10
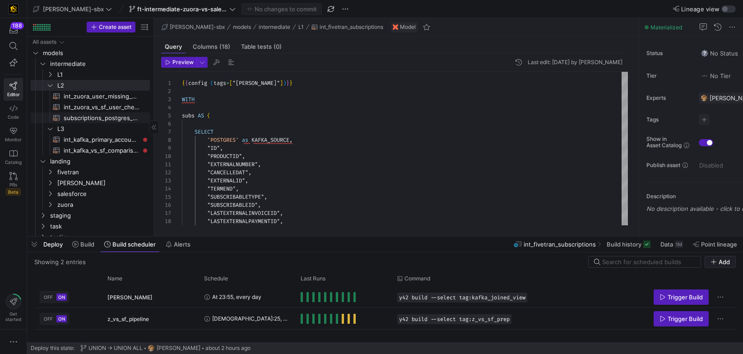
click at [90, 118] on span "subscriptions_postgres_kafka_joined_view​​​​​​​​​​" at bounding box center [102, 118] width 76 height 10
type textarea "{{config (tags=["kafka_joined_view"])}} {{config(materialized = 'table')}} WITH…"
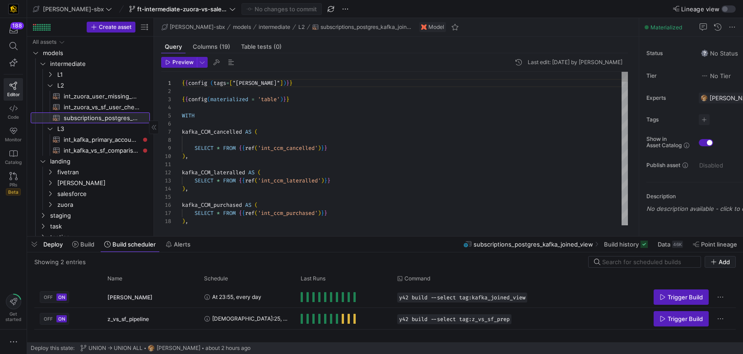
scroll to position [81, 0]
click at [633, 251] on button "Build history" at bounding box center [626, 244] width 52 height 15
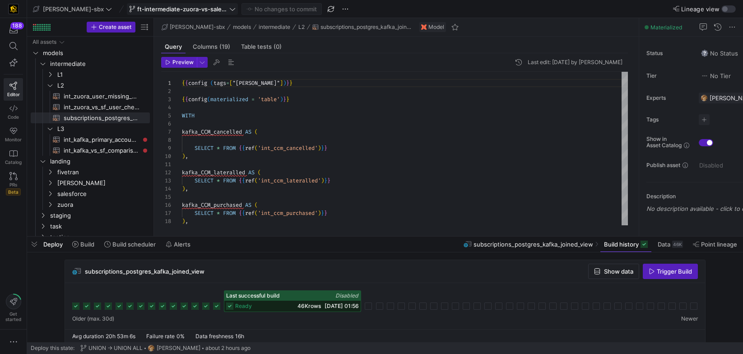
click at [137, 11] on span "ft-intermediate-zuora-vs-salesforce-08052025" at bounding box center [182, 8] width 90 height 7
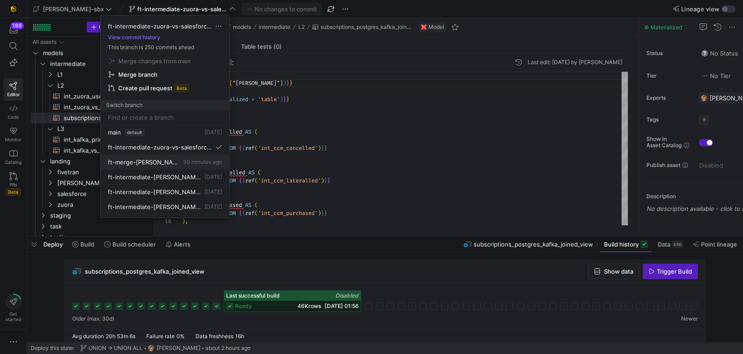
click at [183, 159] on span "30 minutes ago" at bounding box center [202, 161] width 39 height 7
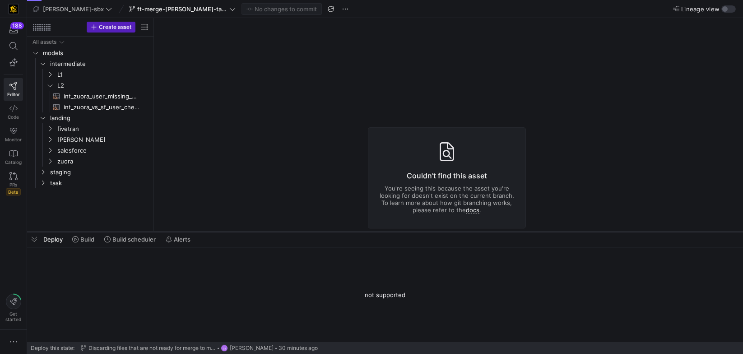
drag, startPoint x: 303, startPoint y: 237, endPoint x: 307, endPoint y: 224, distance: 13.6
click at [307, 230] on div at bounding box center [385, 232] width 716 height 4
click at [71, 98] on span "int_zuora_user_missing_check​​​​​​​​​​" at bounding box center [102, 96] width 76 height 10
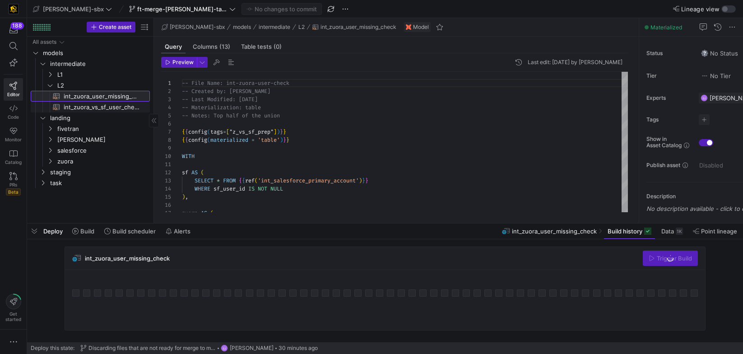
scroll to position [81, 0]
click at [86, 106] on span "int_zuora_vs_sf_user_check​​​​​​​​​​" at bounding box center [102, 107] width 76 height 10
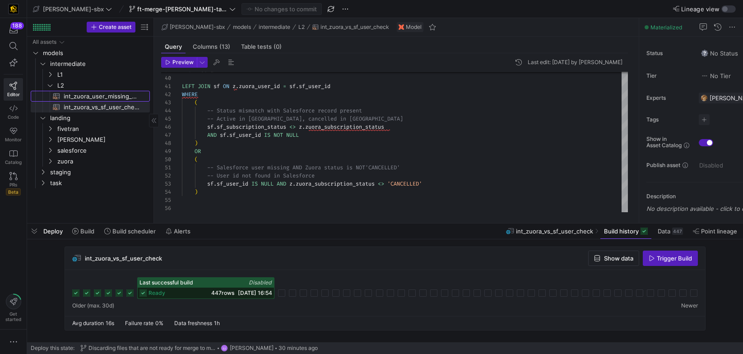
click at [116, 97] on span "int_zuora_user_missing_check​​​​​​​​​​" at bounding box center [102, 96] width 76 height 10
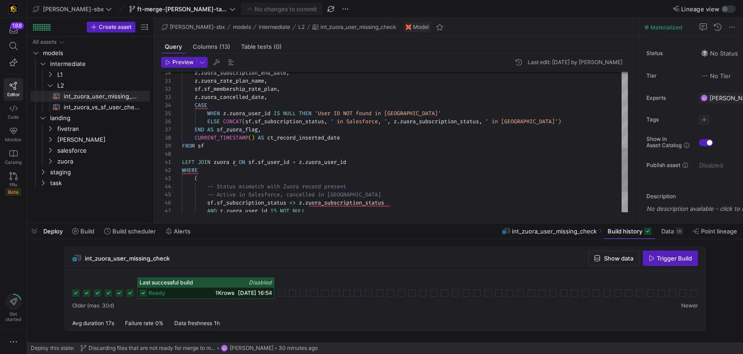
click at [198, 155] on div "CURRENT_TIMESTAMP ( ) AS ct_record_inserted_date FROM sf LEFT JOIN zuora z ON s…" at bounding box center [405, 53] width 446 height 454
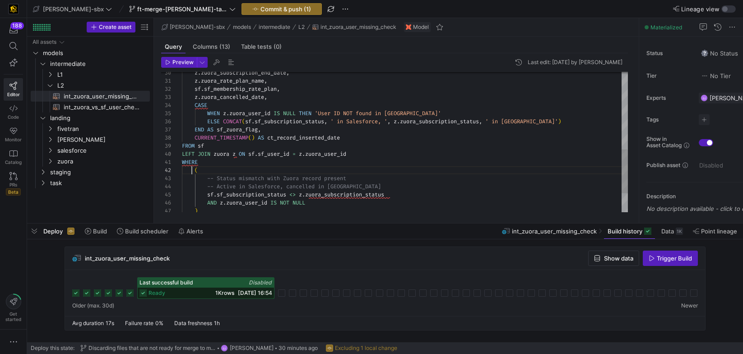
scroll to position [8, 10]
click at [193, 170] on div "CURRENT_TIMESTAMP ( ) AS ct_record_inserted_date FROM sf LEFT JOIN zuora z ON s…" at bounding box center [405, 49] width 446 height 446
click at [222, 157] on div "CURRENT_TIMESTAMP ( ) AS ct_record_inserted_date FROM sf LEFT JOIN zuora z ON s…" at bounding box center [405, 45] width 446 height 438
click at [261, 181] on div "CURRENT_TIMESTAMP ( ) AS ct_record_inserted_date FROM sf LEFT JOIN zuora z ON s…" at bounding box center [405, 45] width 446 height 438
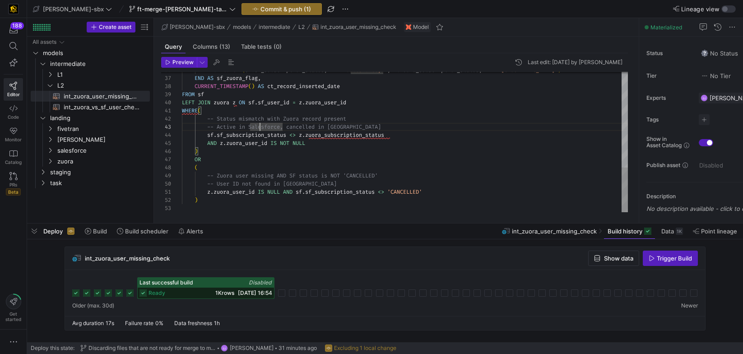
scroll to position [57, 13]
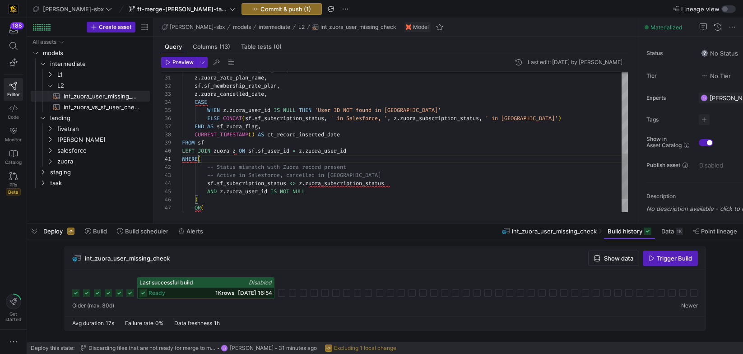
click at [321, 118] on div "CURRENT_TIMESTAMP ( ) AS ct_record_inserted_date FROM sf LEFT JOIN zuora z ON s…" at bounding box center [405, 38] width 446 height 430
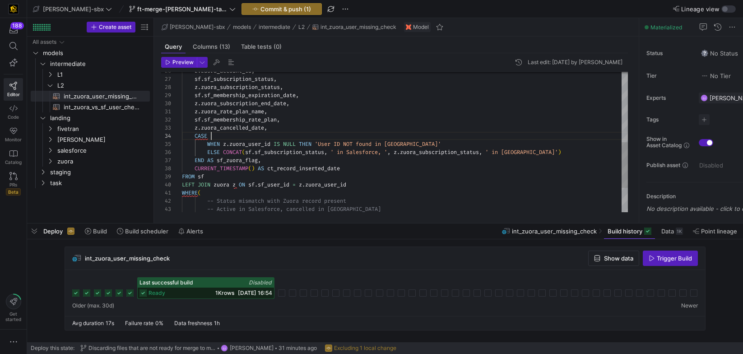
click at [306, 132] on div "CURRENT_TIMESTAMP ( ) AS ct_record_inserted_date FROM sf LEFT JOIN zuora z ON s…" at bounding box center [405, 71] width 446 height 430
click at [303, 128] on div "CURRENT_TIMESTAMP ( ) AS ct_record_inserted_date FROM sf LEFT JOIN zuora z ON s…" at bounding box center [405, 71] width 446 height 430
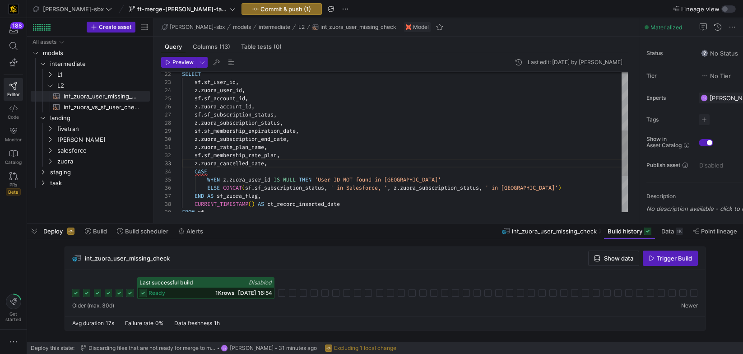
click at [251, 173] on div "ELSE CONCAT ( sf . sf_subscription_status , ' in Salesforce, ' , z . zuora_subs…" at bounding box center [405, 107] width 446 height 430
click at [251, 149] on div "ELSE CONCAT ( sf . sf_subscription_status , ' in Salesforce, ' , z . zuora_subs…" at bounding box center [405, 107] width 446 height 430
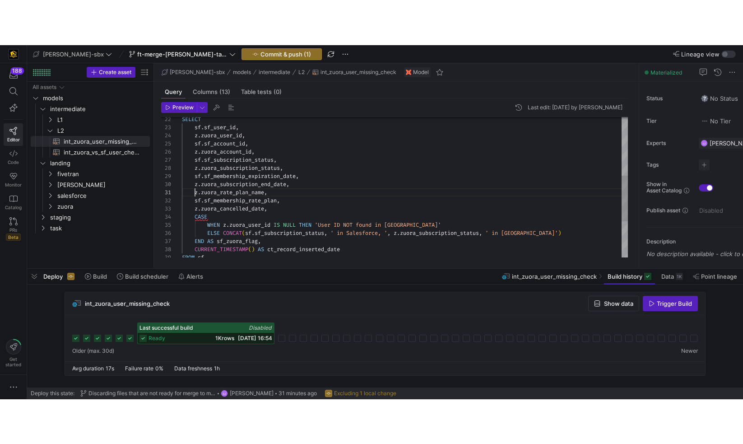
scroll to position [0, 13]
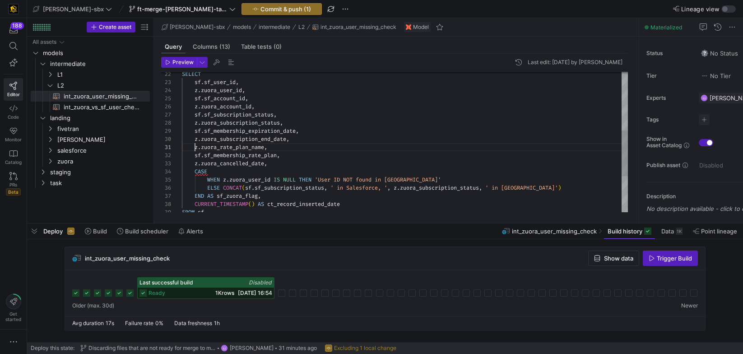
click at [196, 147] on div "ELSE CONCAT ( sf . sf_subscription_status , ' in Salesforce, ' , z . zuora_subs…" at bounding box center [405, 107] width 446 height 430
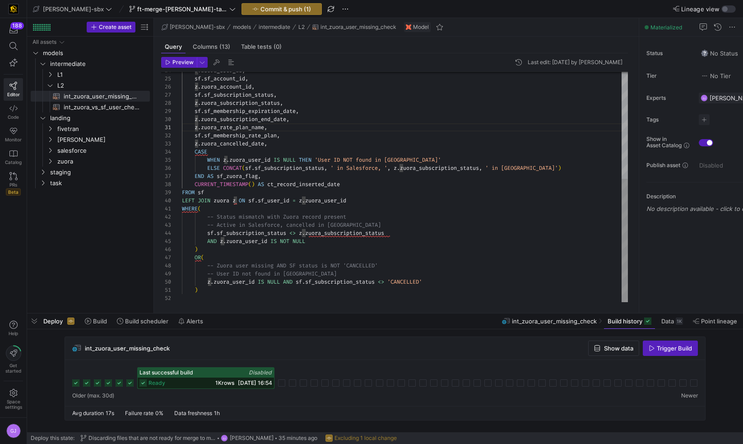
type textarea "WHERE( -- Status mismatch with Zuora record present -- Active in Salesforce, ca…"
click at [393, 275] on div "ELSE CONCAT ( sf . sf_subscription_status , ' in Salesforce, ' , z . zuora_subs…" at bounding box center [405, 87] width 446 height 430
